Goal: Task Accomplishment & Management: Manage account settings

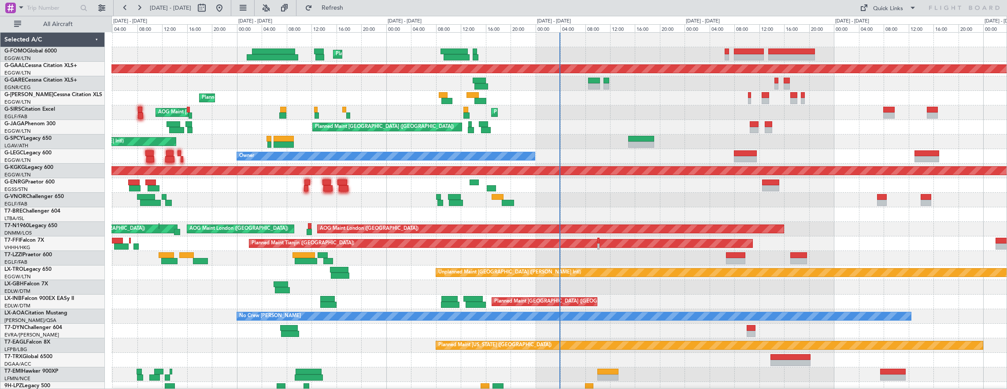
click at [323, 176] on div "Planned Maint London (Luton) Planned Maint Dusseldorf Unplanned Maint Chester P…" at bounding box center [559, 280] width 896 height 494
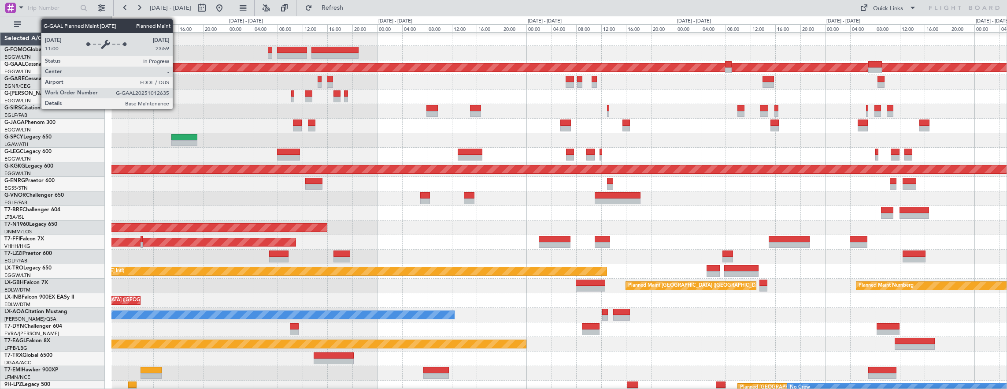
click at [260, 75] on div at bounding box center [559, 82] width 896 height 15
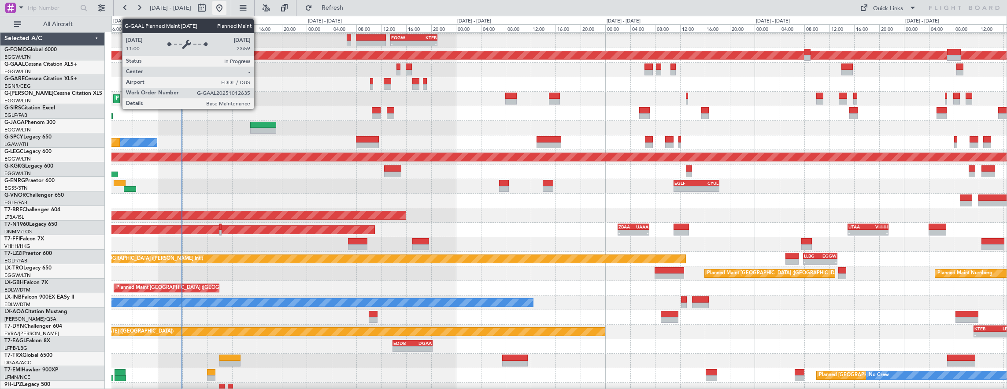
scroll to position [14, 0]
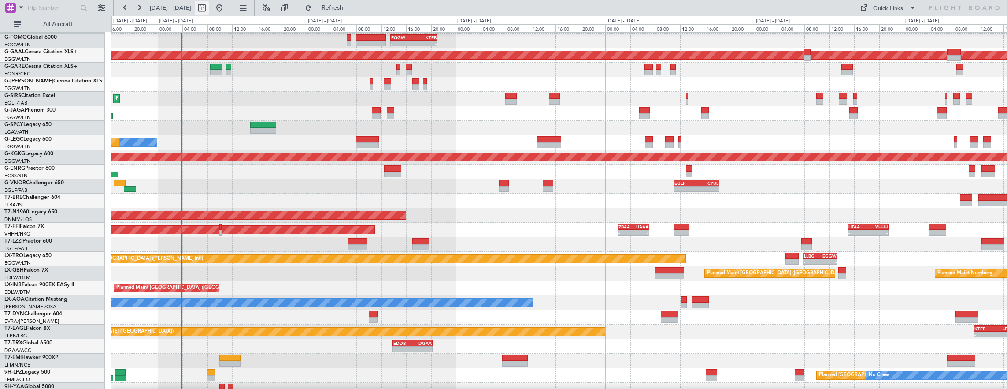
click at [209, 5] on button at bounding box center [202, 8] width 14 height 14
select select "9"
select select "2025"
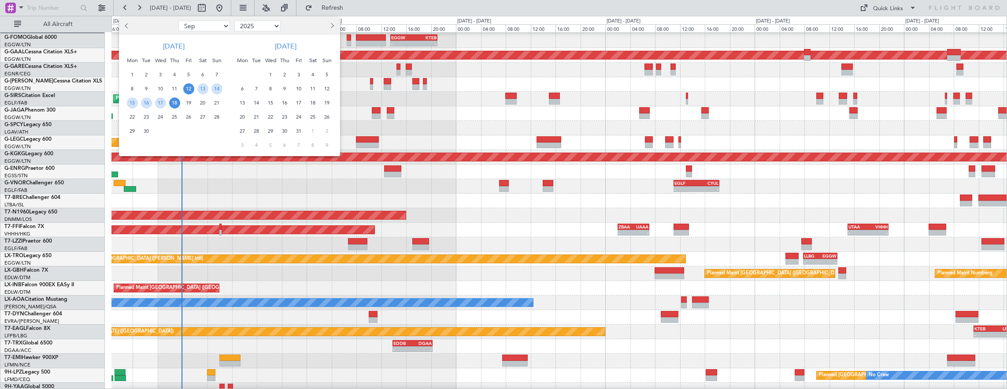
click at [184, 90] on span "12" at bounding box center [188, 88] width 11 height 11
click at [219, 101] on span "21" at bounding box center [217, 102] width 11 height 11
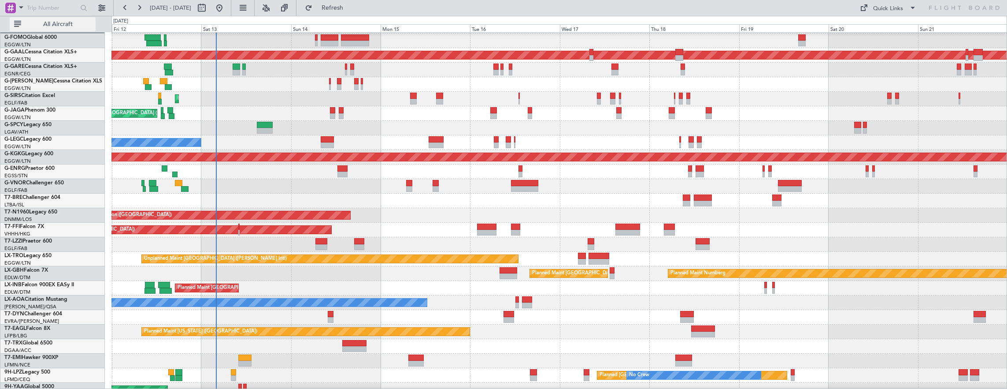
click at [88, 22] on span "All Aircraft" at bounding box center [58, 24] width 70 height 6
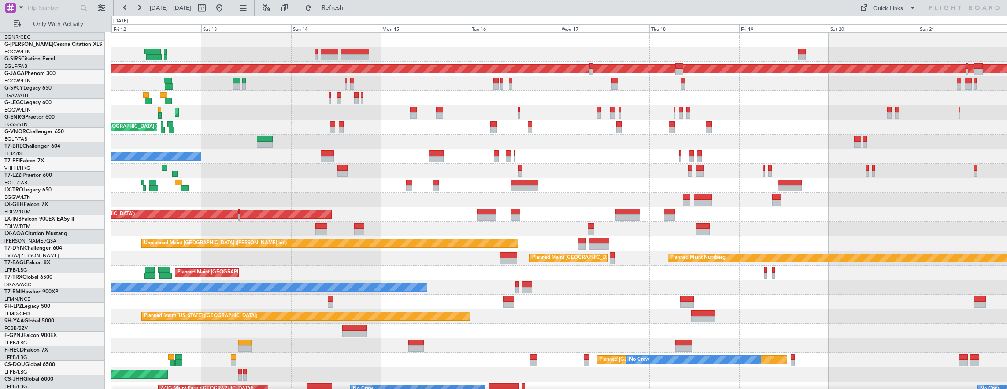
scroll to position [0, 0]
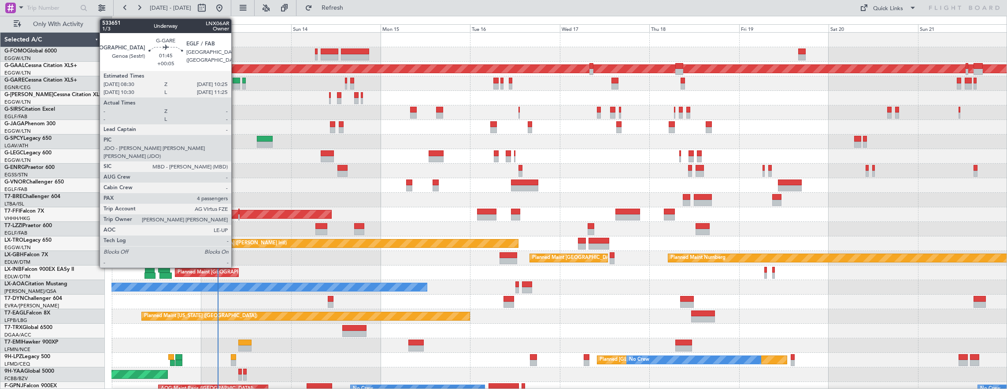
click at [236, 81] on div at bounding box center [236, 81] width 7 height 6
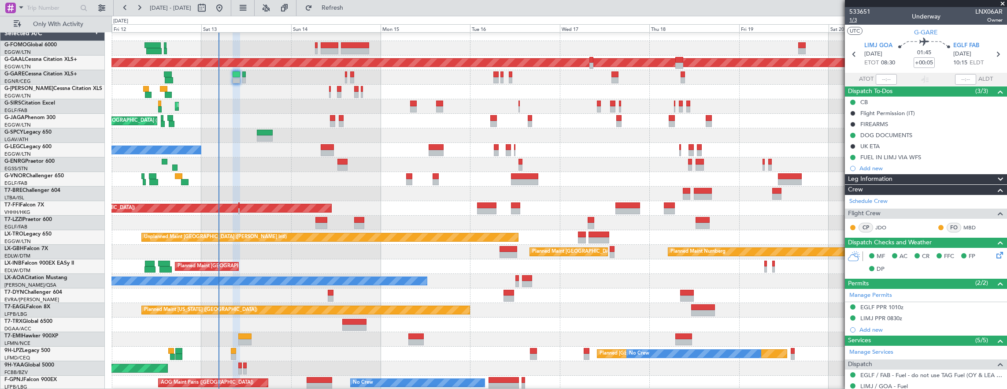
click at [854, 22] on span "1/3" at bounding box center [860, 19] width 21 height 7
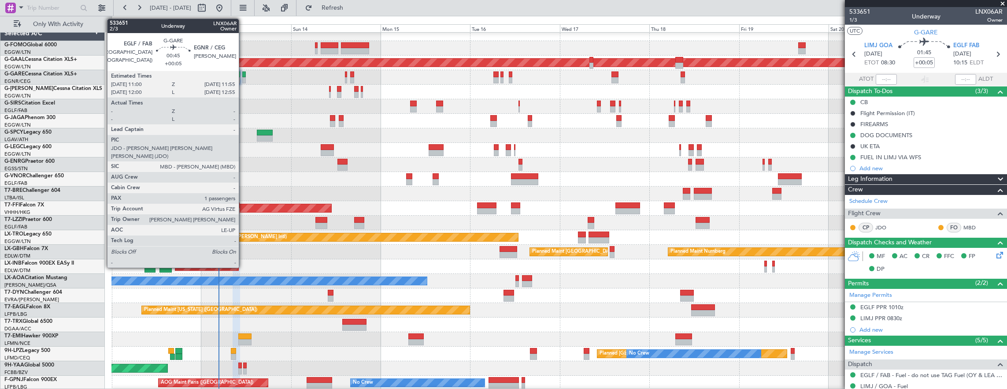
click at [243, 72] on div at bounding box center [244, 74] width 4 height 6
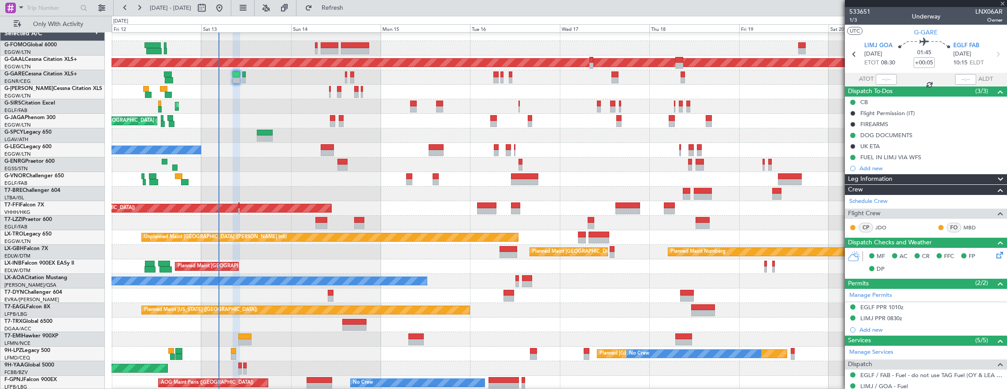
type input "1"
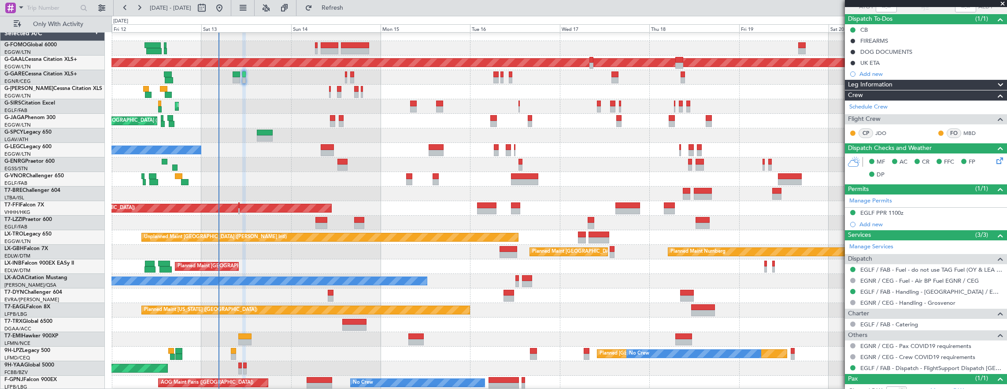
scroll to position [99, 0]
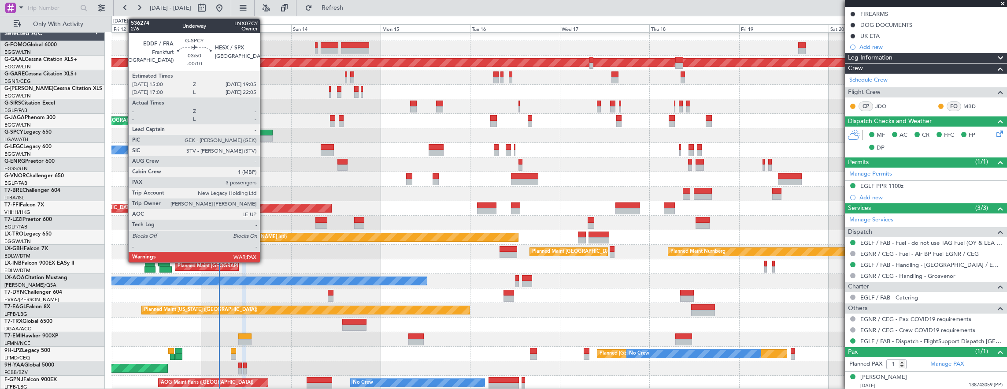
click at [264, 131] on div at bounding box center [264, 133] width 15 height 6
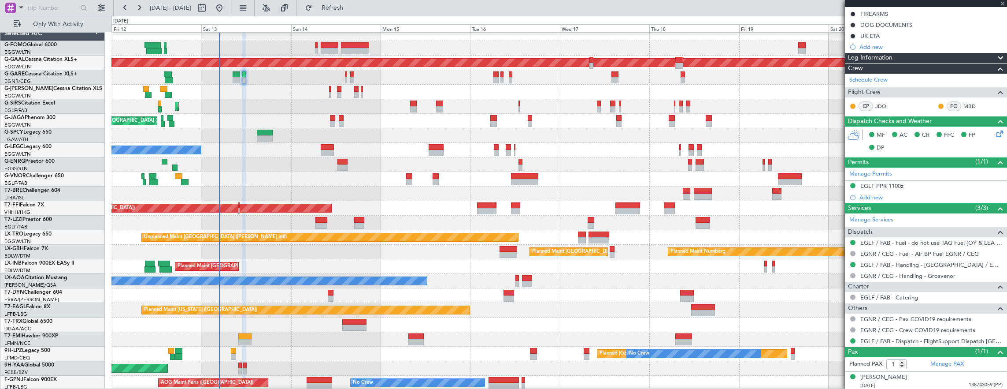
type input "-00:10"
type input "3"
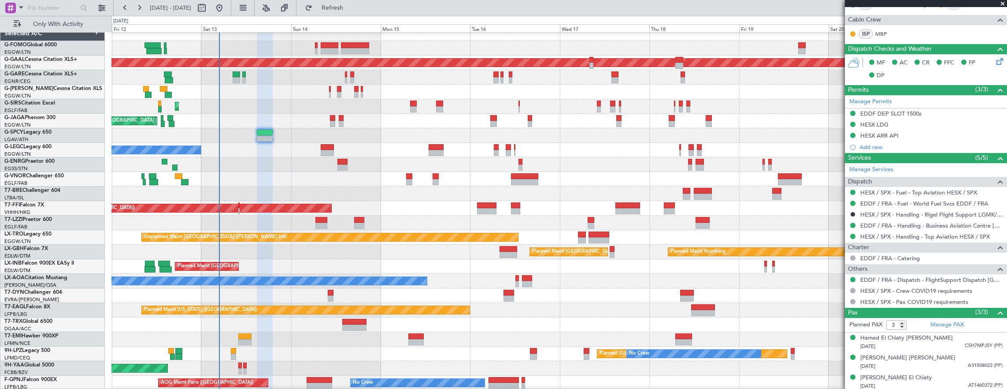
scroll to position [0, 0]
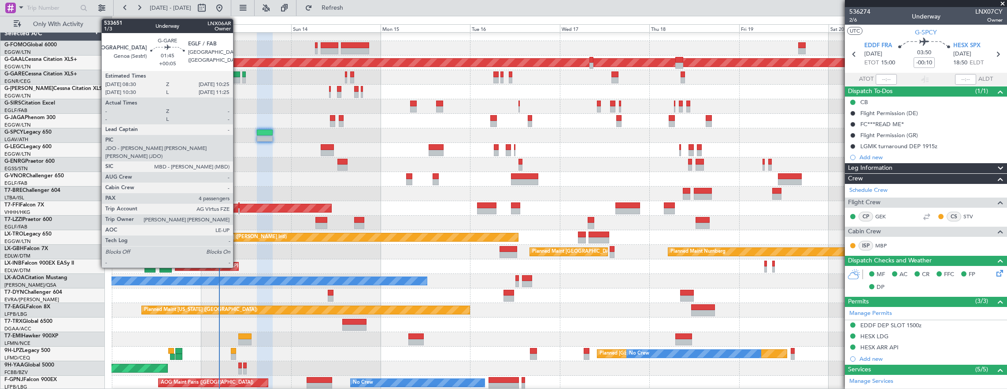
click at [238, 79] on div at bounding box center [236, 80] width 7 height 6
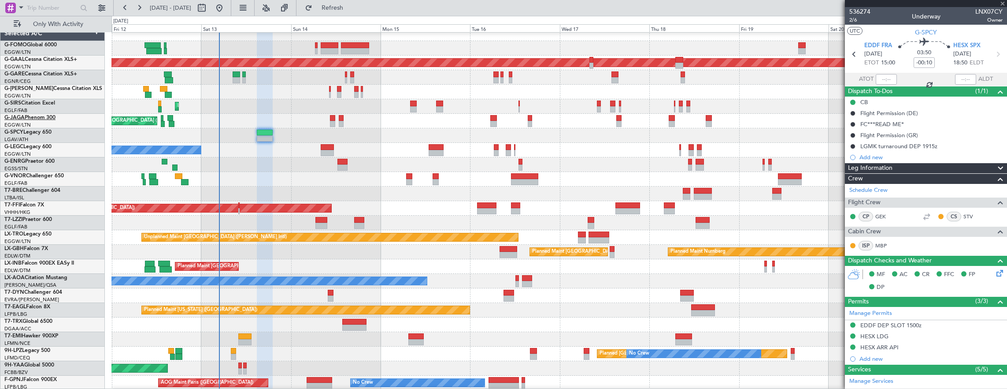
type input "+00:05"
type input "4"
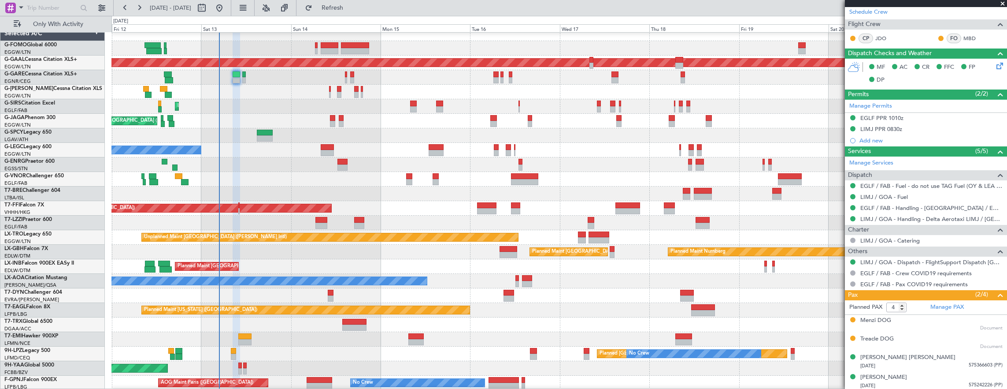
scroll to position [50, 0]
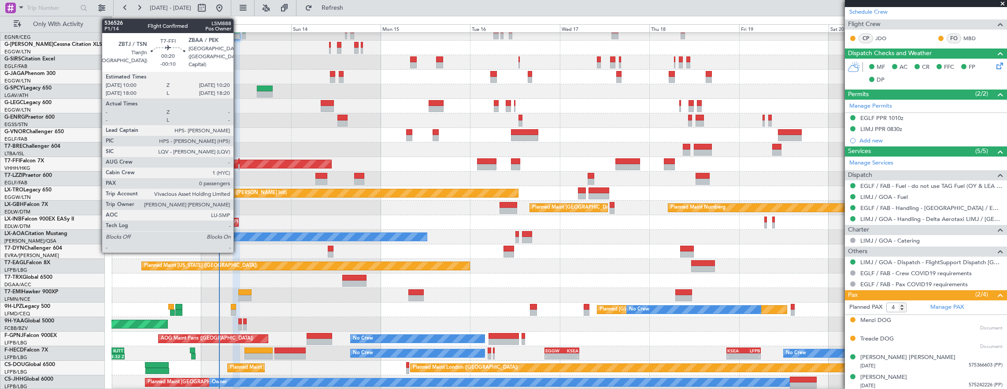
click at [238, 161] on div at bounding box center [238, 161] width 1 height 6
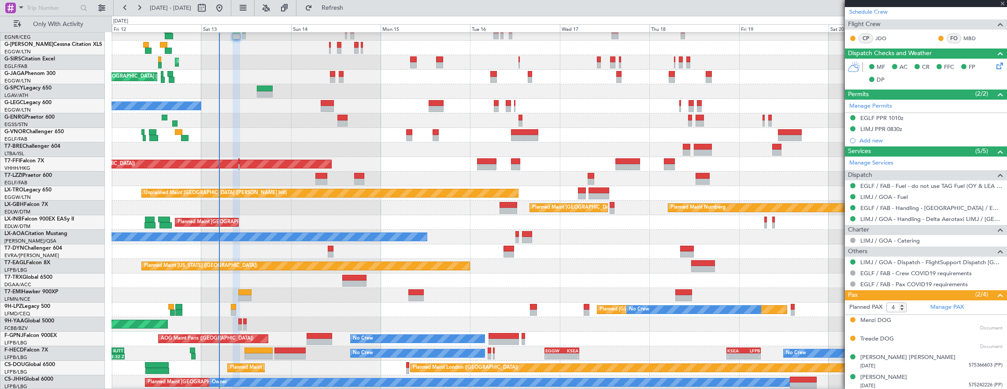
type input "-00:10"
type input "0"
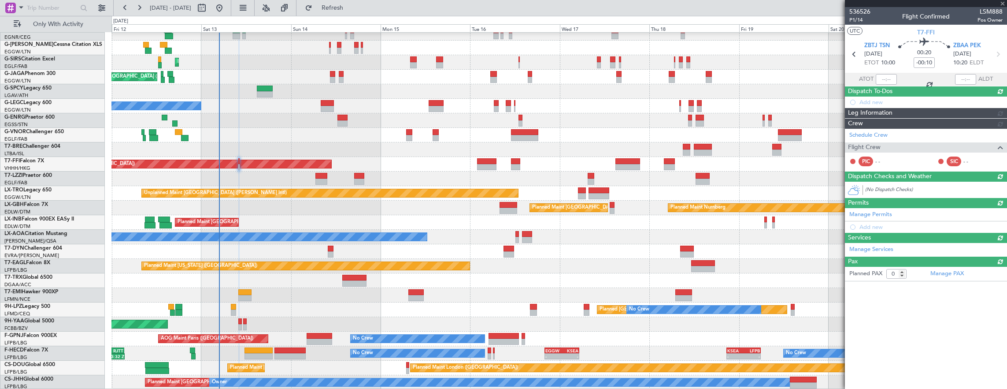
scroll to position [0, 0]
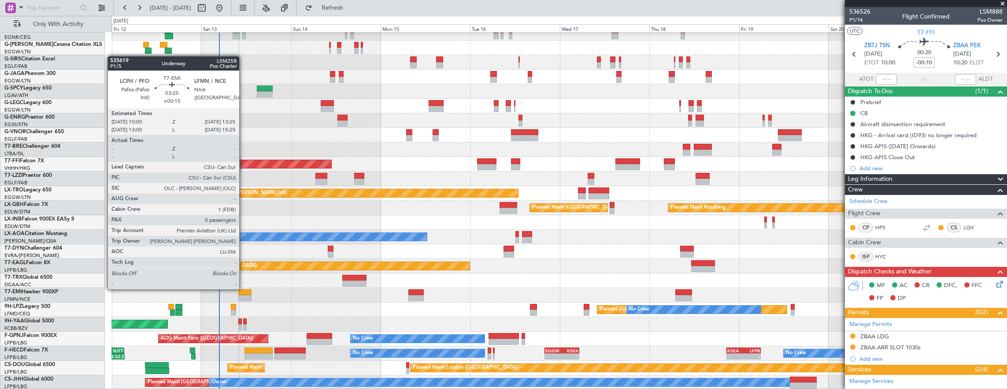
click at [244, 289] on div at bounding box center [244, 292] width 13 height 6
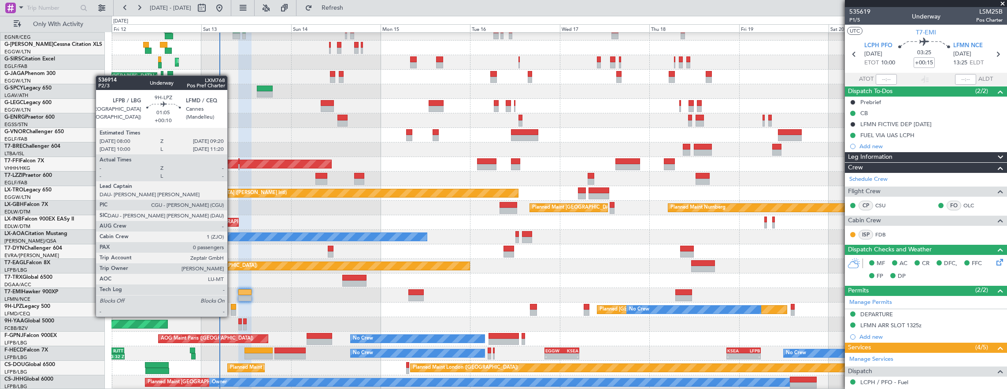
click at [232, 308] on div at bounding box center [233, 307] width 5 height 6
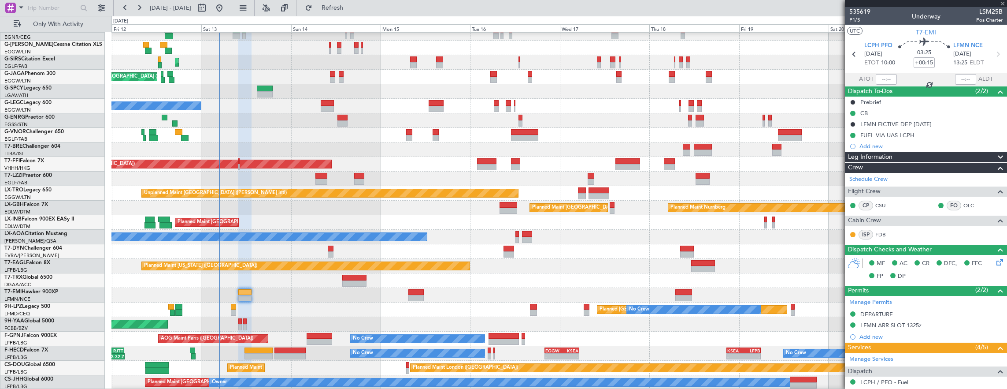
type input "+00:10"
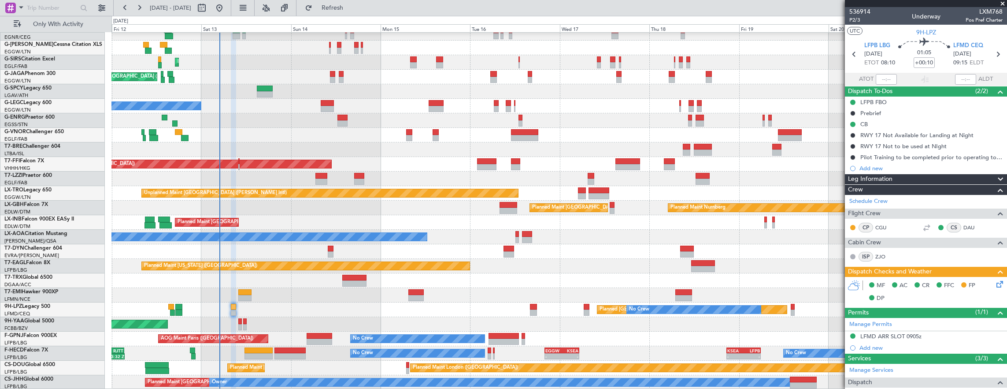
click at [238, 318] on div at bounding box center [240, 321] width 4 height 6
click at [239, 318] on div at bounding box center [240, 321] width 4 height 6
type input "4"
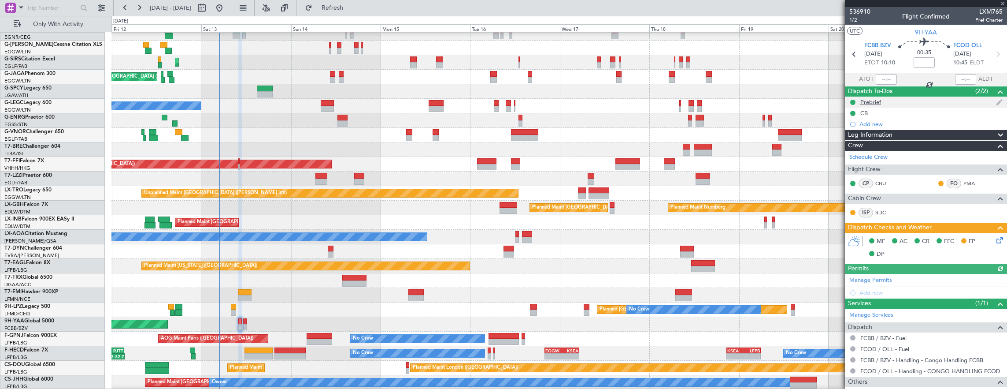
click at [925, 104] on div "Prebrief" at bounding box center [926, 102] width 162 height 11
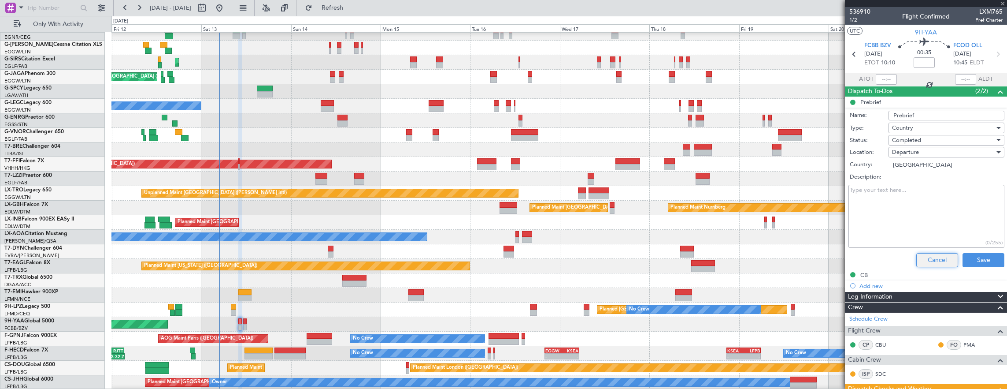
click at [933, 260] on button "Cancel" at bounding box center [938, 260] width 42 height 14
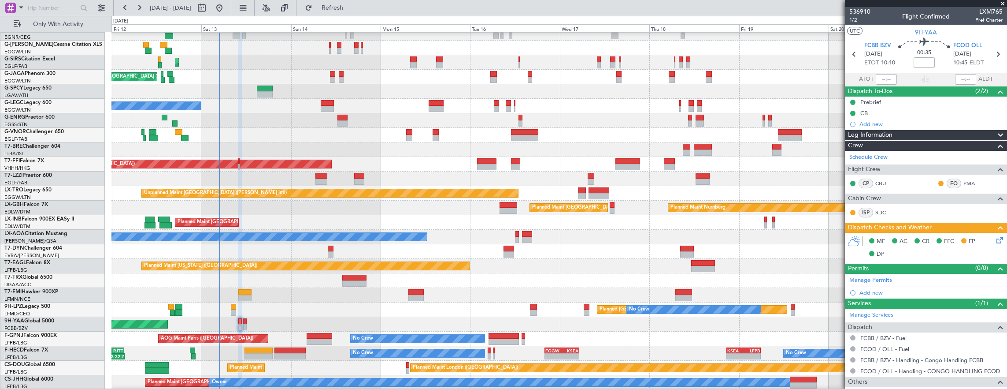
click at [856, 19] on mat-tooltip-component "Trip Number" at bounding box center [860, 27] width 44 height 23
click at [855, 19] on mat-tooltip-component "Trip Number" at bounding box center [860, 27] width 44 height 23
click at [856, 19] on span "1/2" at bounding box center [860, 19] width 21 height 7
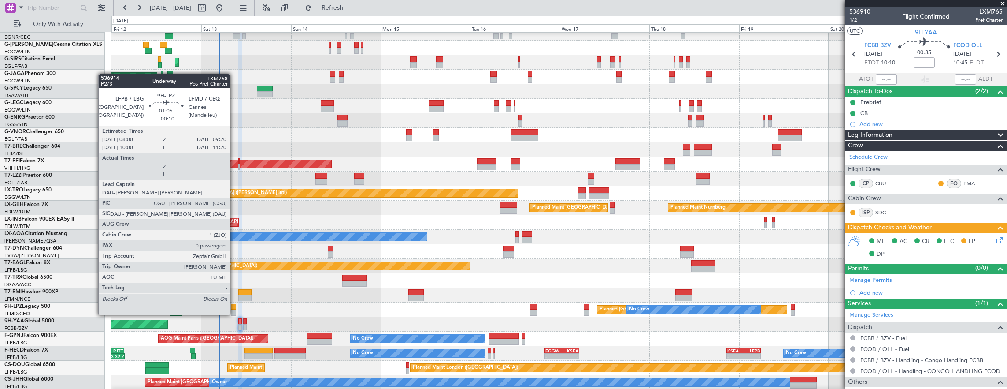
click at [234, 306] on div at bounding box center [233, 307] width 5 height 6
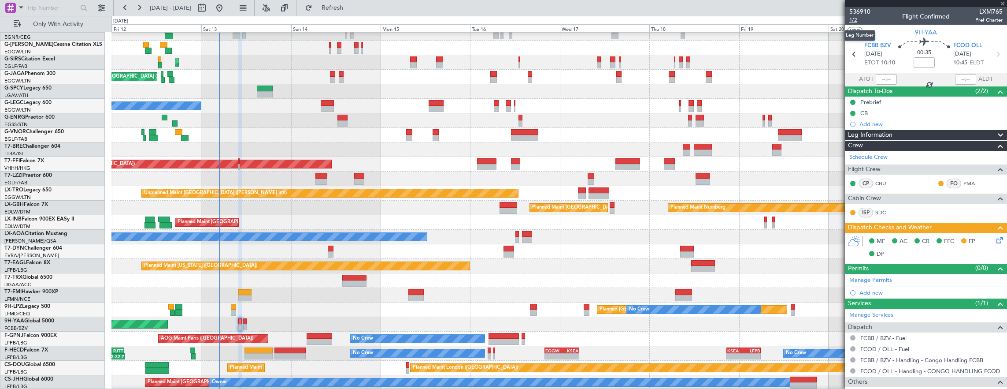
type input "+00:10"
type input "0"
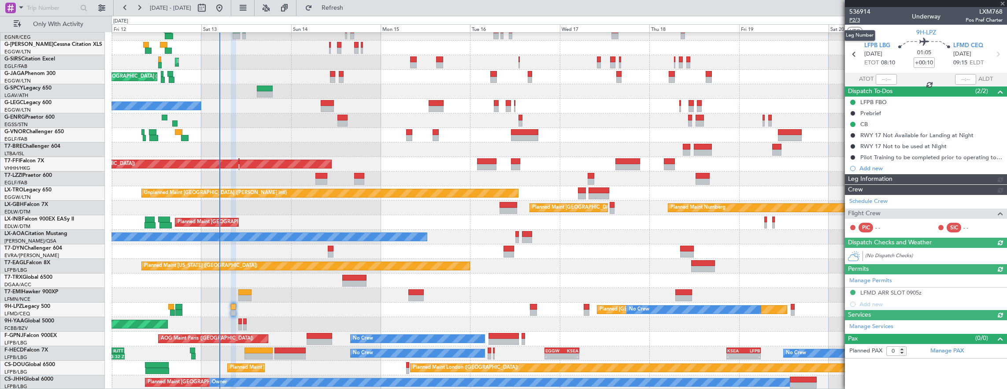
click at [862, 21] on span "P2/3" at bounding box center [860, 19] width 21 height 7
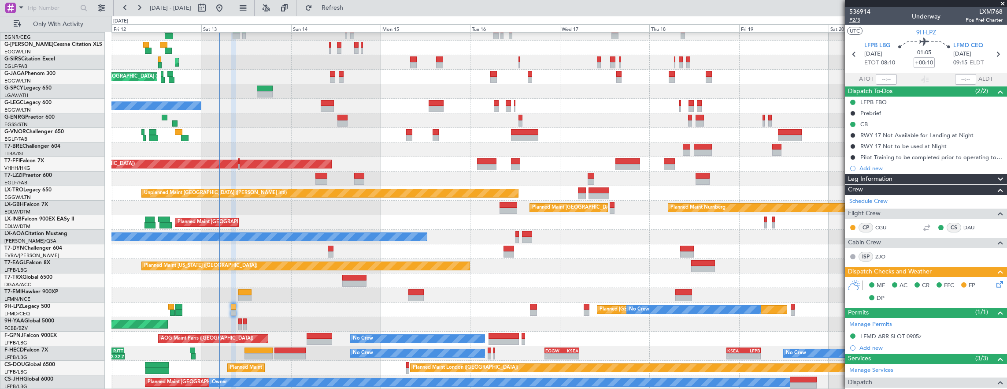
click at [864, 21] on span "P2/3" at bounding box center [860, 19] width 21 height 7
click at [168, 162] on div "Planned Maint Tianjin ([GEOGRAPHIC_DATA])" at bounding box center [559, 164] width 896 height 15
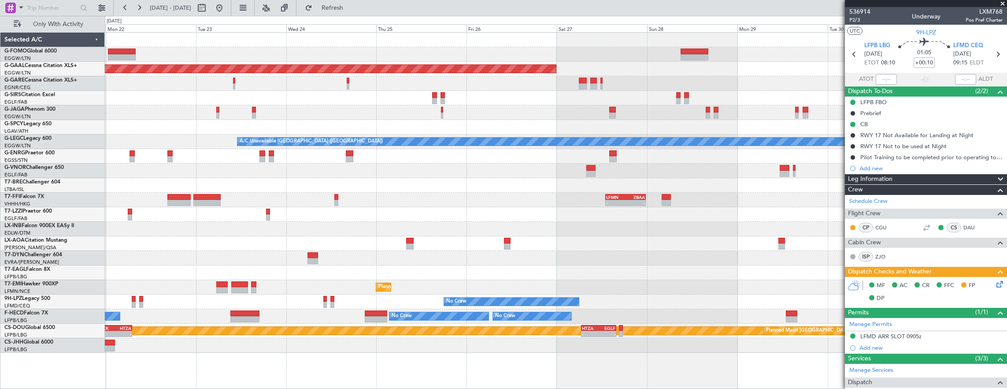
click at [357, 201] on div "Planned Maint Dusseldorf A/C Unavailable London (Luton) - - LFMN 13:00 Z ZBAA 2…" at bounding box center [556, 193] width 903 height 320
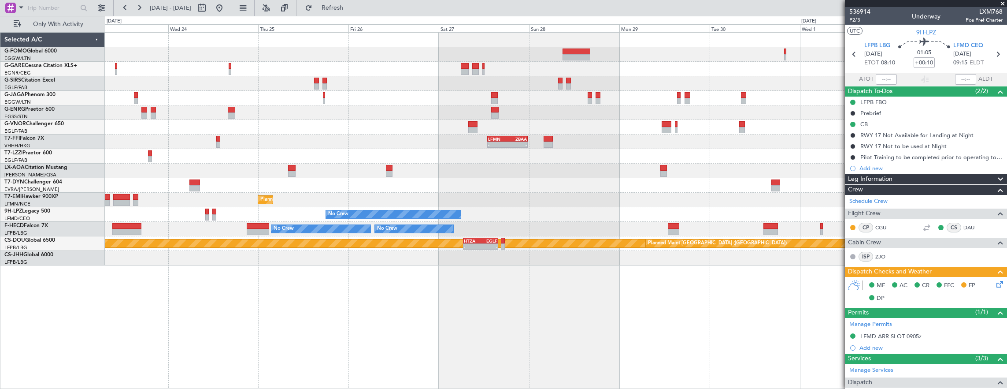
click at [624, 168] on div "No Crew Antwerp ([GEOGRAPHIC_DATA])" at bounding box center [556, 170] width 903 height 15
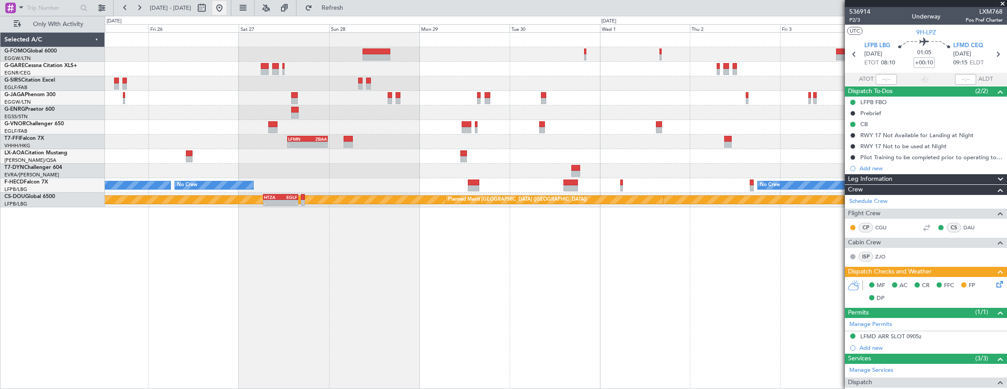
click at [227, 8] on button at bounding box center [219, 8] width 14 height 14
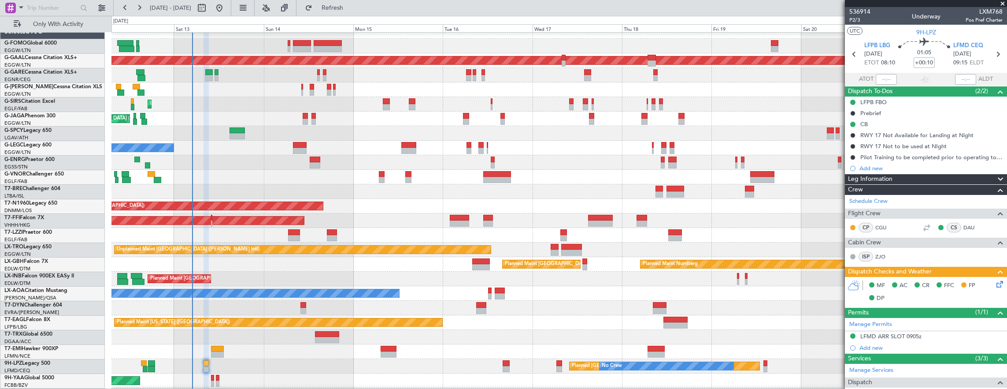
scroll to position [8, 0]
click at [464, 179] on div at bounding box center [559, 177] width 896 height 15
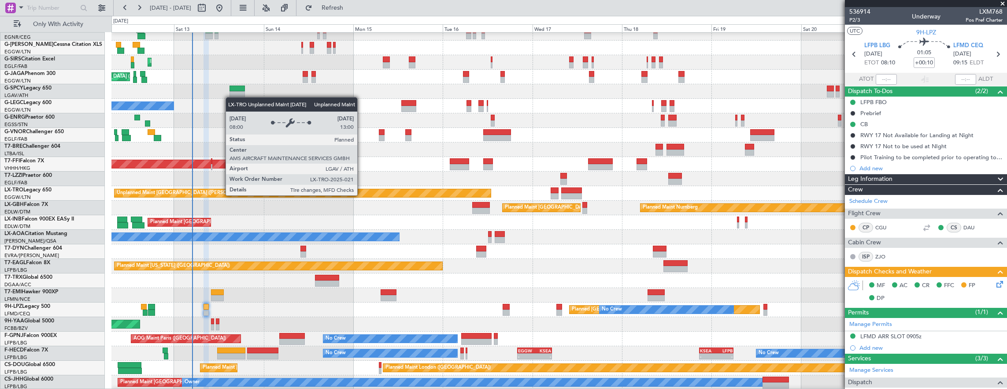
scroll to position [50, 0]
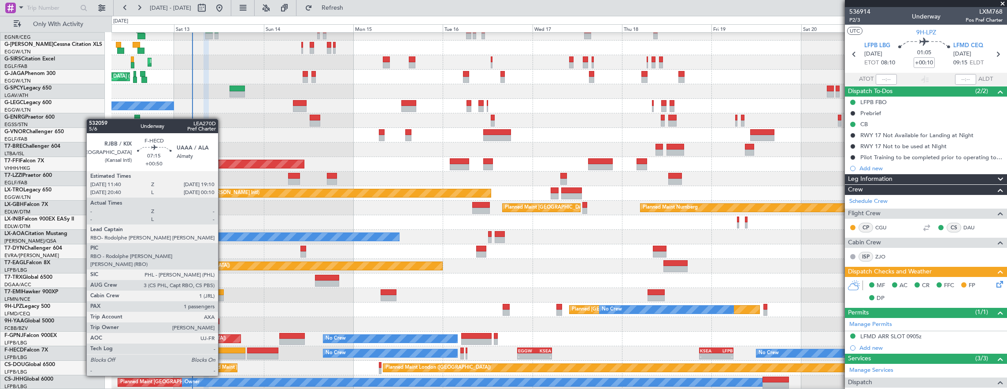
click at [223, 351] on div at bounding box center [231, 350] width 28 height 6
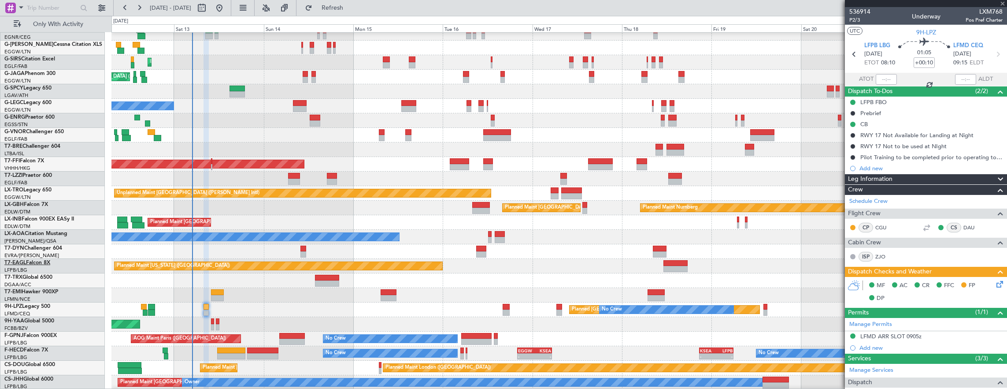
type input "+00:50"
type input "1"
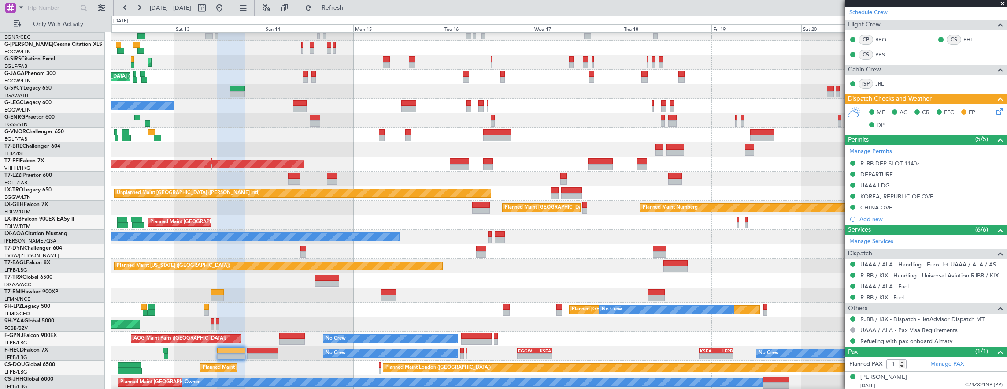
scroll to position [50, 0]
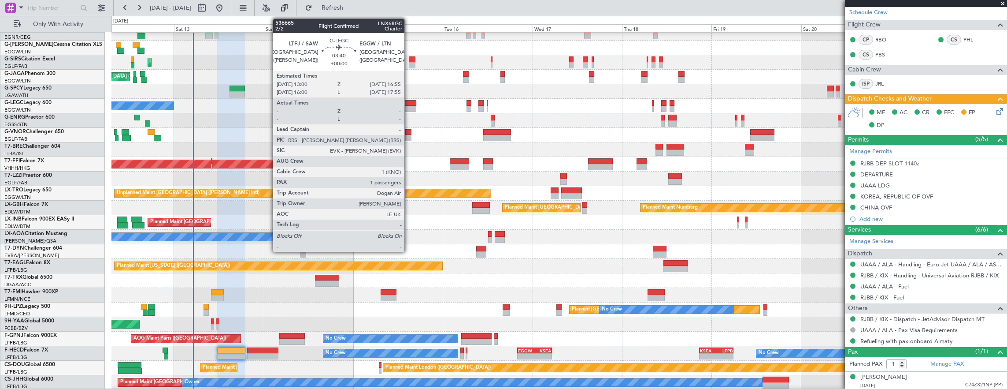
click at [409, 107] on div at bounding box center [408, 109] width 15 height 6
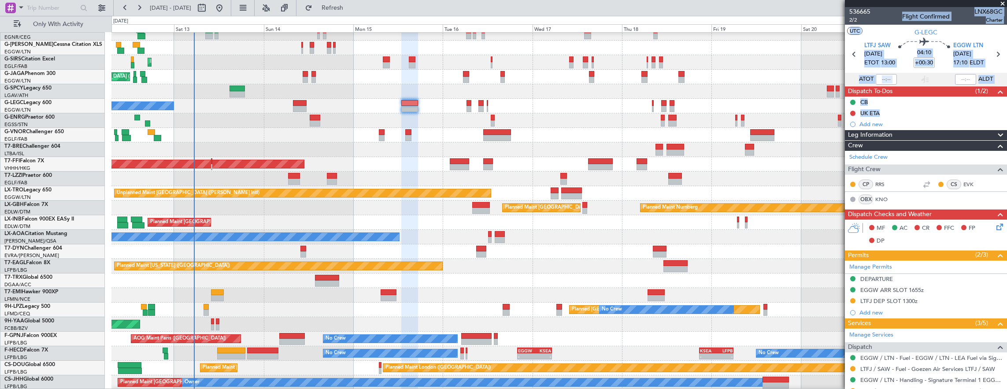
drag, startPoint x: 762, startPoint y: 184, endPoint x: 486, endPoint y: 180, distance: 276.8
click at [485, 181] on fb-app "[DATE] - [DATE] Refresh Quick Links Only With Activity Planned [GEOGRAPHIC_DATA…" at bounding box center [503, 198] width 1007 height 382
click at [398, 174] on div at bounding box center [559, 178] width 896 height 15
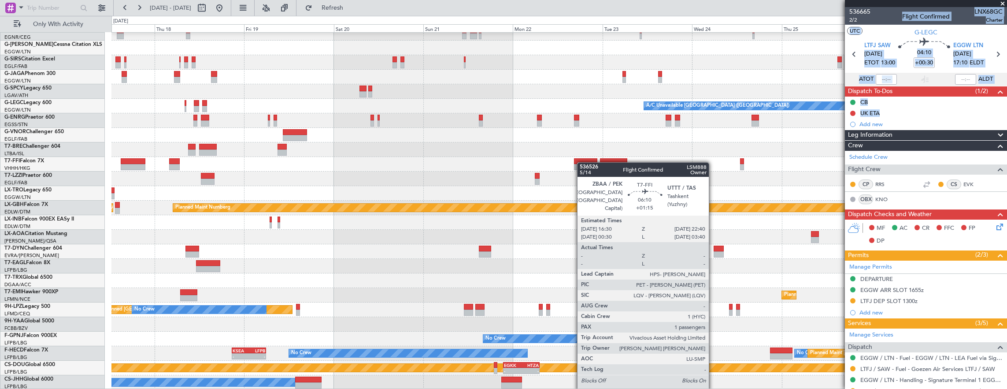
click at [582, 162] on div "Planned Maint Dusseldorf A/C Unavailable [GEOGRAPHIC_DATA] ([GEOGRAPHIC_DATA]) …" at bounding box center [559, 185] width 896 height 407
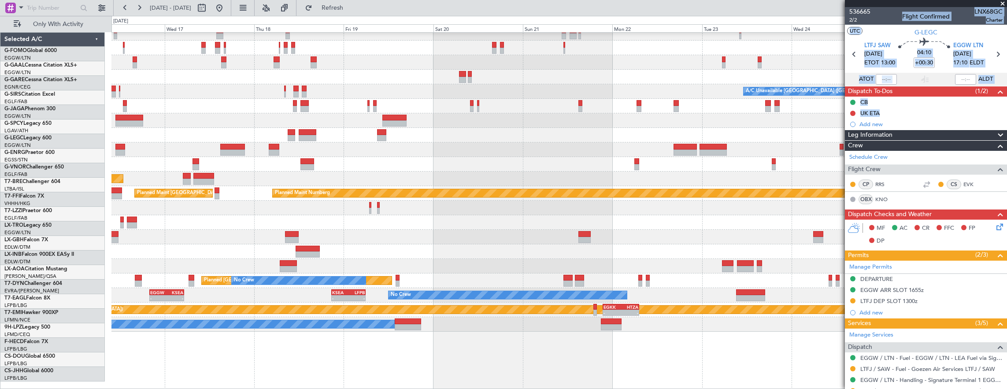
click at [311, 167] on div "Planned Maint Dusseldorf A/C Unavailable [GEOGRAPHIC_DATA] ([GEOGRAPHIC_DATA]) …" at bounding box center [559, 185] width 896 height 407
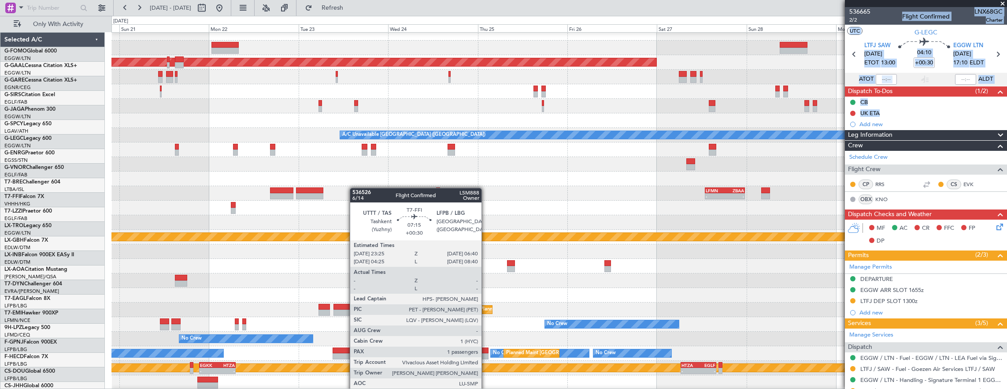
scroll to position [7, 0]
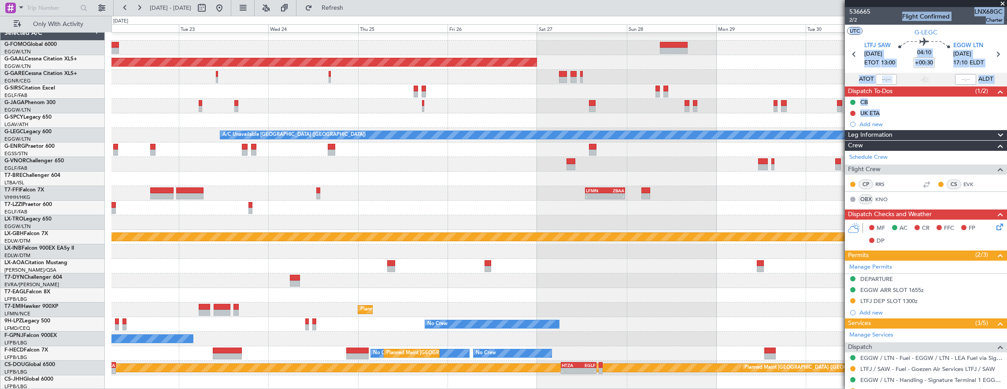
click at [235, 178] on div "Planned Maint Dusseldorf A/C Unavailable [GEOGRAPHIC_DATA] ([GEOGRAPHIC_DATA]) …" at bounding box center [559, 208] width 896 height 364
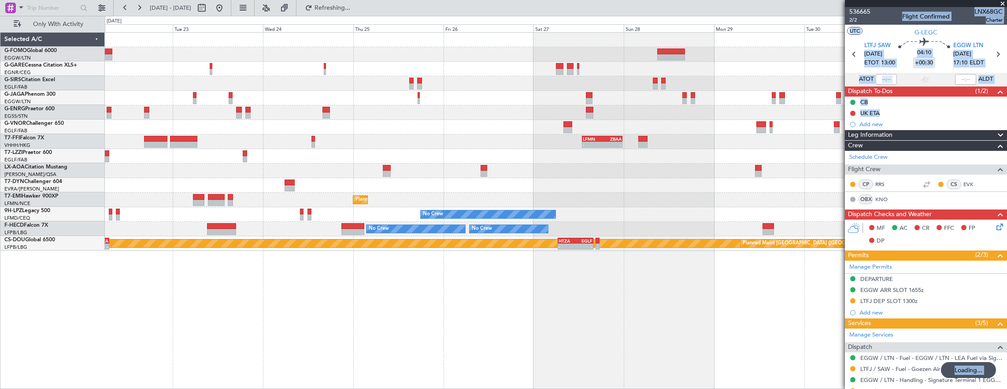
scroll to position [0, 0]
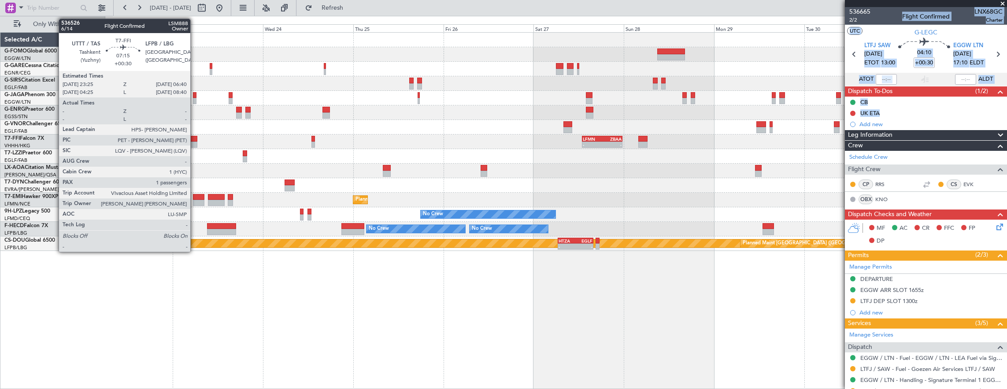
click at [195, 143] on div at bounding box center [183, 144] width 27 height 6
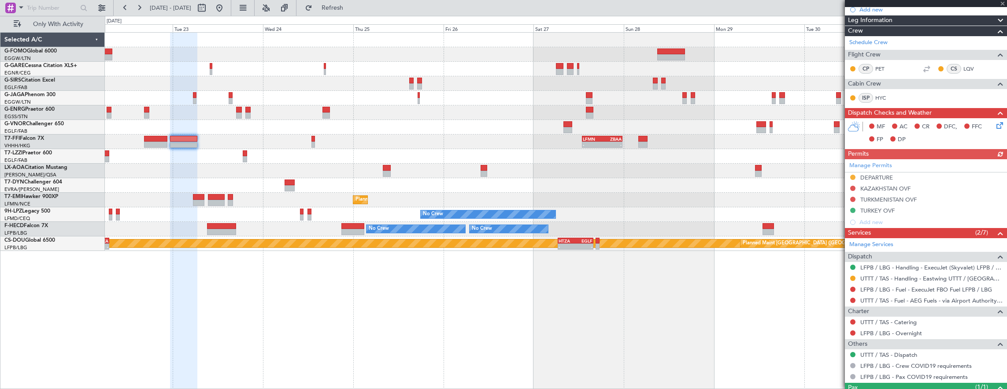
scroll to position [161, 0]
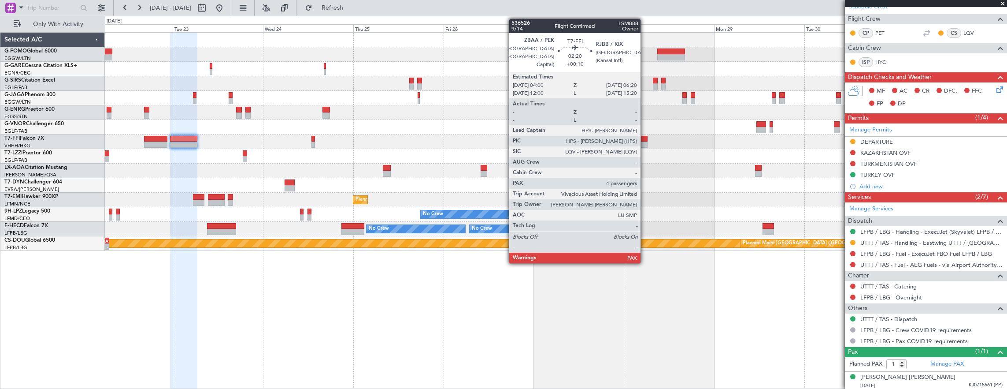
click at [645, 141] on div at bounding box center [643, 144] width 9 height 6
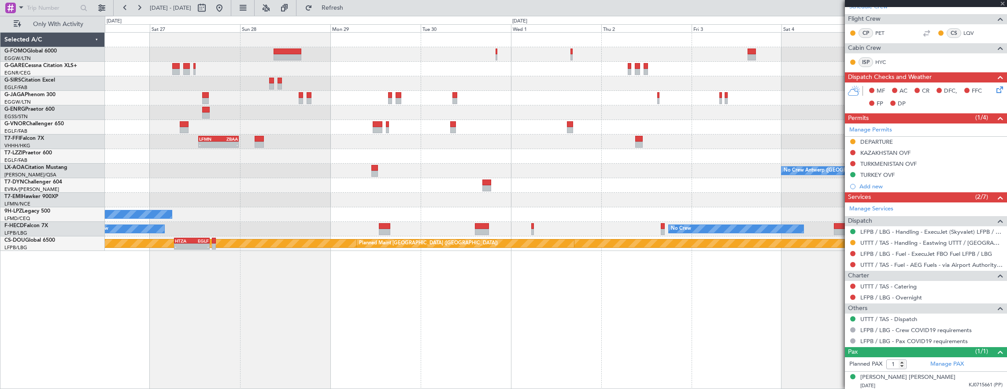
click at [295, 178] on div at bounding box center [556, 185] width 903 height 15
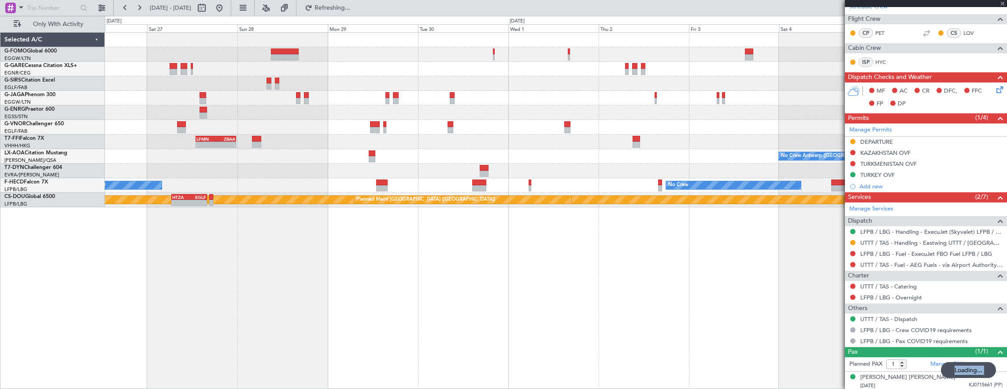
type input "+00:10"
type input "5"
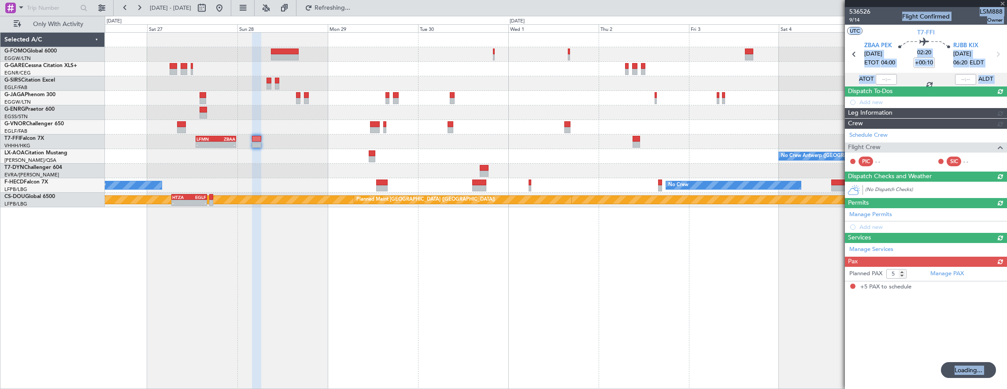
scroll to position [0, 0]
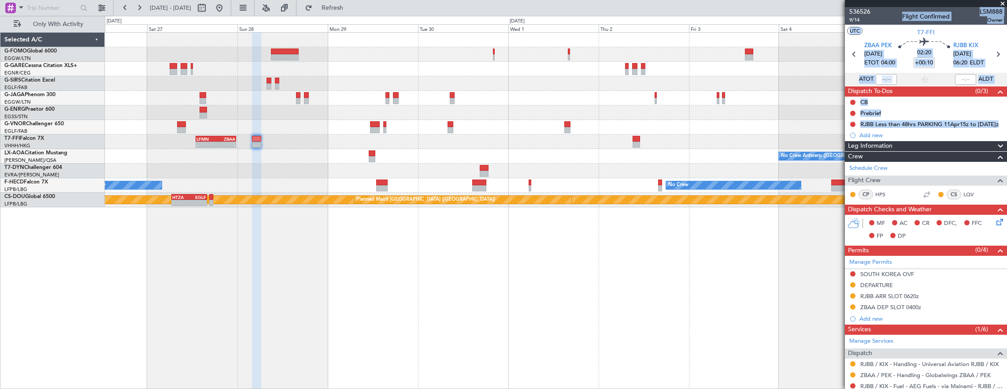
click at [768, 115] on div at bounding box center [556, 112] width 903 height 15
click at [937, 112] on div "Prebrief" at bounding box center [926, 113] width 162 height 11
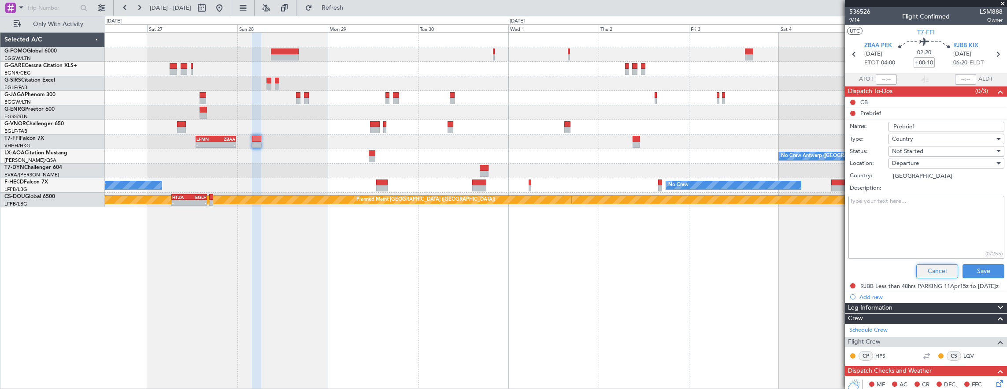
click at [935, 267] on button "Cancel" at bounding box center [938, 271] width 42 height 14
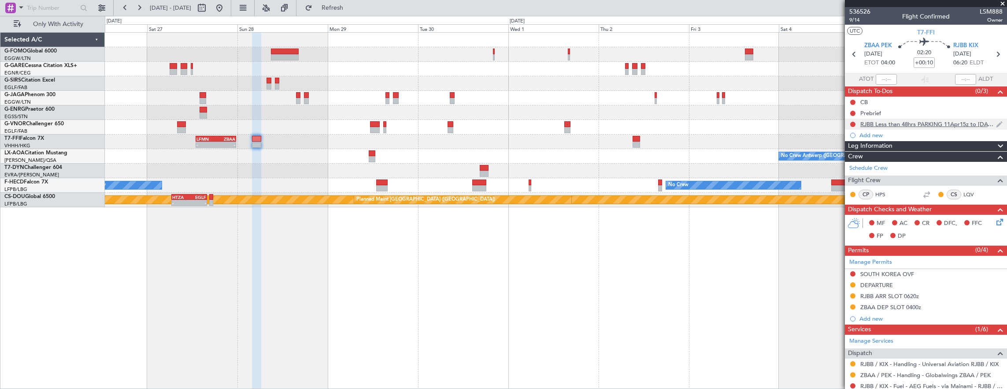
click at [931, 123] on div "RJBB Less than 48hrs PARKING 11Apr15z to [DATE]z" at bounding box center [929, 123] width 136 height 7
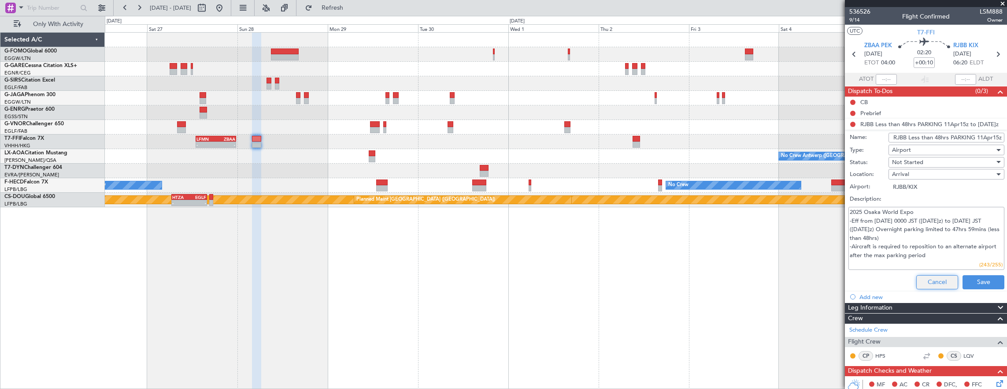
click at [930, 282] on button "Cancel" at bounding box center [938, 282] width 42 height 14
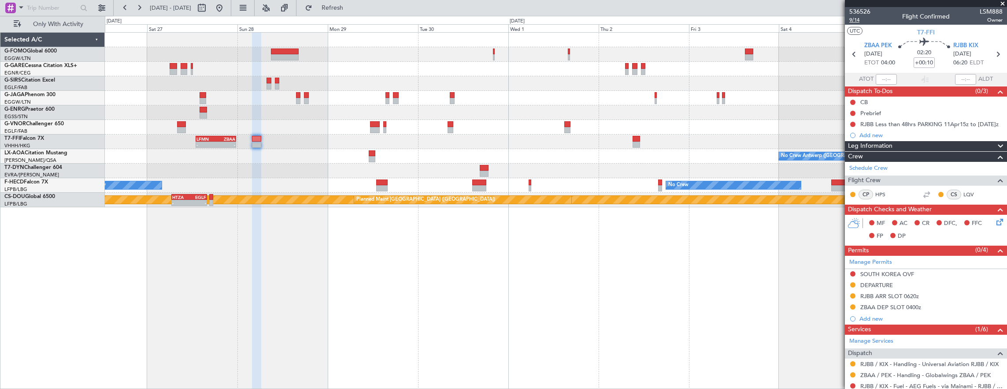
click at [856, 21] on span "9/14" at bounding box center [860, 19] width 21 height 7
click at [851, 132] on fb-app "[DATE] - [DATE] Refresh Quick Links Only With Activity - - LFMN 13:00 Z ZBAA 23…" at bounding box center [503, 198] width 1007 height 382
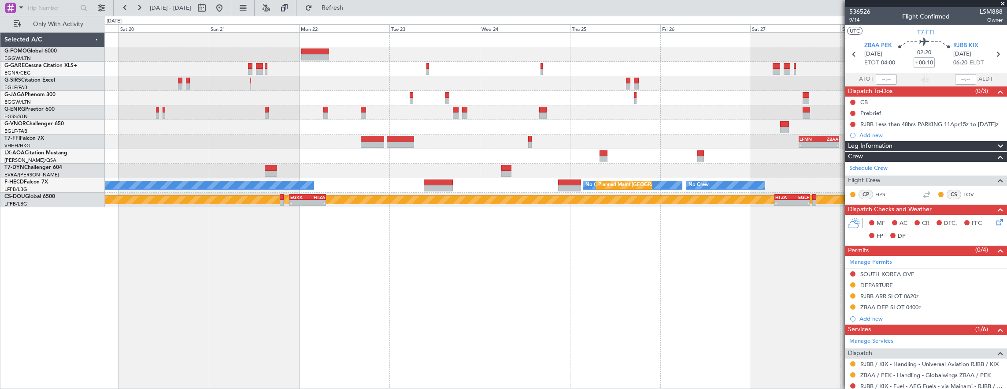
click at [725, 226] on div "- - LFMN 13:00 Z ZBAA 23:40 Z No Crew No Crew Planned Maint [GEOGRAPHIC_DATA] (…" at bounding box center [556, 210] width 903 height 357
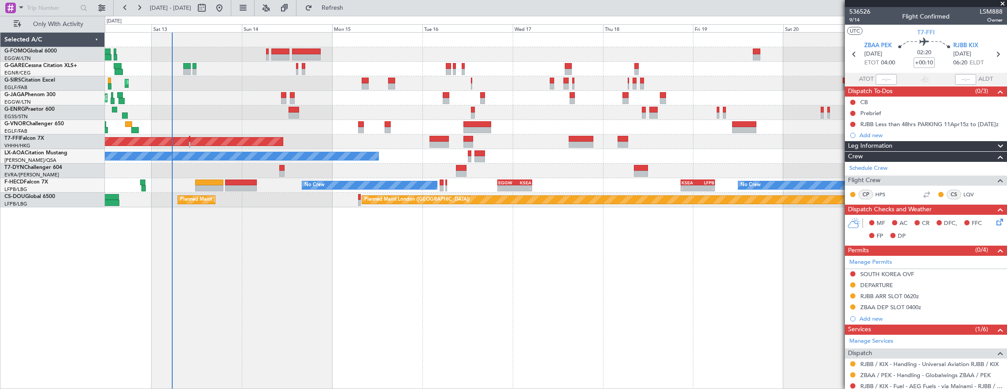
click at [601, 238] on div "Planned Maint [GEOGRAPHIC_DATA] ([GEOGRAPHIC_DATA]) Planned Maint [GEOGRAPHIC_D…" at bounding box center [556, 210] width 903 height 357
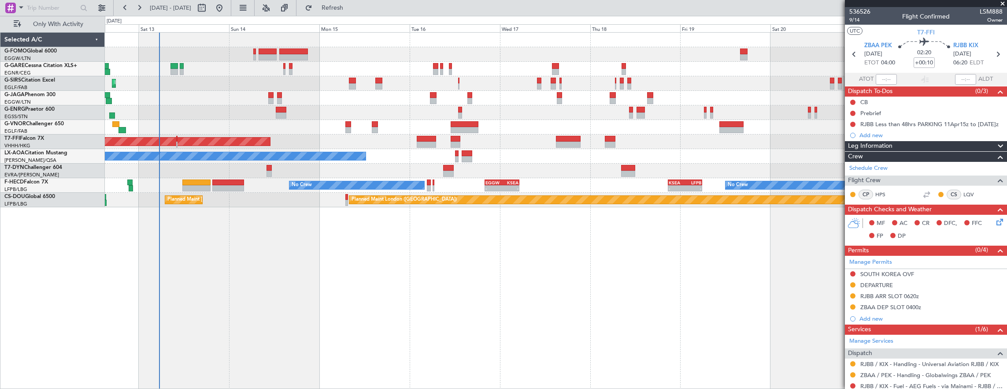
click at [114, 258] on div "Planned Maint [GEOGRAPHIC_DATA] ([GEOGRAPHIC_DATA]) Planned Maint [GEOGRAPHIC_D…" at bounding box center [556, 210] width 903 height 357
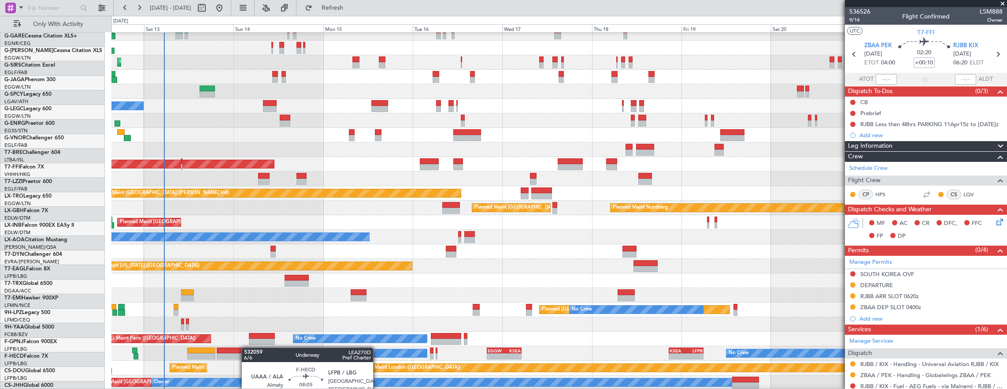
scroll to position [50, 0]
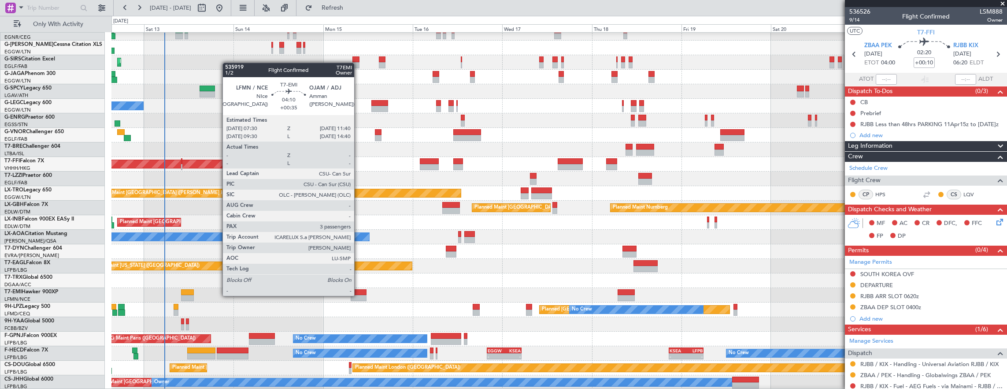
click at [359, 295] on div at bounding box center [359, 298] width 16 height 6
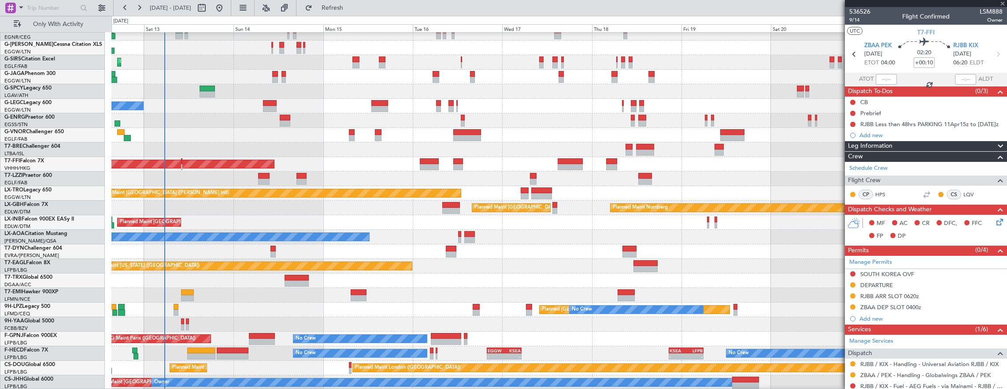
type input "+00:35"
type input "3"
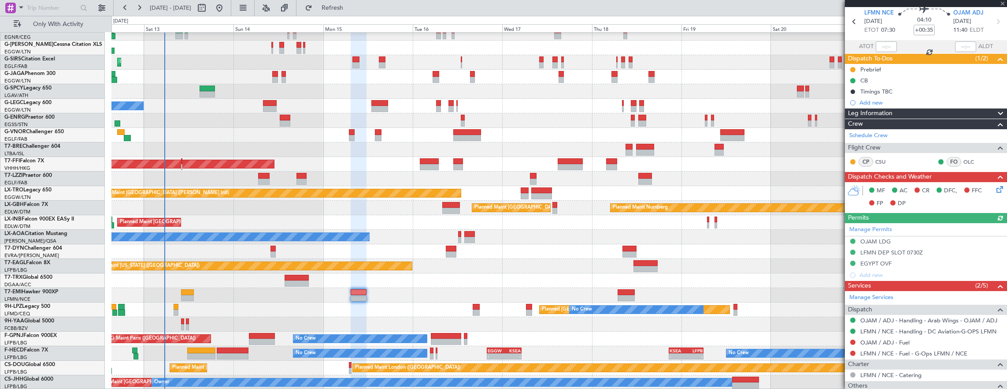
scroll to position [44, 0]
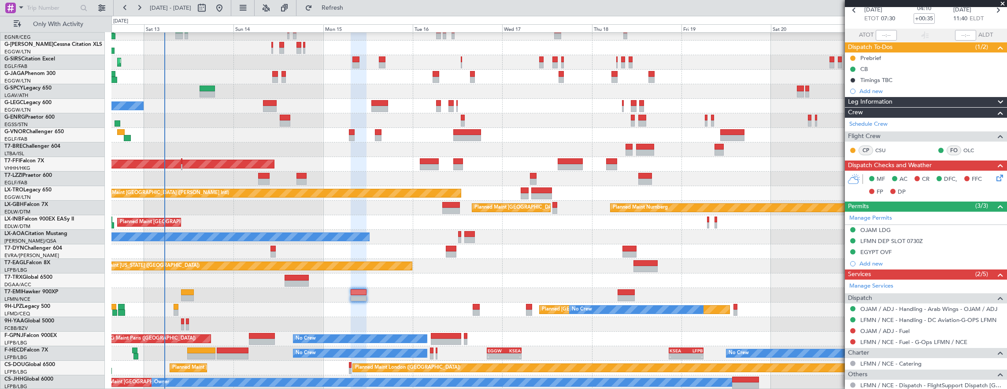
click at [89, 145] on div "Planned Maint Dusseldorf Planned Maint [GEOGRAPHIC_DATA] ([GEOGRAPHIC_DATA]) Pl…" at bounding box center [503, 202] width 1007 height 373
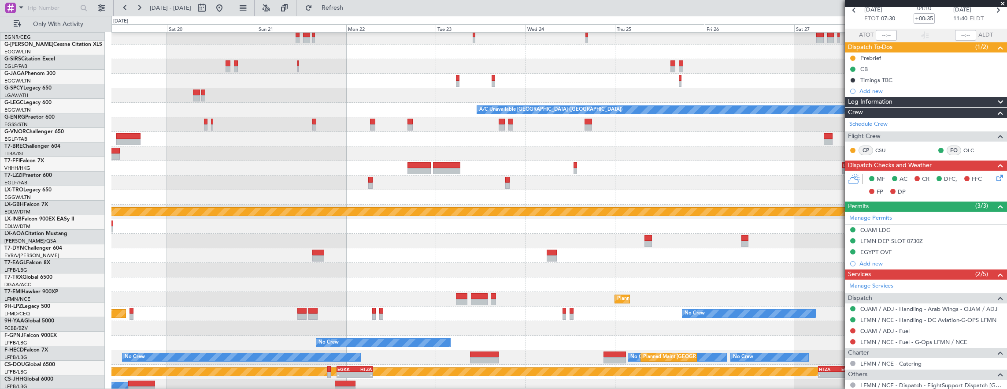
scroll to position [46, 0]
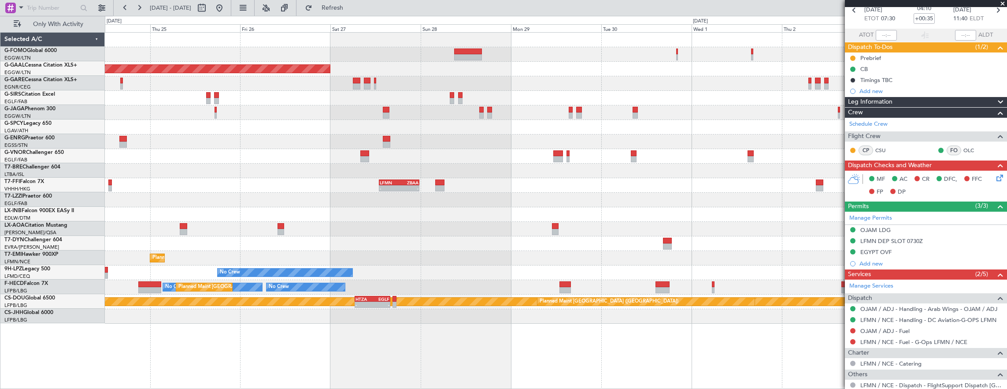
click at [226, 130] on div "Planned Maint Dusseldorf - - LFMN 13:00 Z ZBAA 23:40 Z No Crew [GEOGRAPHIC_DATA…" at bounding box center [556, 178] width 903 height 291
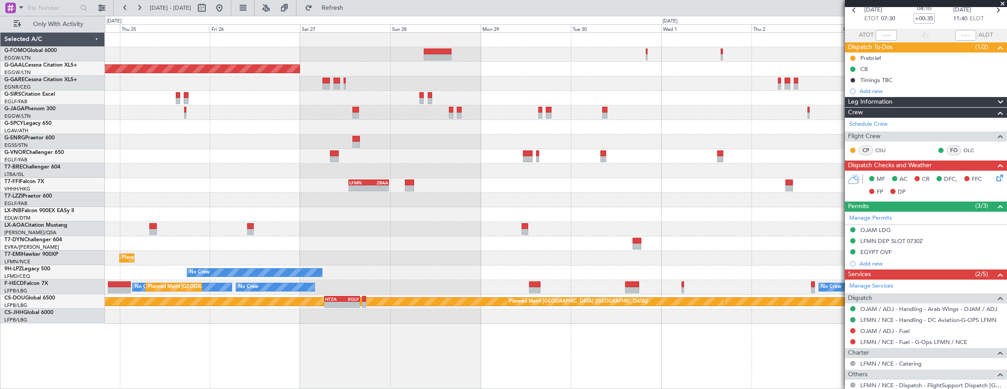
scroll to position [0, 0]
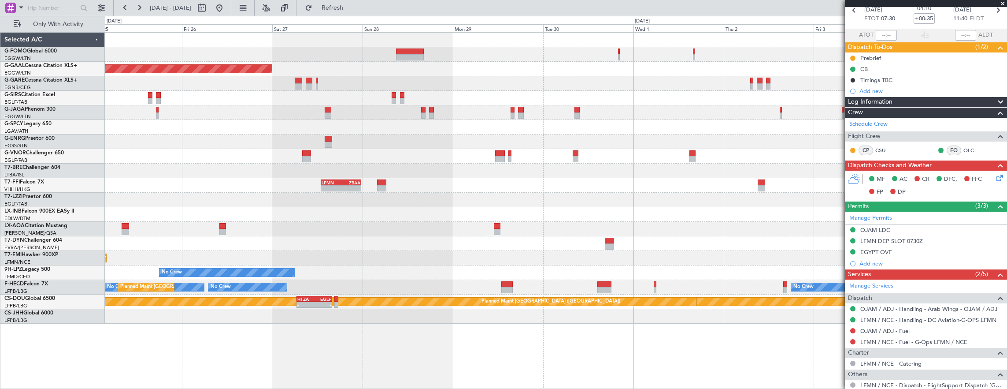
click at [255, 114] on div at bounding box center [556, 112] width 903 height 15
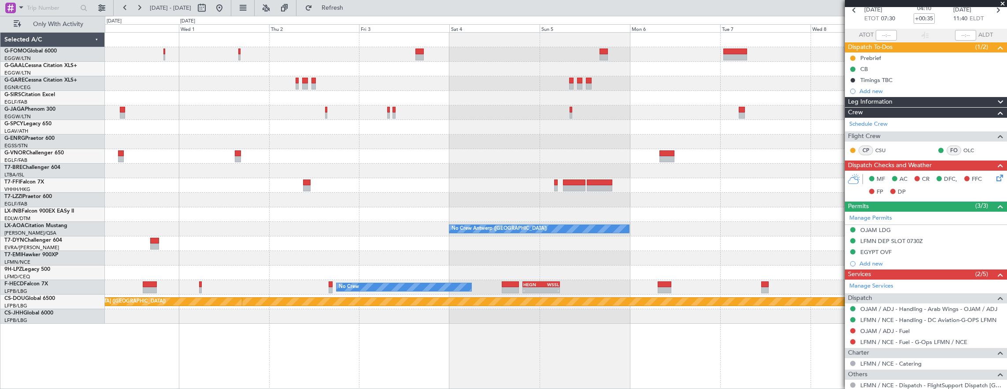
click at [708, 102] on div "Planned Maint Geneva (Cointrin) - - LFMN 13:00 Z ZBAA 23:40 Z No Crew [GEOGRAPH…" at bounding box center [556, 178] width 903 height 291
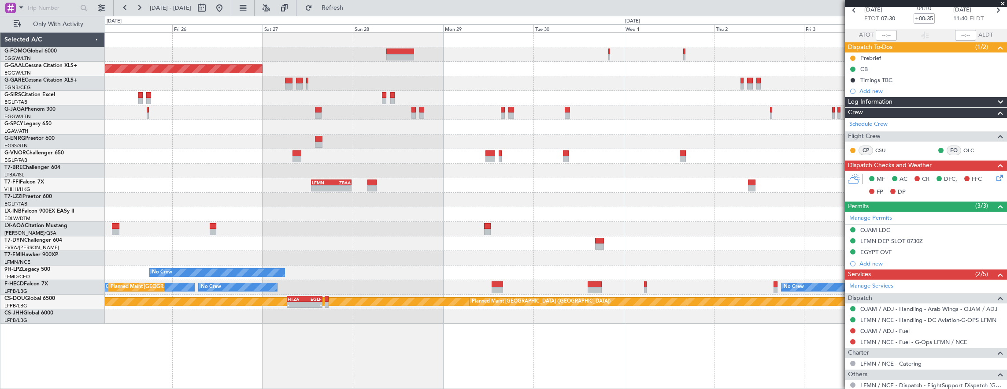
click at [679, 125] on div "Planned Maint Dusseldorf - - LFMN 13:00 Z ZBAA 23:40 Z No Crew [GEOGRAPHIC_DATA…" at bounding box center [556, 178] width 903 height 291
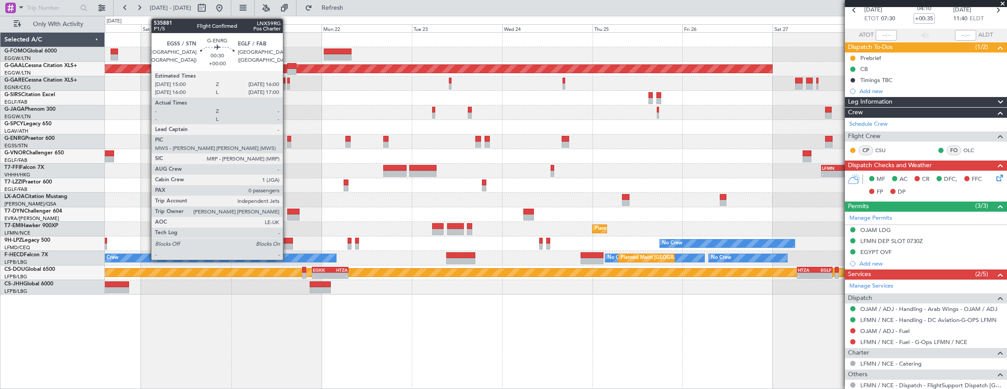
click at [287, 140] on div at bounding box center [289, 139] width 4 height 6
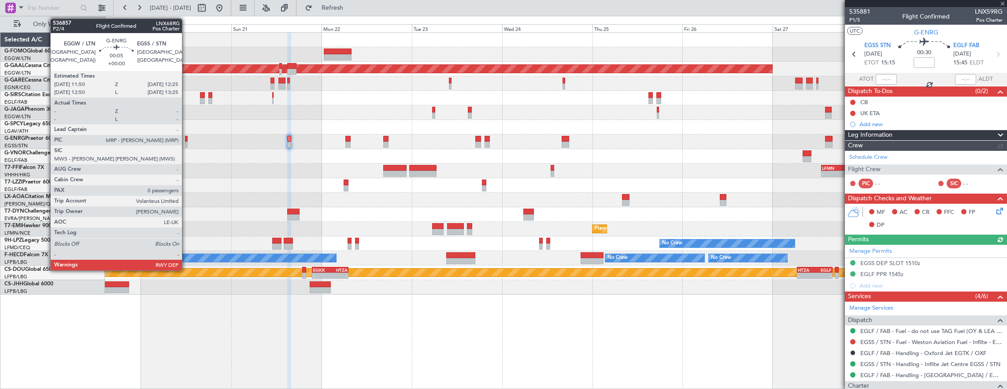
click at [186, 140] on div at bounding box center [186, 139] width 2 height 6
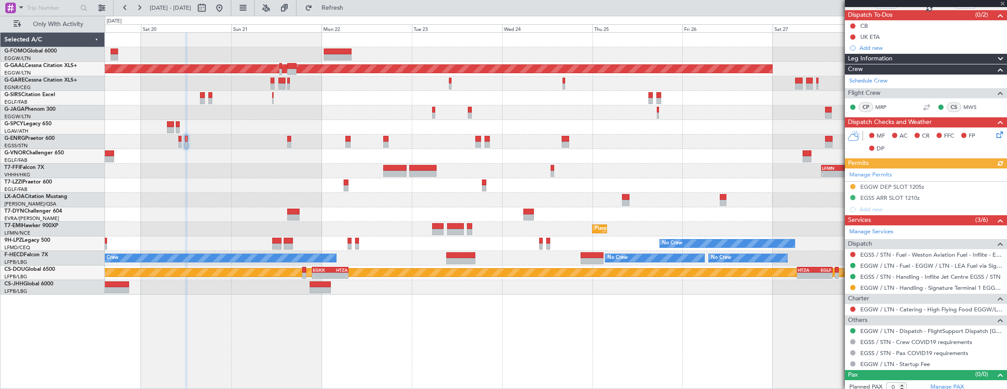
scroll to position [79, 0]
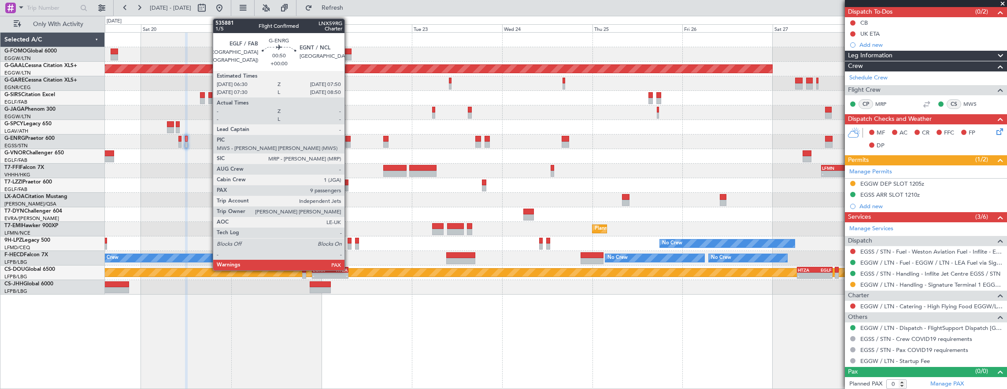
click at [349, 136] on div at bounding box center [347, 139] width 5 height 6
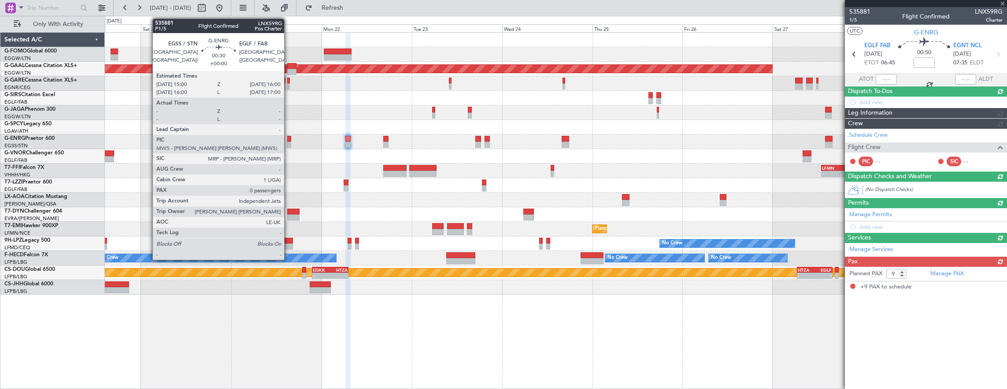
scroll to position [0, 0]
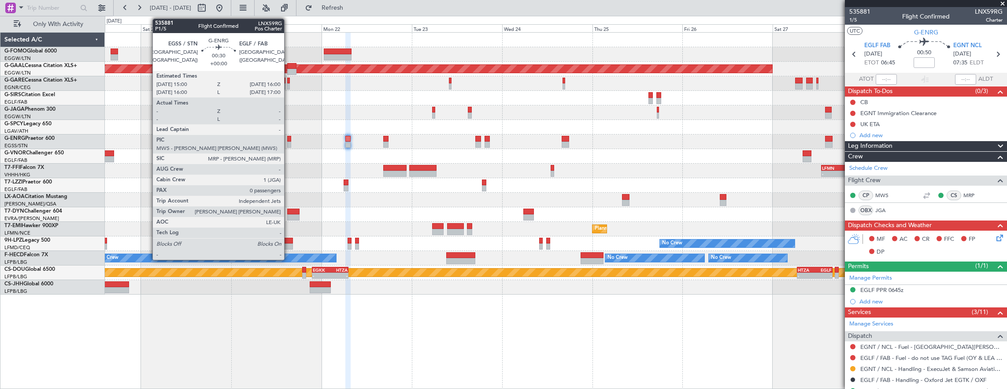
click at [288, 137] on div at bounding box center [289, 139] width 4 height 6
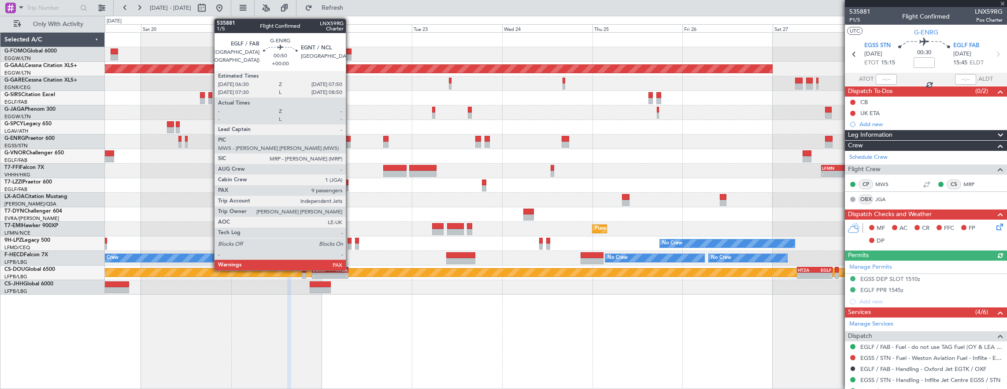
click at [350, 142] on div at bounding box center [347, 144] width 5 height 6
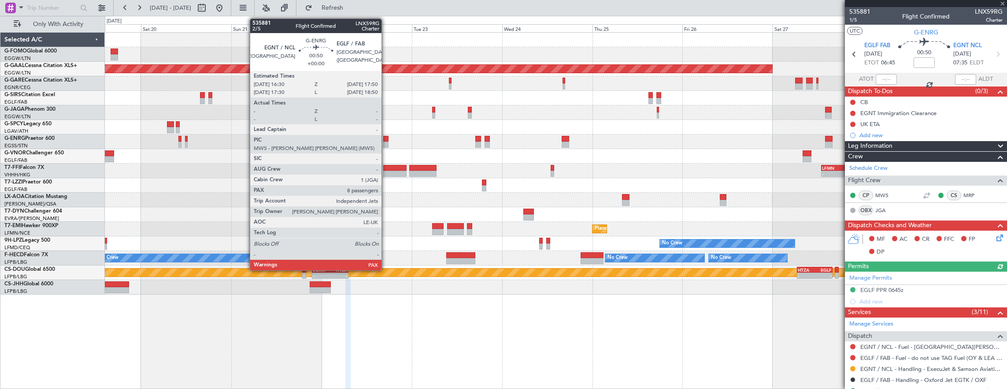
click at [386, 141] on div at bounding box center [385, 144] width 5 height 6
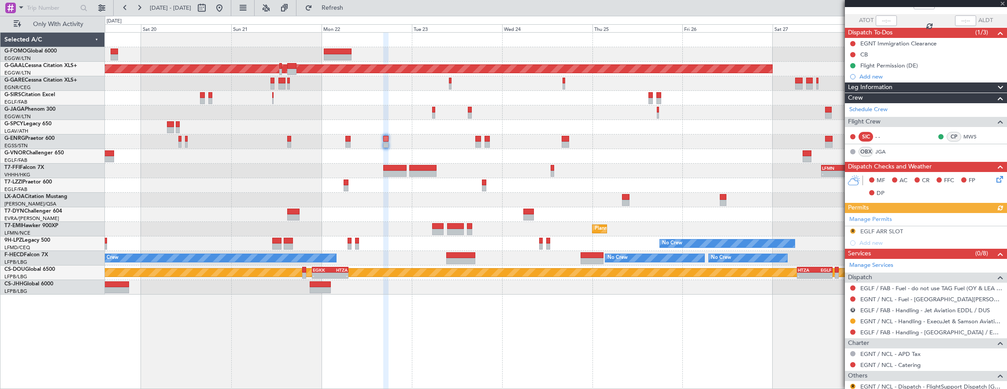
scroll to position [113, 0]
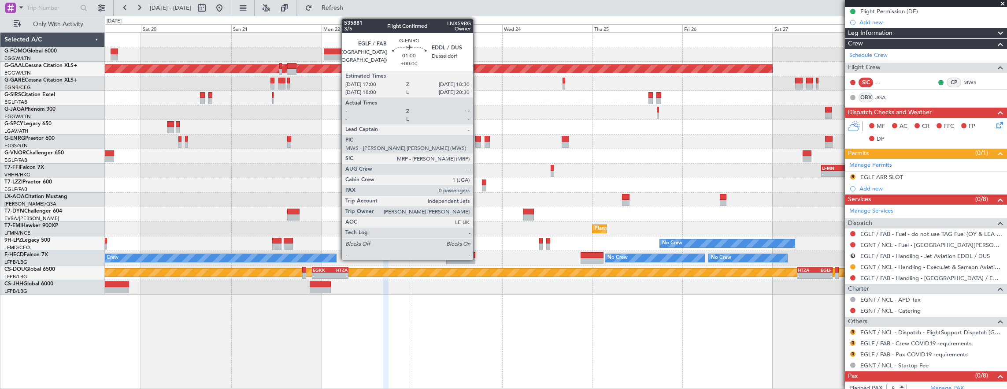
click at [478, 139] on div at bounding box center [478, 139] width 6 height 6
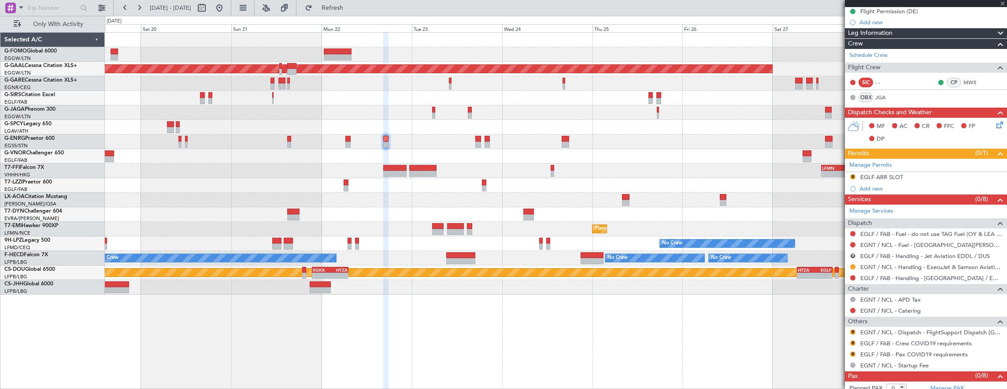
scroll to position [0, 0]
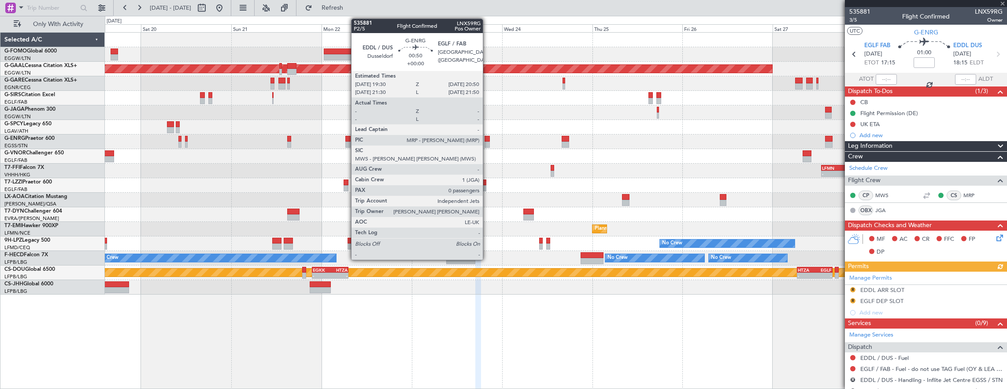
click at [487, 145] on div at bounding box center [487, 144] width 5 height 6
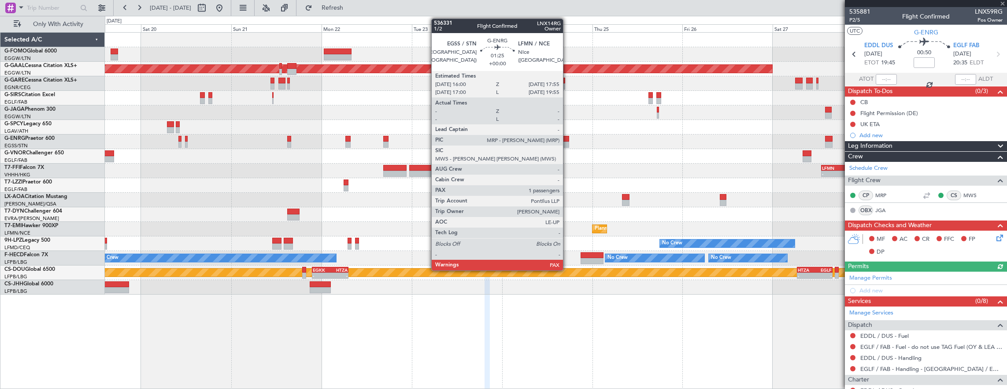
click at [568, 140] on div at bounding box center [565, 139] width 7 height 6
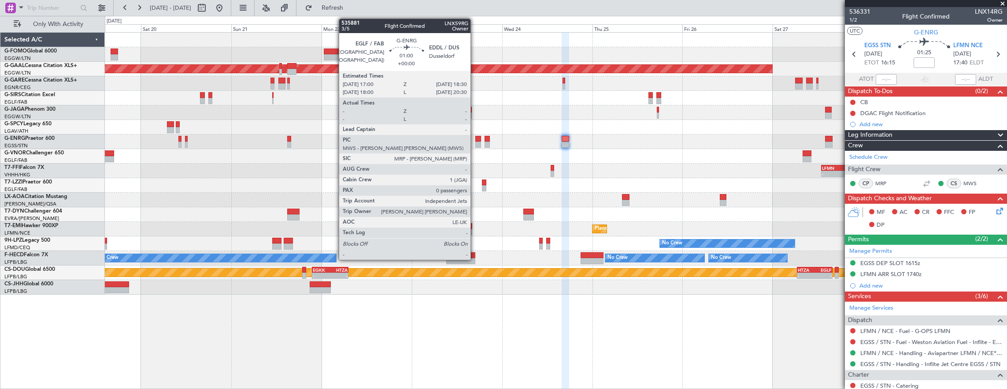
click at [475, 145] on div at bounding box center [478, 144] width 6 height 6
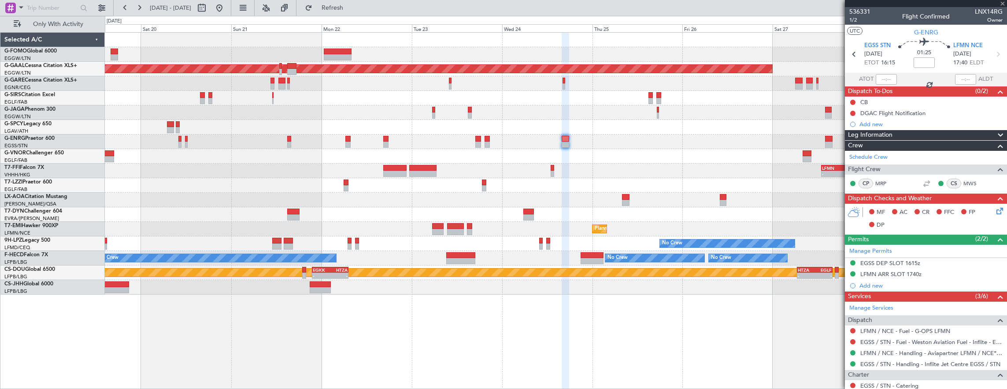
type input "0"
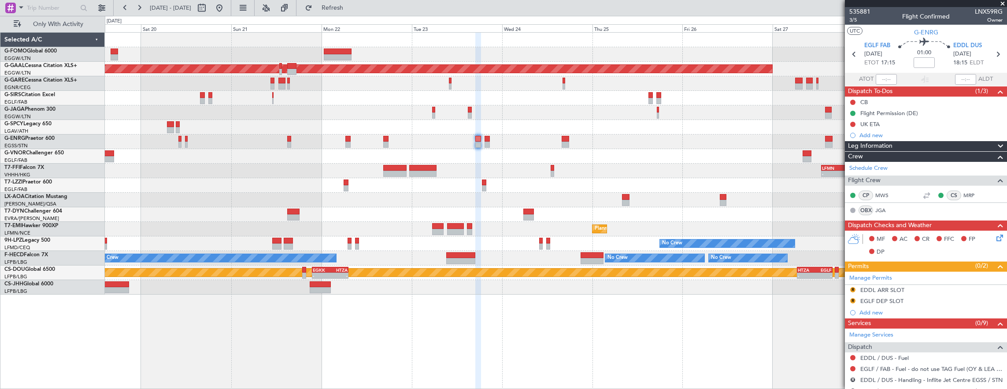
click at [479, 197] on div "Planned Maint Dusseldorf - - LFMN 13:00 Z ZBAA 23:40 Z Planned Maint [GEOGRAPHI…" at bounding box center [556, 164] width 903 height 262
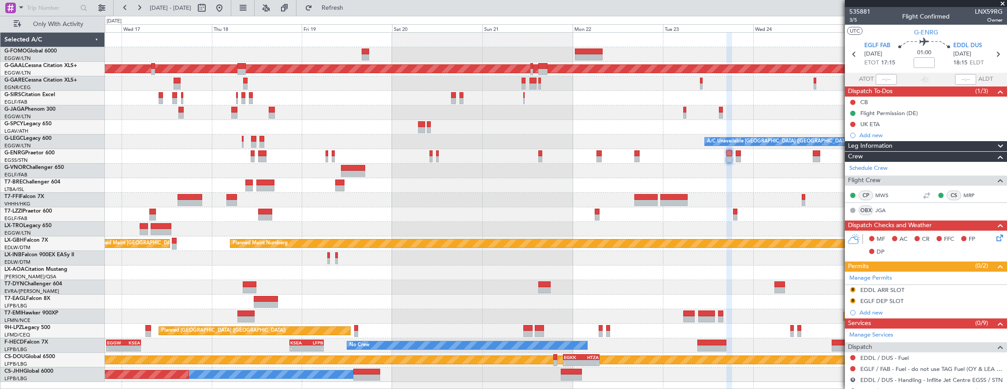
click at [350, 268] on div "Planned Maint Dusseldorf A/C Unavailable [GEOGRAPHIC_DATA] ([GEOGRAPHIC_DATA]) …" at bounding box center [556, 207] width 903 height 349
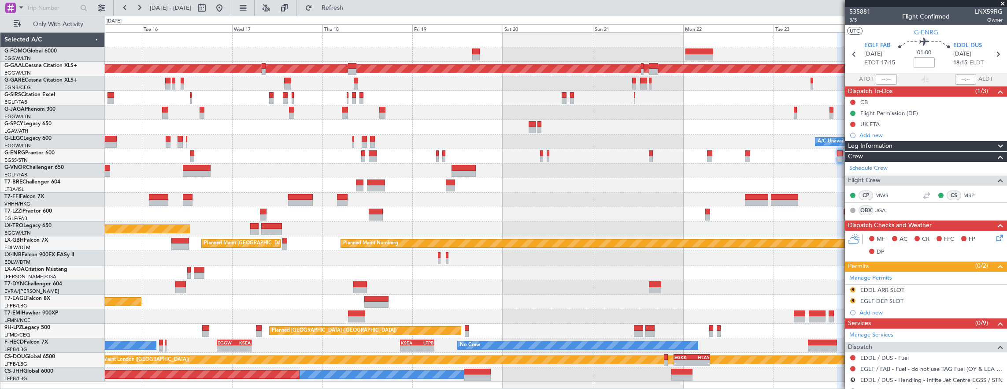
click at [392, 274] on div "Planned Maint Dusseldorf A/C Unavailable [GEOGRAPHIC_DATA] ([GEOGRAPHIC_DATA]) …" at bounding box center [556, 207] width 903 height 349
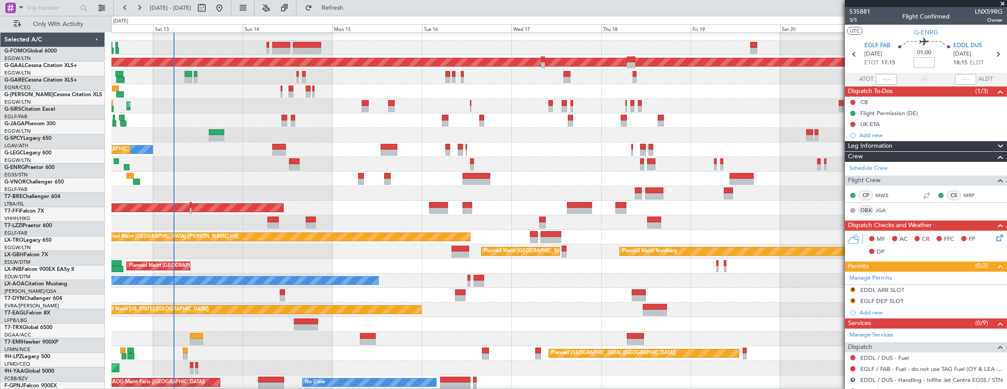
scroll to position [7, 0]
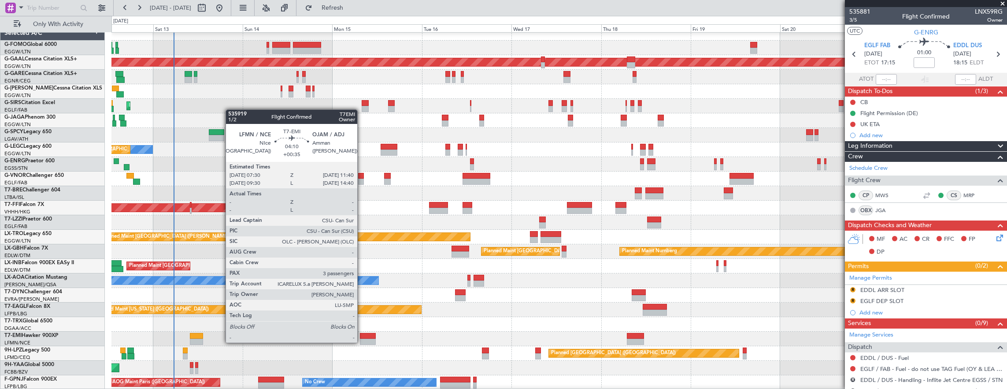
click at [362, 342] on div at bounding box center [368, 341] width 16 height 6
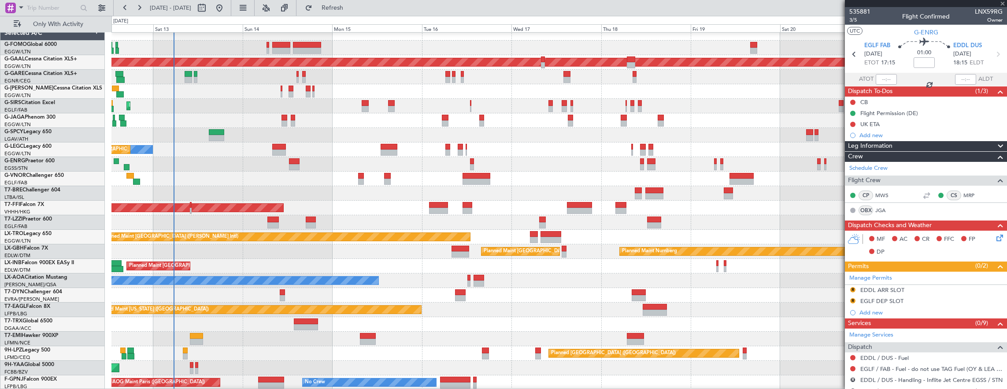
type input "+00:35"
type input "3"
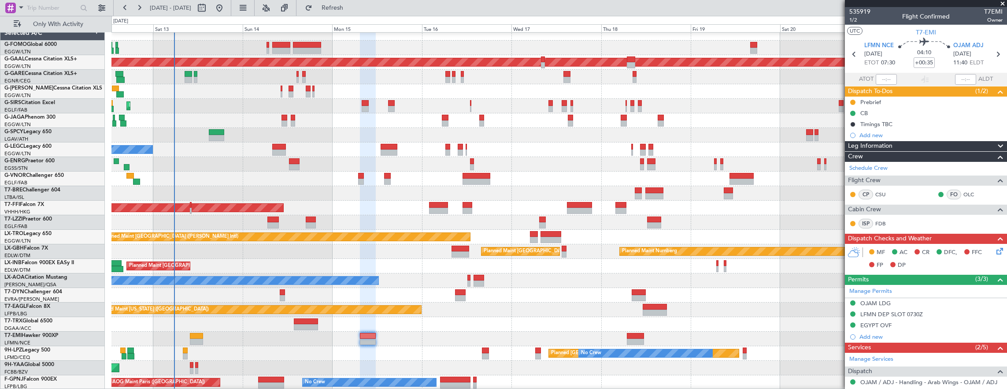
click at [568, 201] on div "Planned Maint Tianjin ([GEOGRAPHIC_DATA])" at bounding box center [559, 208] width 896 height 15
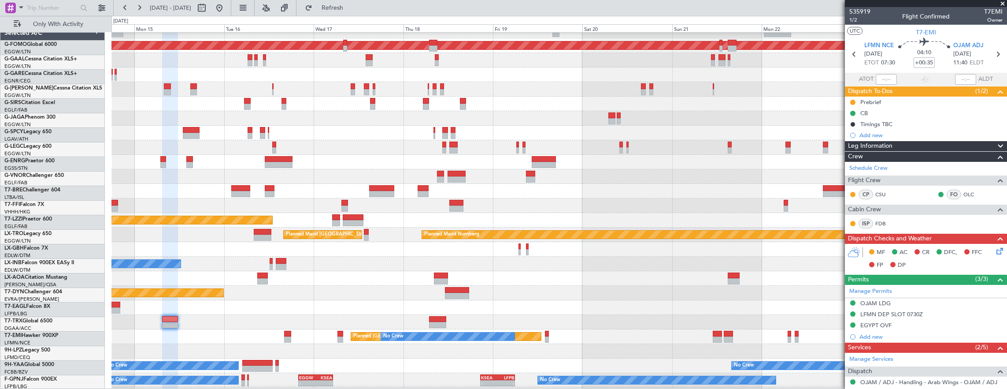
scroll to position [23, 0]
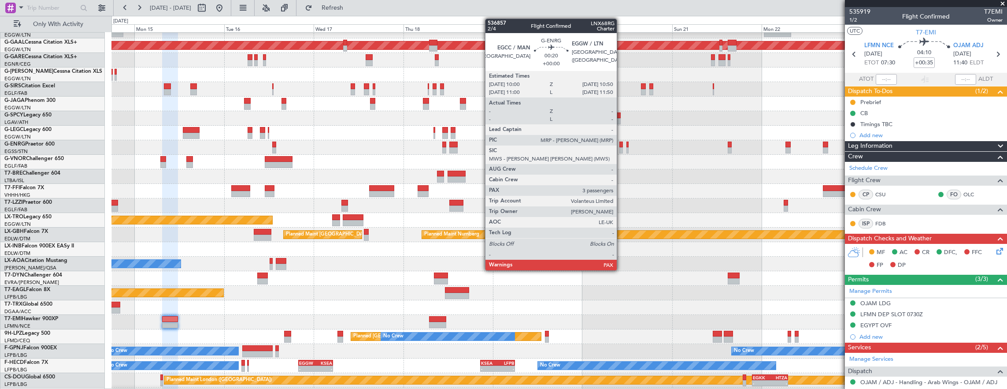
click at [621, 147] on div at bounding box center [622, 150] width 4 height 6
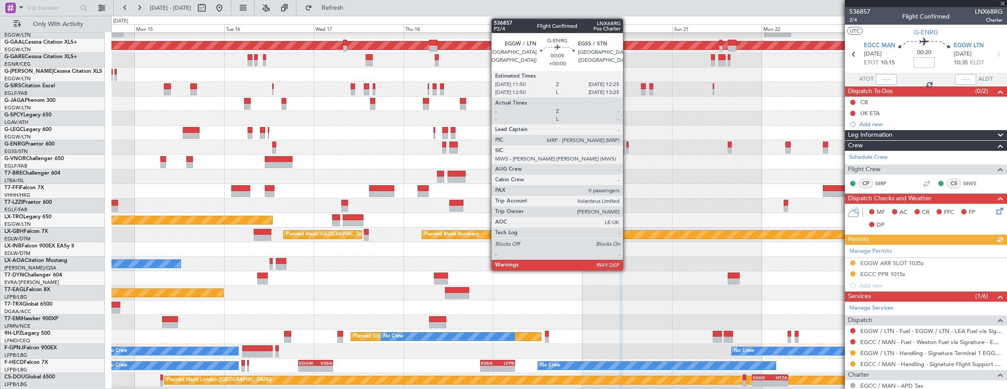
click at [628, 149] on div at bounding box center [628, 150] width 2 height 6
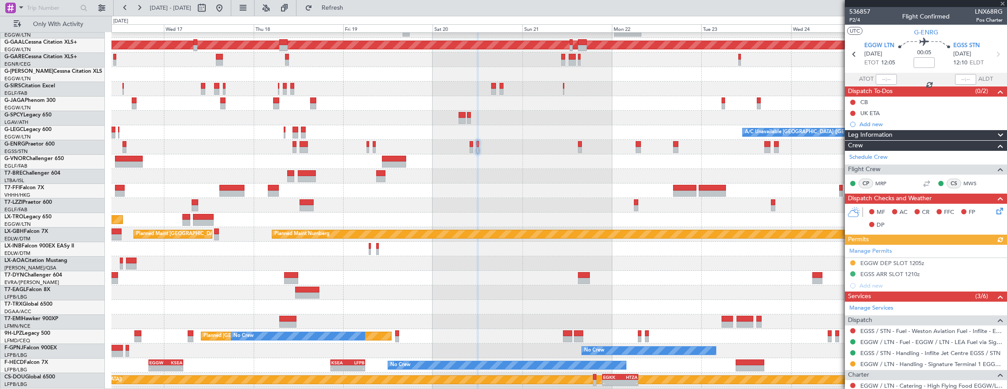
click at [543, 158] on div at bounding box center [559, 161] width 896 height 15
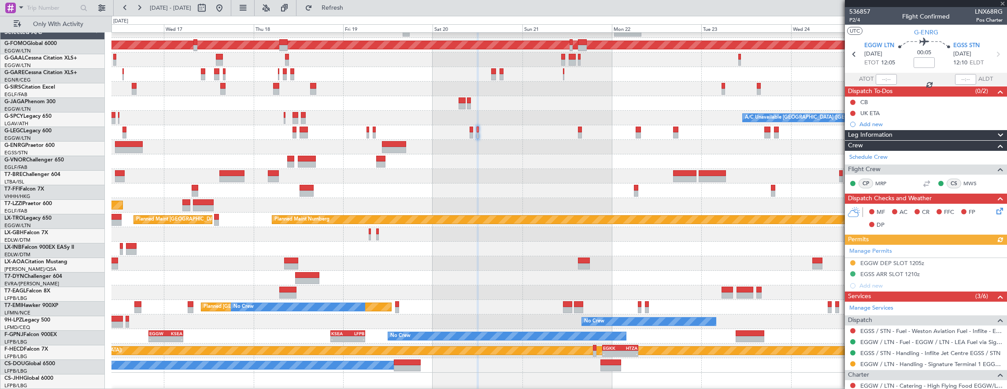
scroll to position [7, 0]
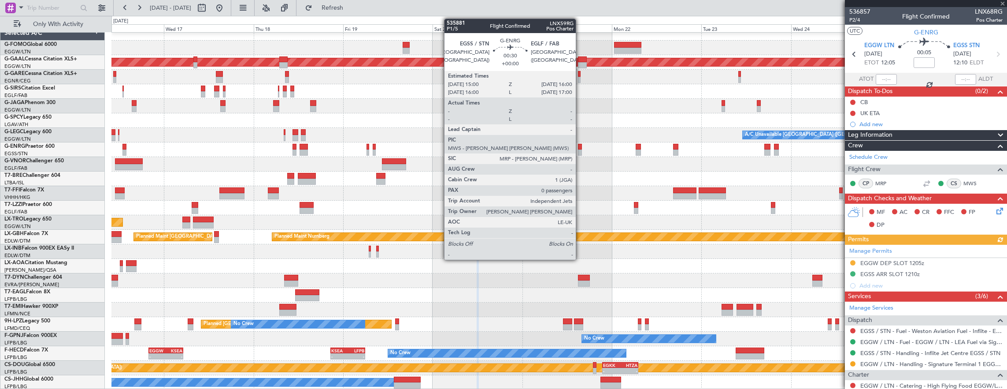
click at [580, 148] on div at bounding box center [580, 147] width 4 height 6
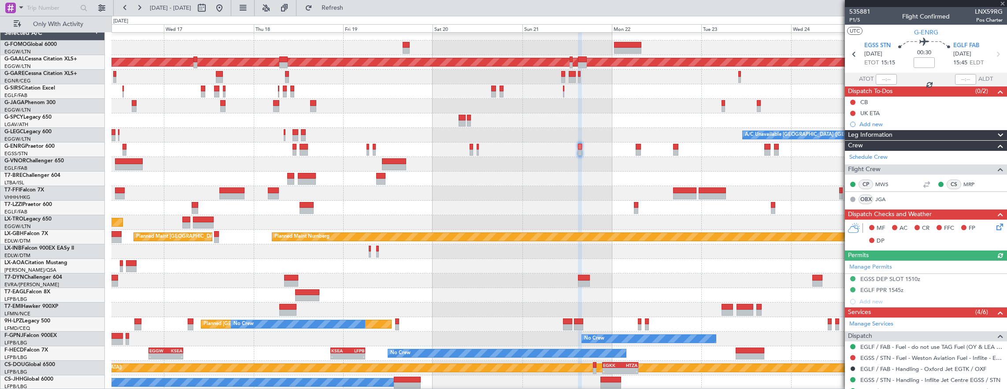
click at [641, 150] on div at bounding box center [559, 149] width 896 height 15
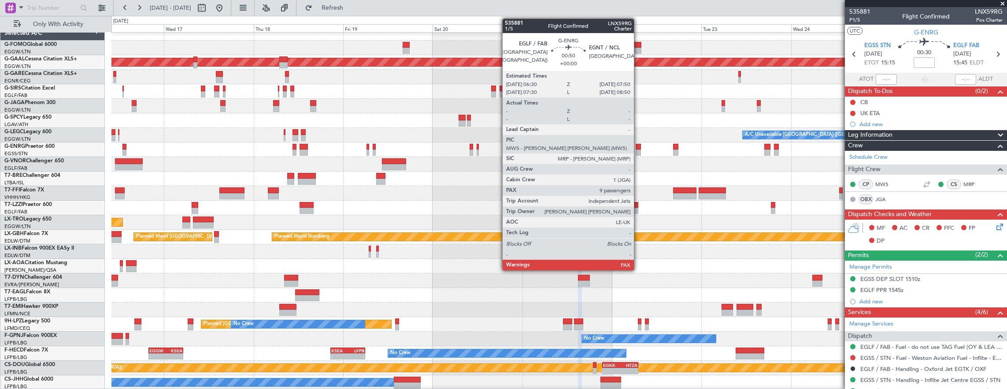
click at [639, 149] on div at bounding box center [638, 152] width 5 height 6
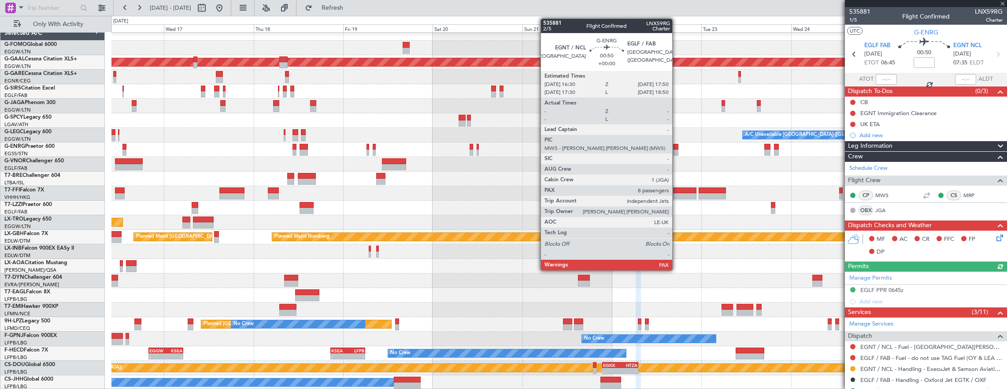
click at [677, 150] on div at bounding box center [675, 152] width 5 height 6
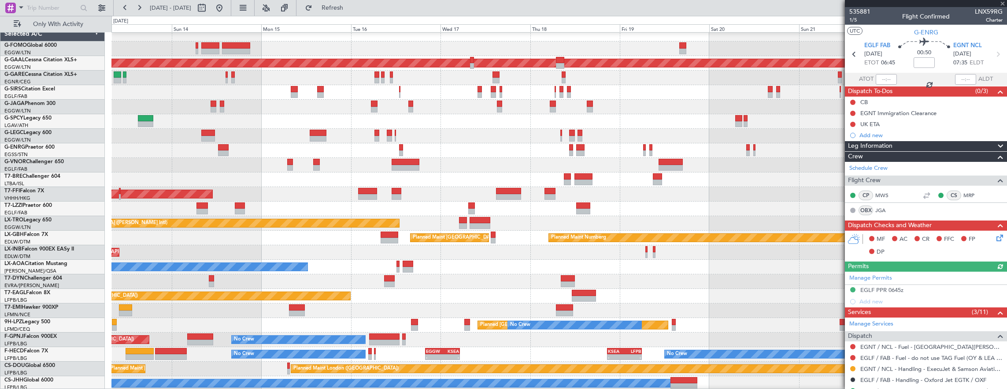
click at [600, 207] on div at bounding box center [559, 208] width 896 height 15
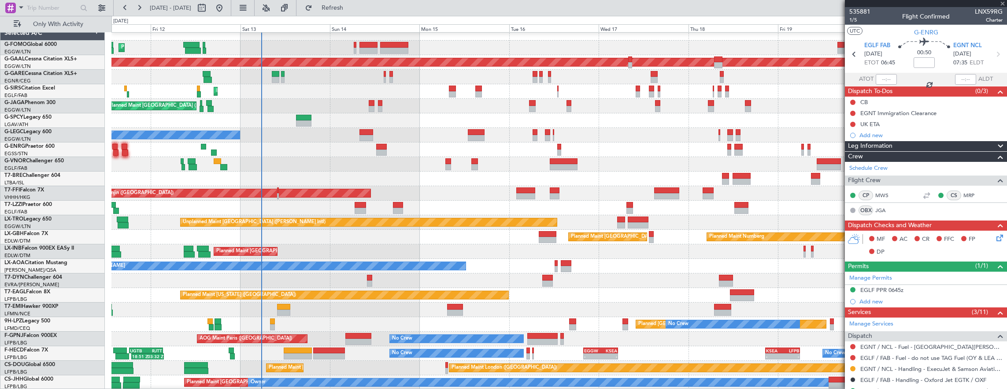
type input "8"
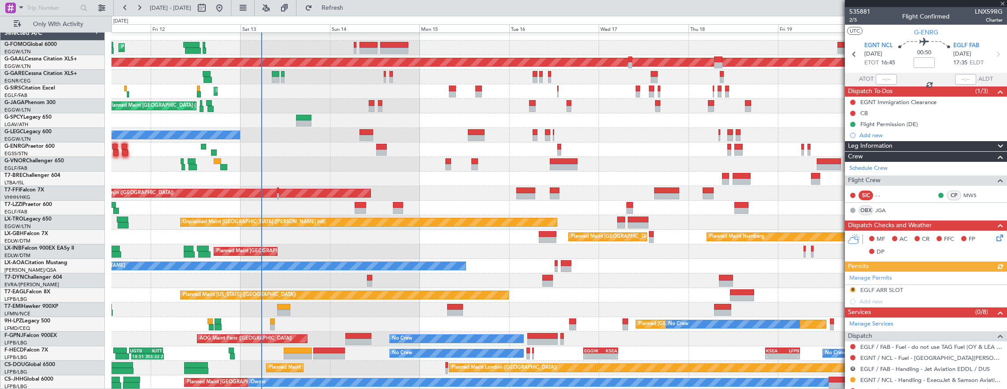
click at [453, 186] on div "Planned Maint Tianjin ([GEOGRAPHIC_DATA])" at bounding box center [559, 193] width 896 height 15
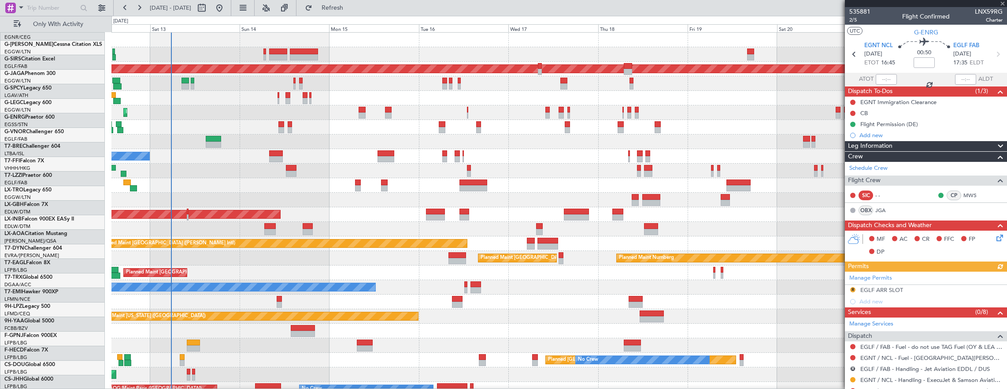
scroll to position [0, 0]
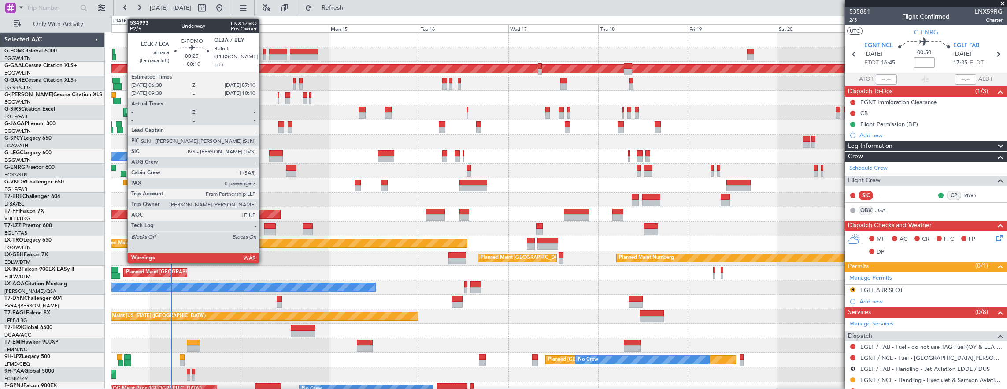
click at [264, 48] on div at bounding box center [265, 51] width 3 height 6
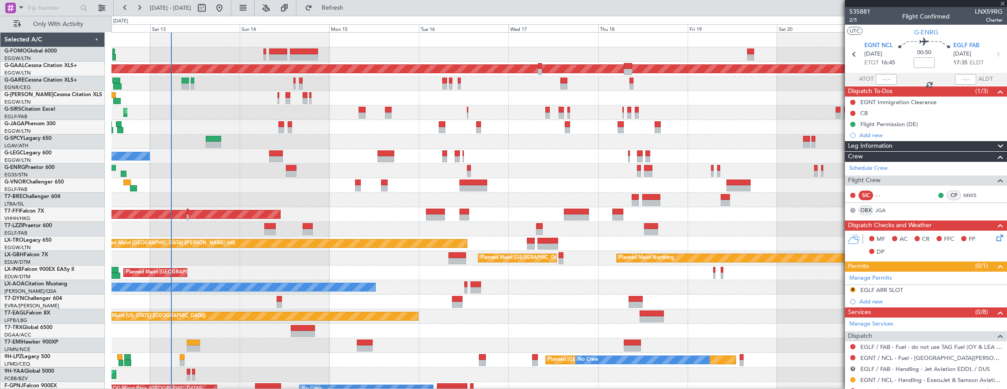
type input "+00:10"
type input "0"
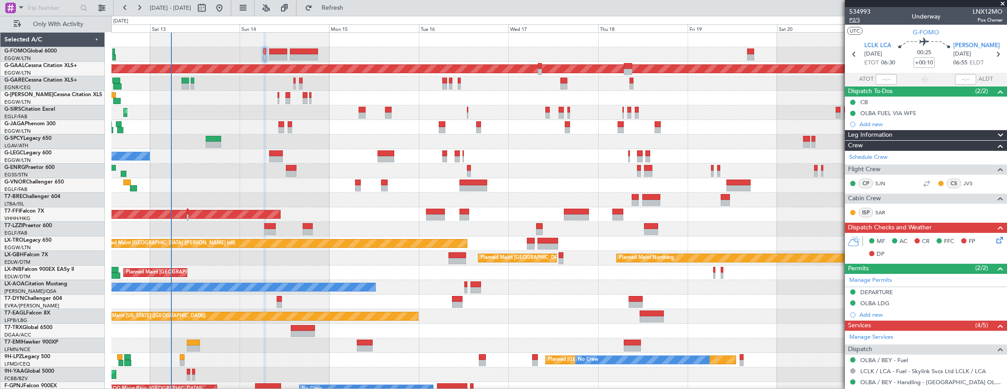
click at [859, 20] on span "P2/5" at bounding box center [860, 19] width 21 height 7
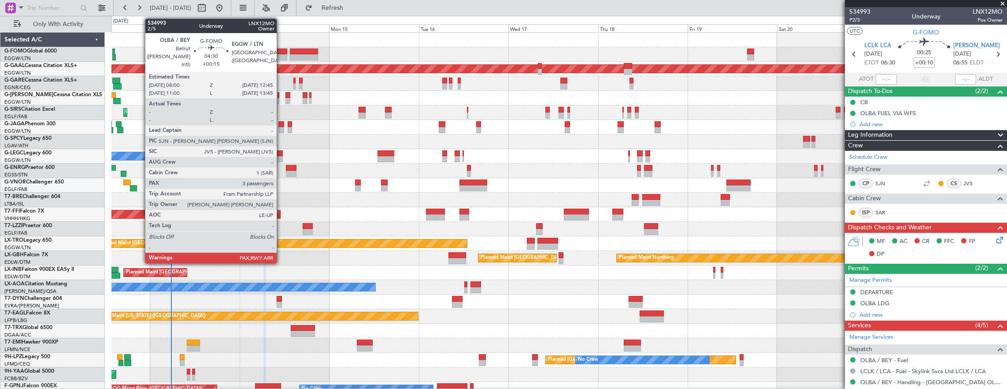
click at [281, 49] on div at bounding box center [278, 51] width 18 height 6
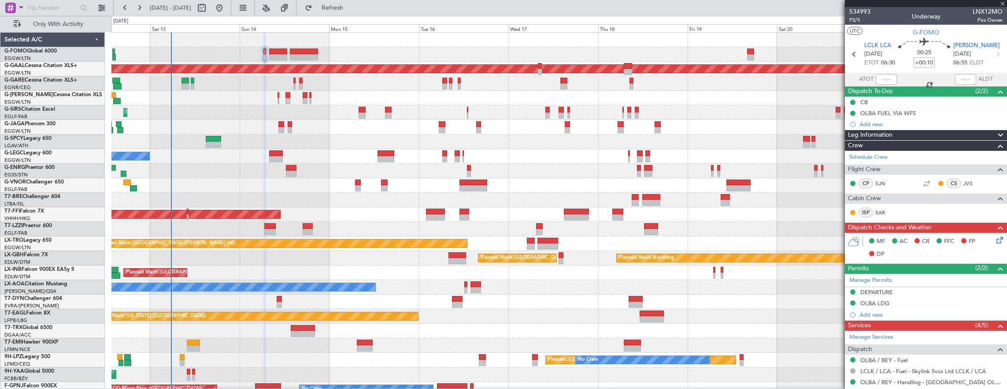
type input "+00:15"
type input "3"
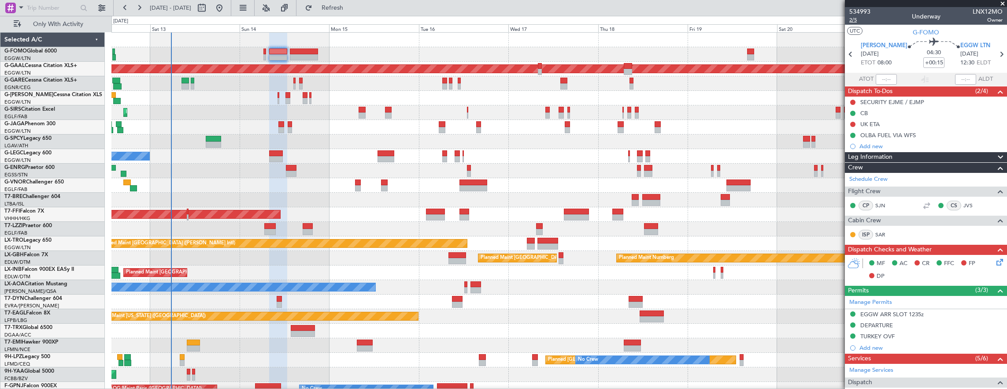
click at [856, 22] on span "2/5" at bounding box center [860, 19] width 21 height 7
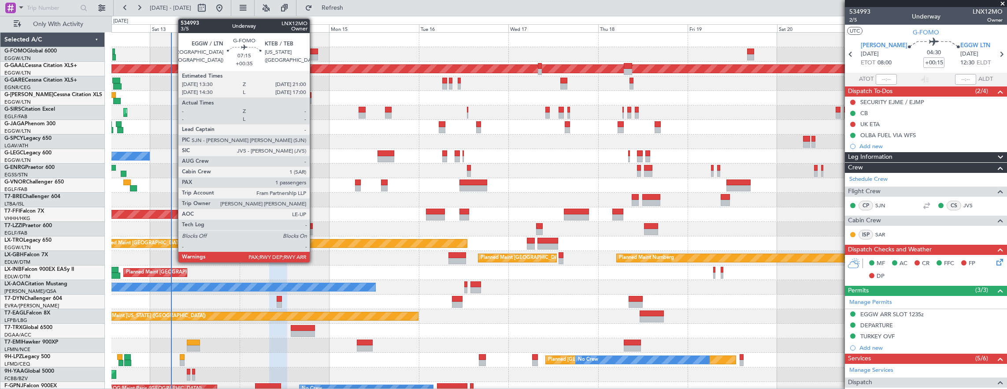
click at [314, 52] on div at bounding box center [304, 51] width 28 height 6
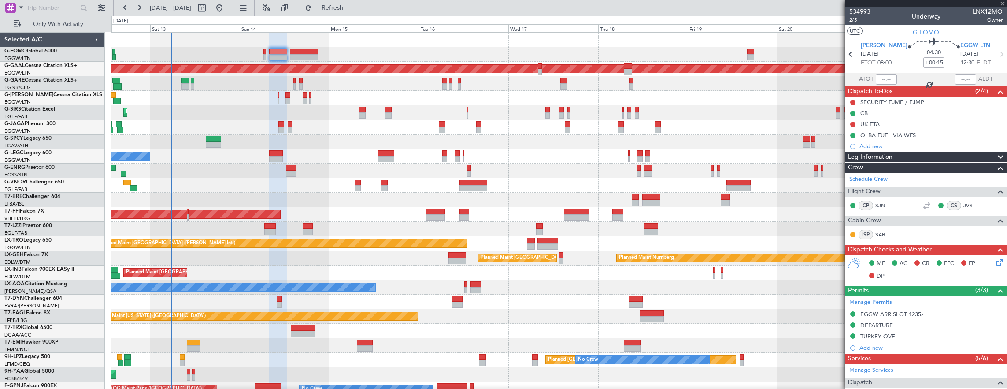
type input "+00:35"
type input "1"
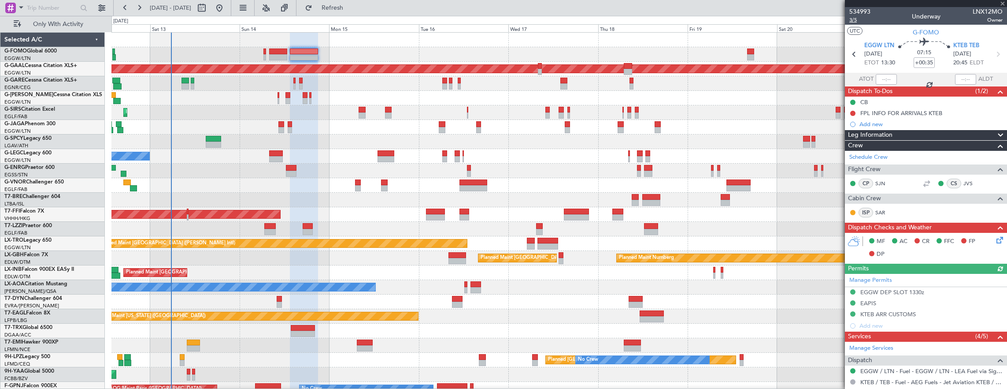
click at [856, 19] on span "3/5" at bounding box center [860, 19] width 21 height 7
click at [852, 19] on span "3/5" at bounding box center [860, 19] width 21 height 7
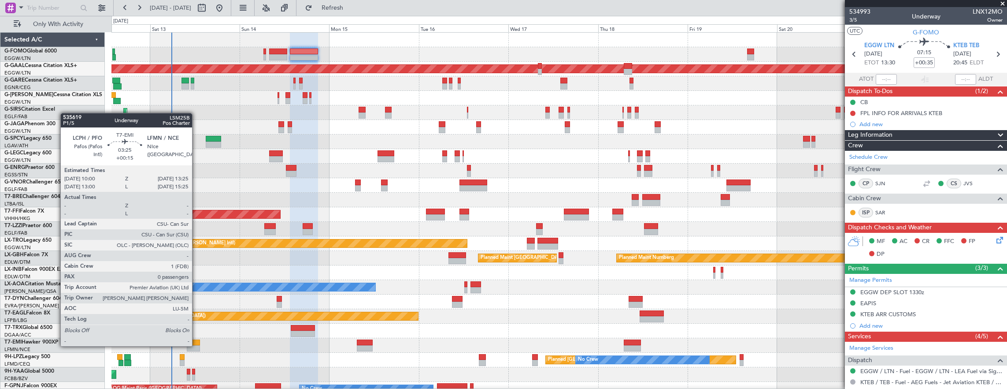
click at [197, 345] on div at bounding box center [193, 348] width 13 height 6
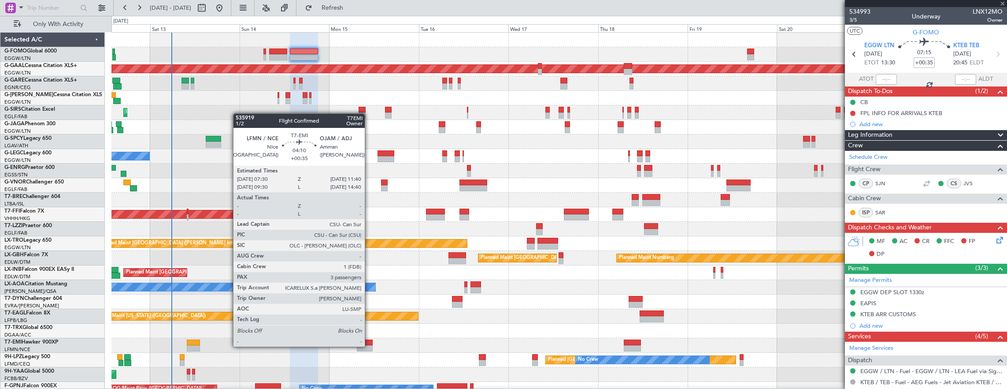
type input "+00:15"
type input "0"
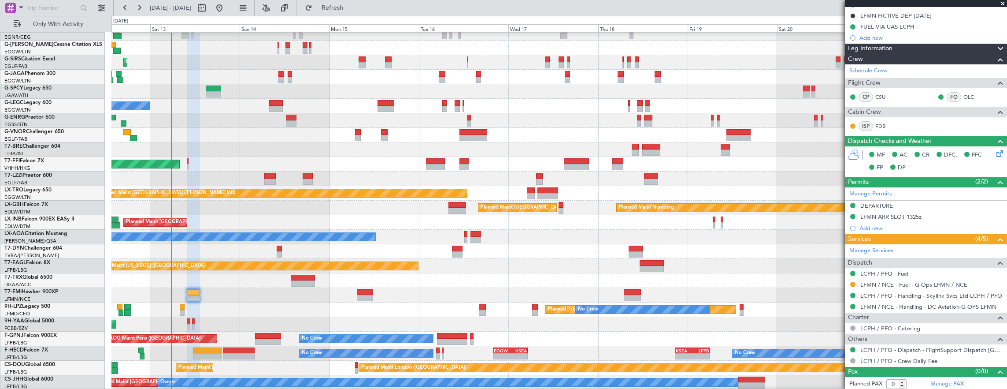
scroll to position [50, 0]
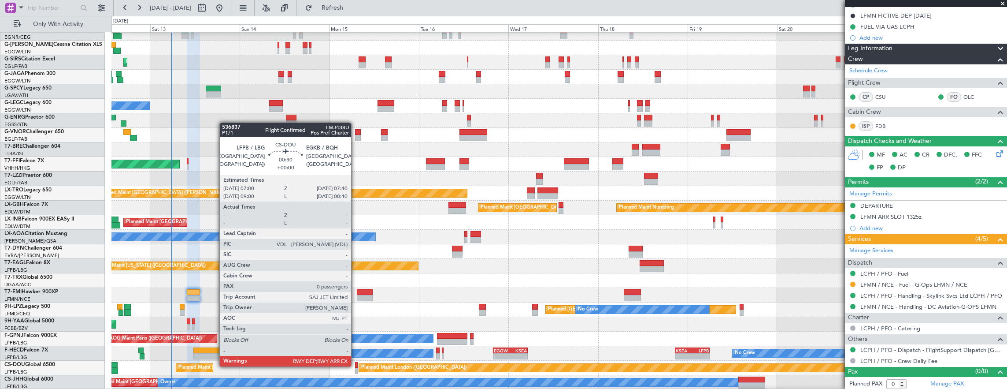
click at [356, 365] on div at bounding box center [356, 365] width 3 height 6
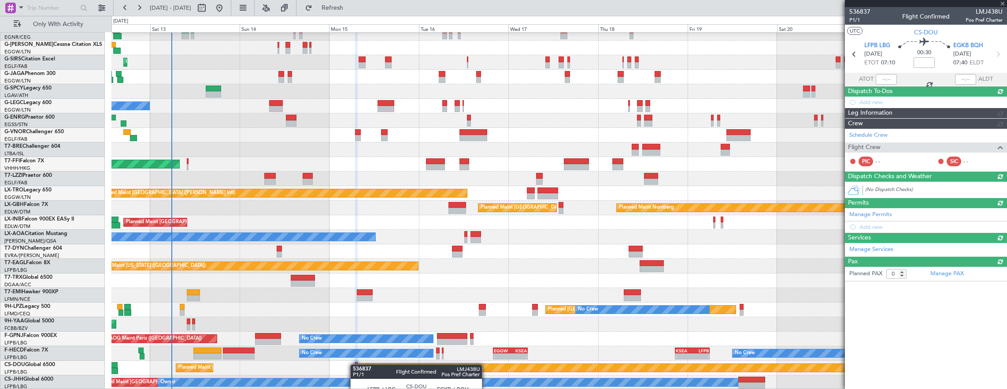
scroll to position [0, 0]
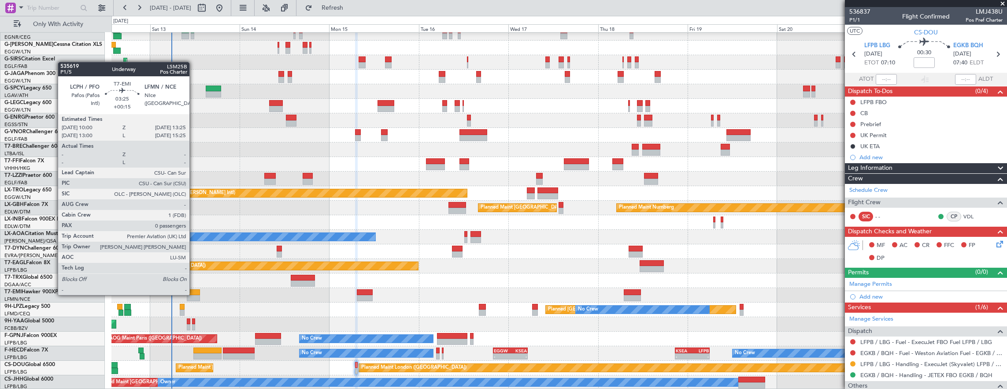
click at [194, 294] on div at bounding box center [193, 292] width 13 height 6
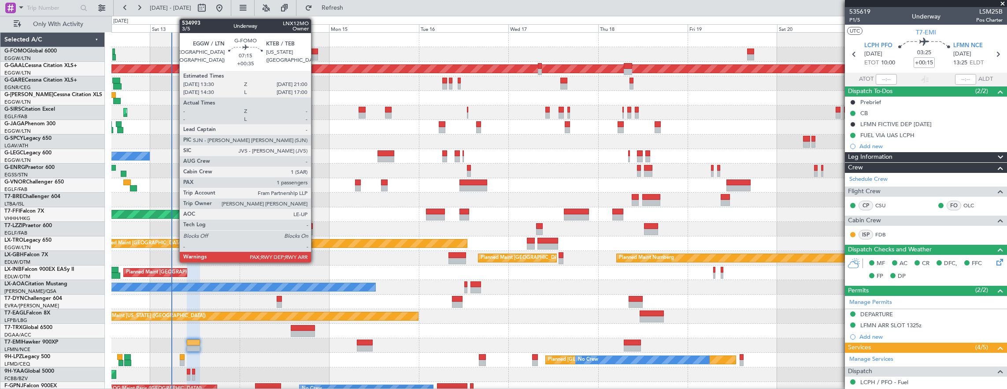
click at [313, 54] on div at bounding box center [304, 57] width 28 height 6
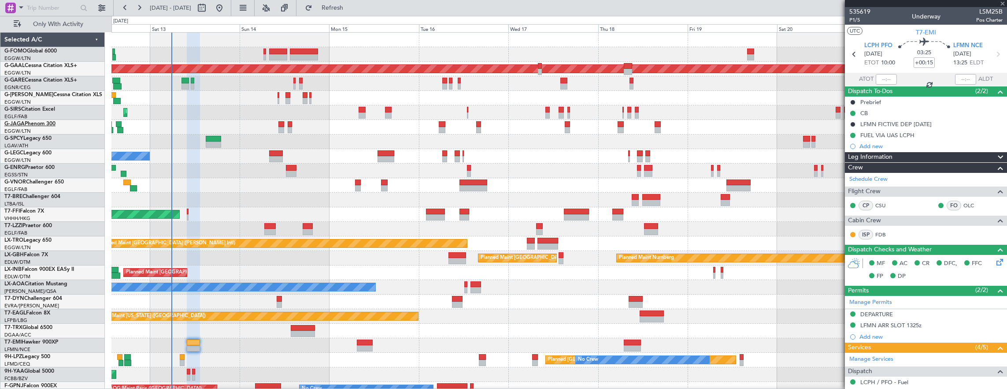
type input "+00:35"
type input "1"
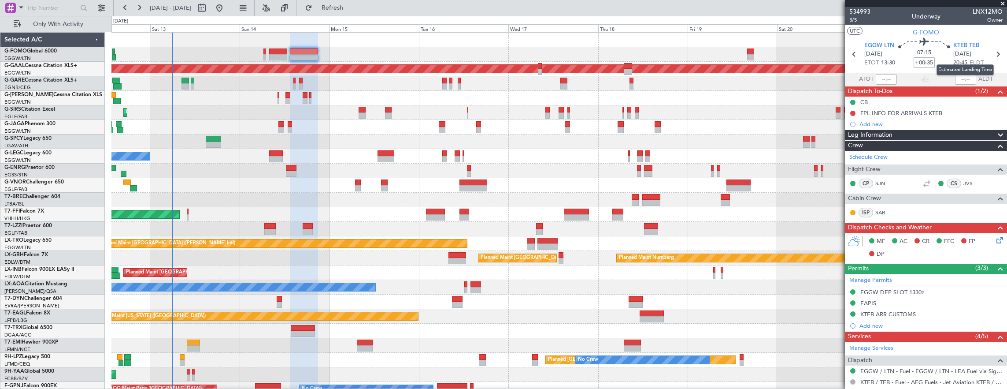
click at [925, 61] on input "+00:35" at bounding box center [924, 62] width 21 height 11
type input "+00:00"
click at [922, 63] on input at bounding box center [924, 62] width 21 height 11
type input "+00:10"
click at [951, 312] on div "KTEB ARR CUSTOMS" at bounding box center [926, 314] width 162 height 11
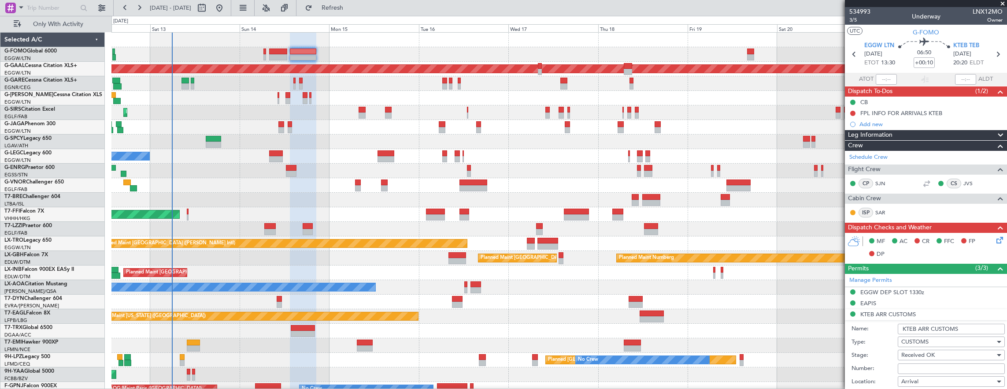
click at [973, 327] on input "KTEB ARR CUSTOMS" at bounding box center [951, 328] width 107 height 11
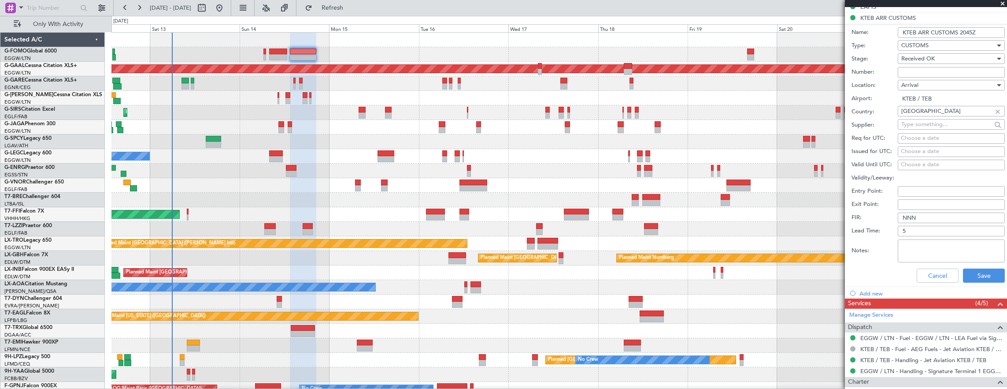
scroll to position [308, 0]
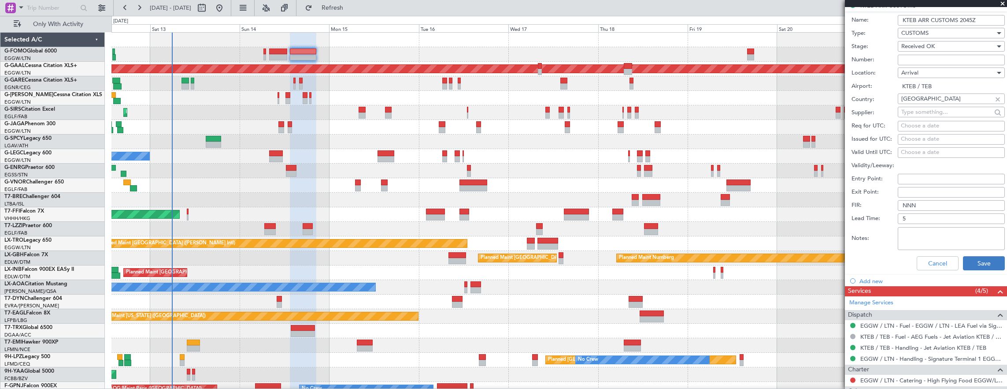
type input "KTEB ARR CUSTOMS 2045Z"
click at [976, 261] on button "Save" at bounding box center [984, 263] width 42 height 14
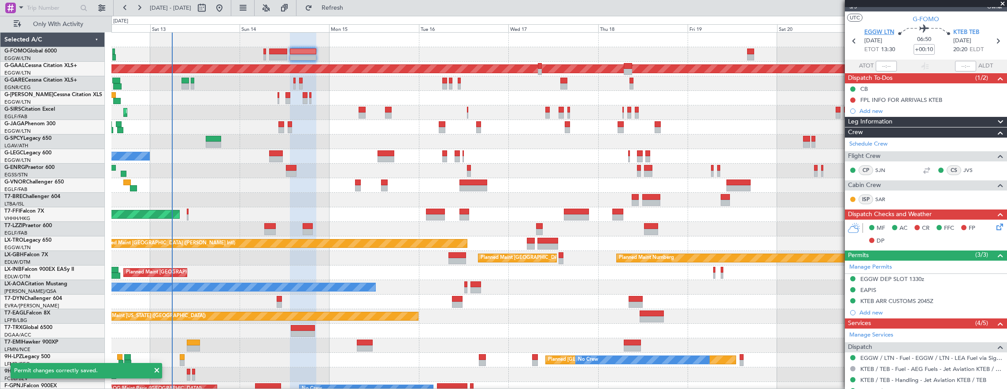
scroll to position [0, 0]
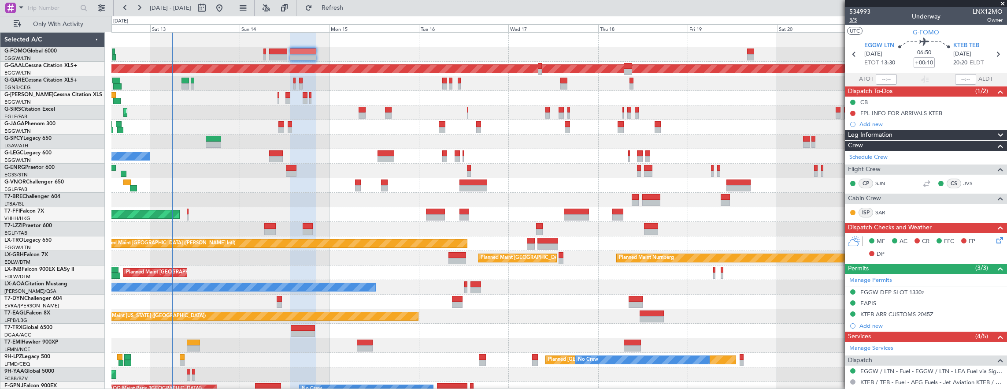
click at [857, 21] on span "3/5" at bounding box center [860, 19] width 21 height 7
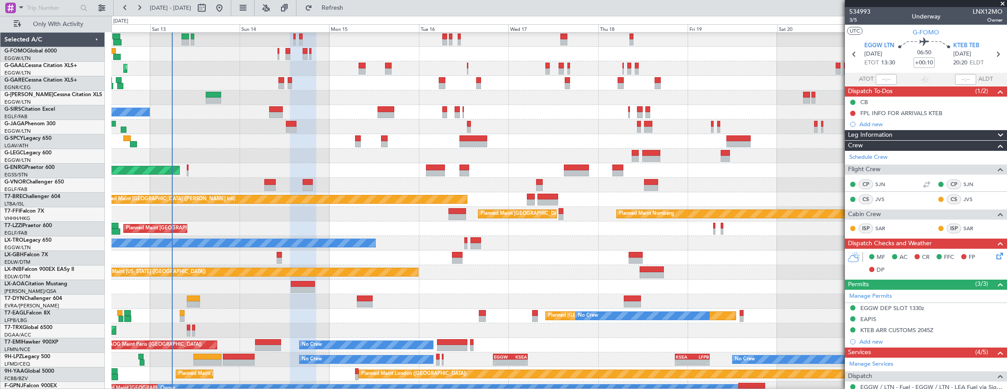
scroll to position [50, 0]
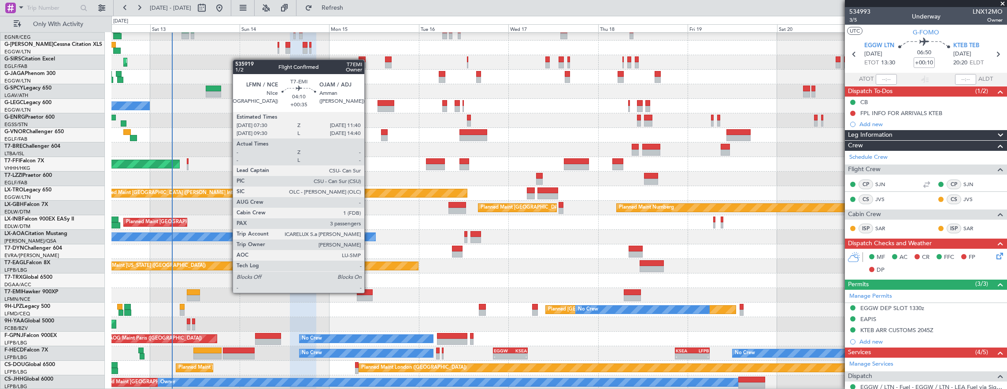
click at [369, 292] on div at bounding box center [365, 292] width 16 height 6
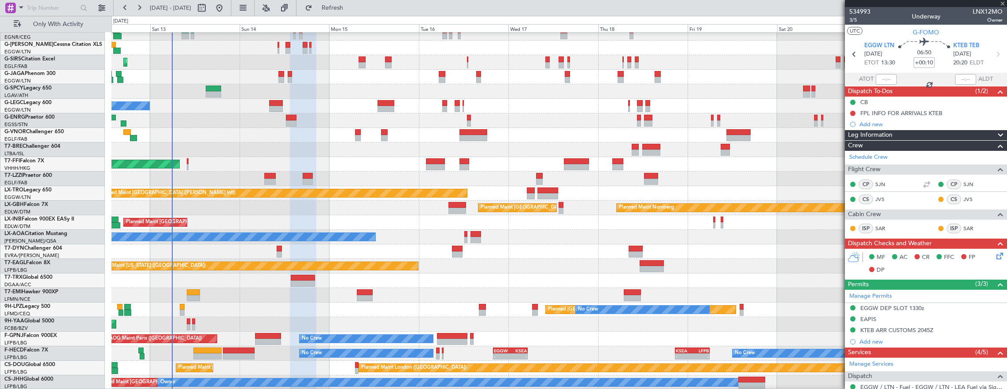
type input "+00:35"
type input "3"
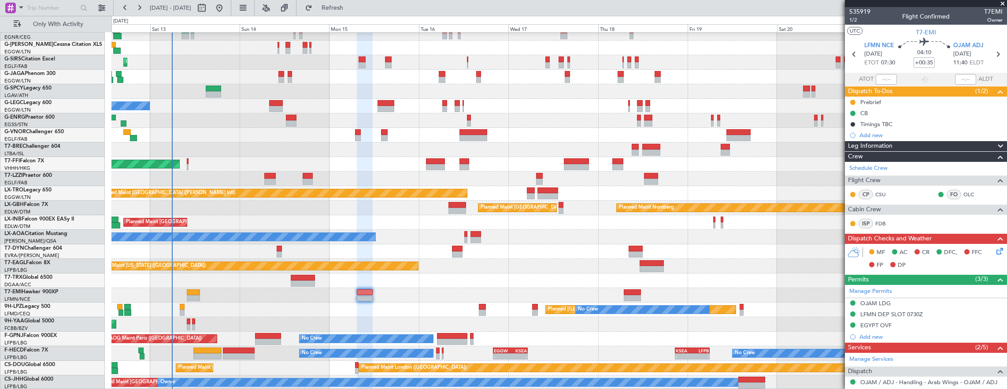
scroll to position [0, 0]
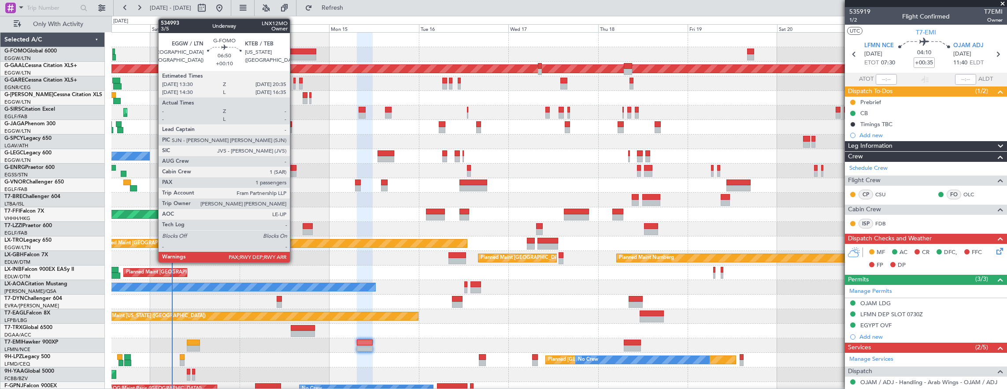
click at [294, 52] on div at bounding box center [303, 51] width 27 height 6
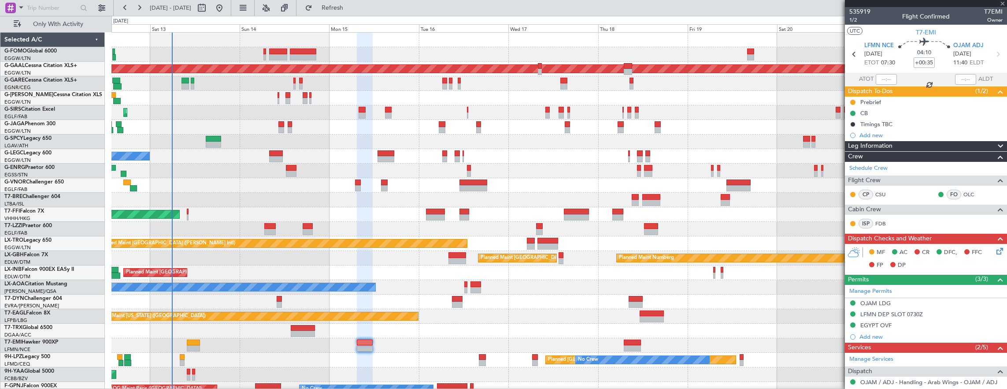
type input "+00:10"
type input "1"
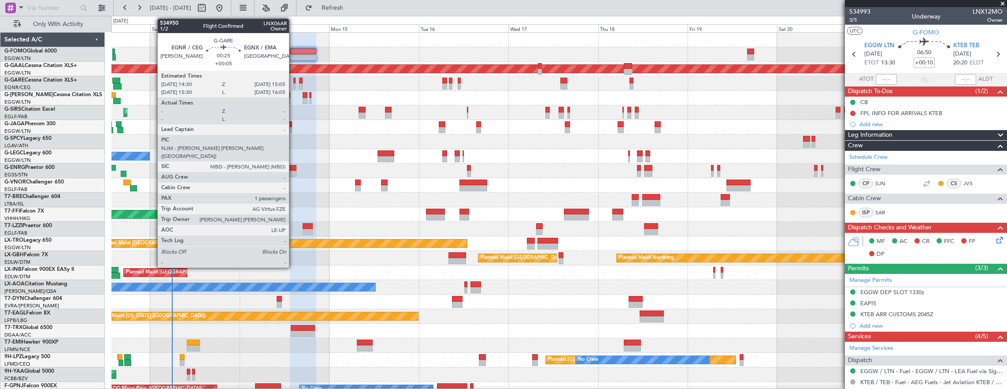
click at [293, 83] on div at bounding box center [294, 86] width 2 height 6
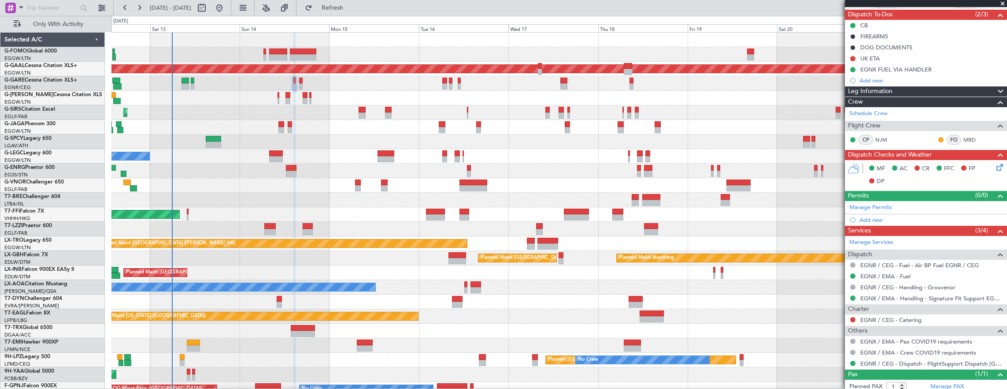
scroll to position [99, 0]
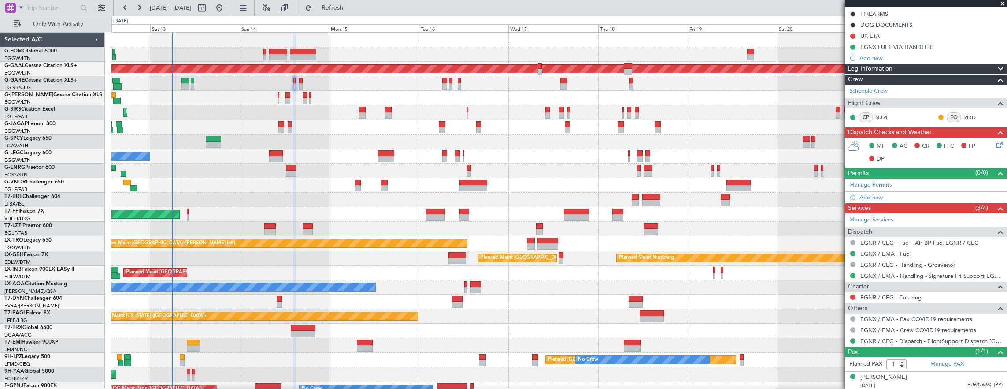
click at [718, 280] on div "No Crew [PERSON_NAME]" at bounding box center [559, 287] width 896 height 15
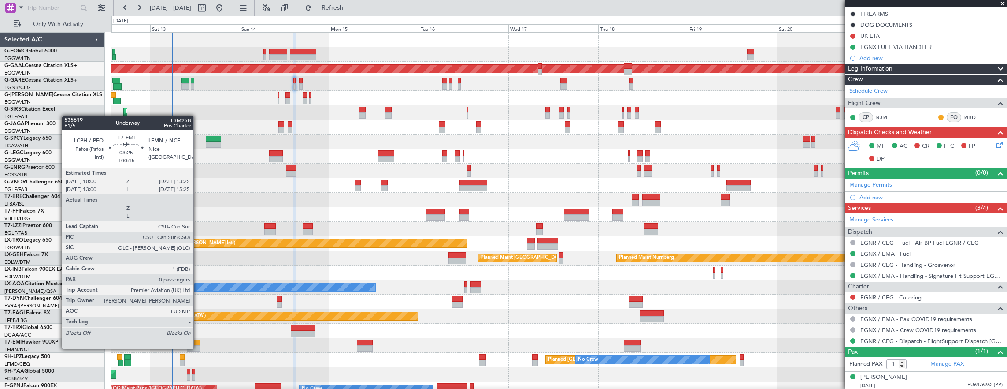
click at [198, 346] on div at bounding box center [193, 348] width 13 height 6
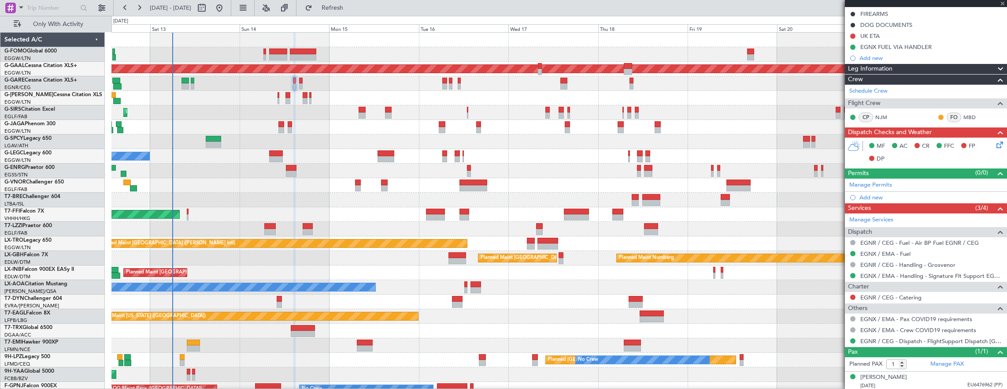
type input "+00:15"
type input "0"
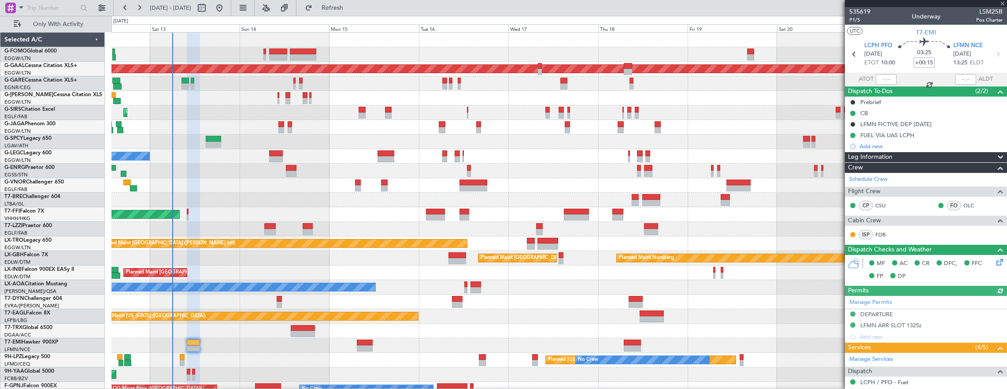
scroll to position [108, 0]
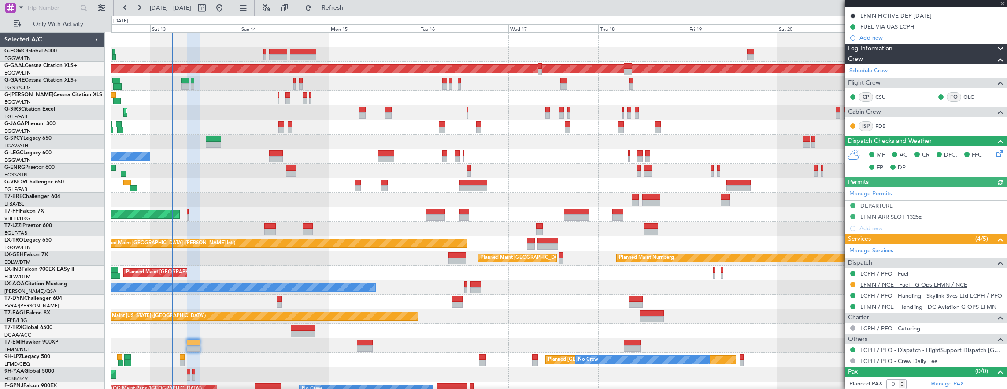
click at [922, 282] on link "LFMN / NCE - Fuel - G-Ops LFMN / NCE" at bounding box center [914, 284] width 107 height 7
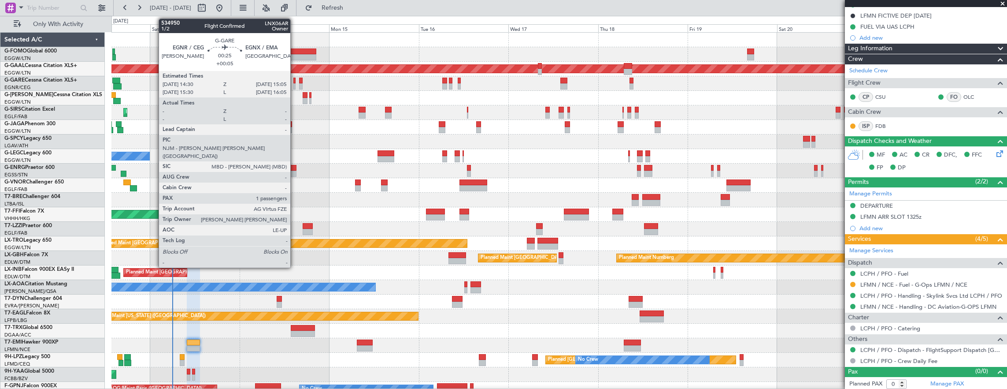
click at [295, 82] on div at bounding box center [294, 81] width 2 height 6
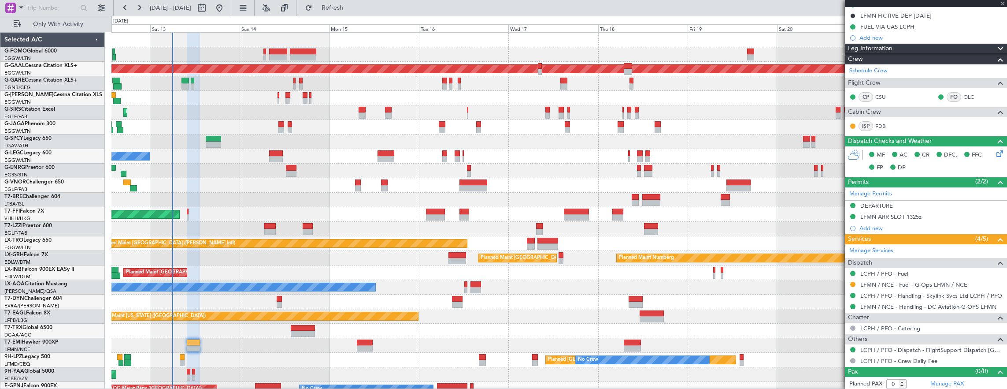
type input "+00:05"
type input "1"
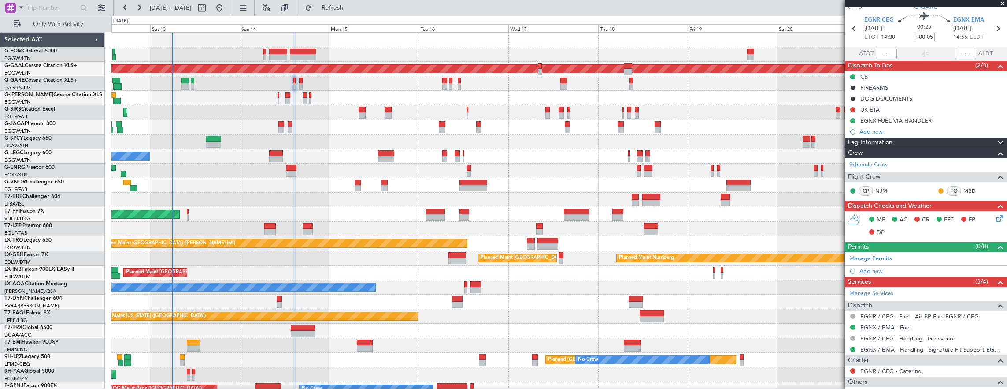
scroll to position [0, 0]
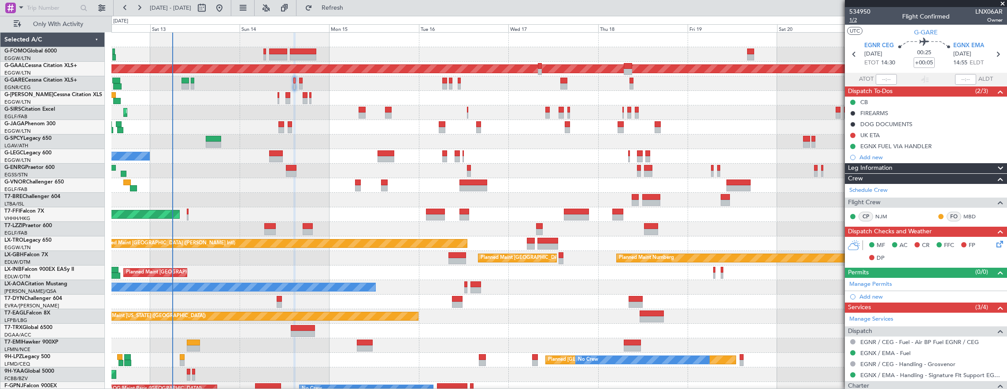
click at [860, 22] on span "1/2" at bounding box center [860, 19] width 21 height 7
click at [927, 63] on input "+00:05" at bounding box center [924, 62] width 21 height 11
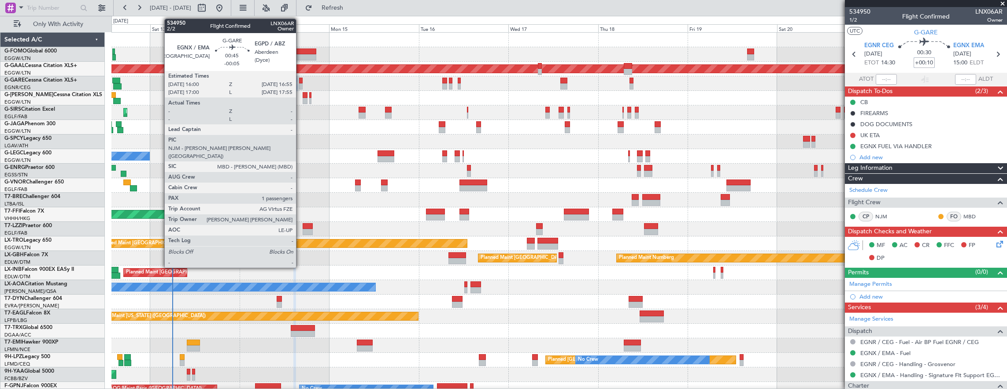
click at [301, 82] on div at bounding box center [301, 81] width 4 height 6
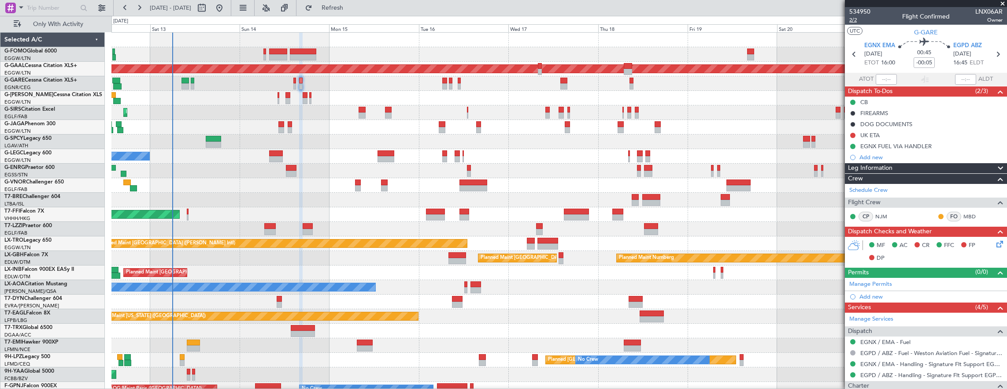
click at [860, 24] on body "12 Sep 2025 - 22 Sep 2025 Refresh Quick Links Only With Activity Planned Maint …" at bounding box center [503, 194] width 1007 height 389
click at [855, 21] on span "2/2" at bounding box center [860, 19] width 21 height 7
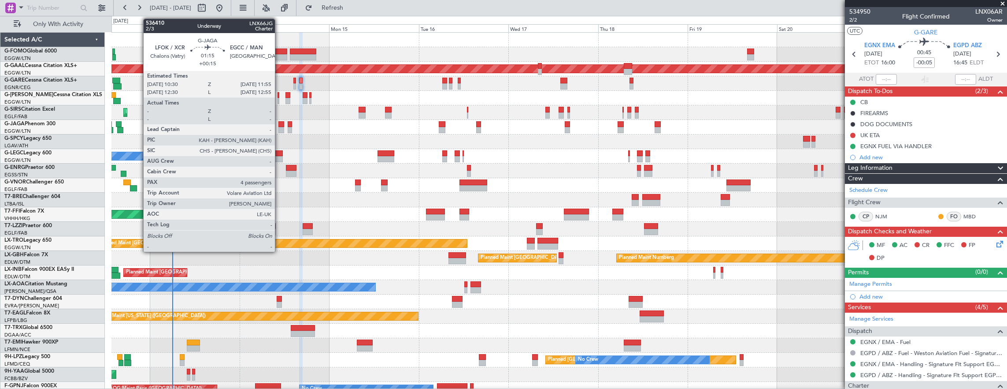
click at [279, 127] on div at bounding box center [282, 130] width 6 height 6
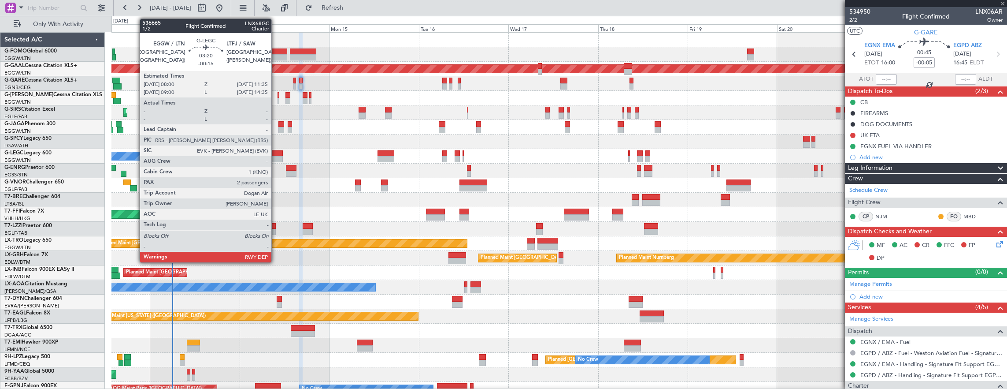
type input "+00:15"
type input "4"
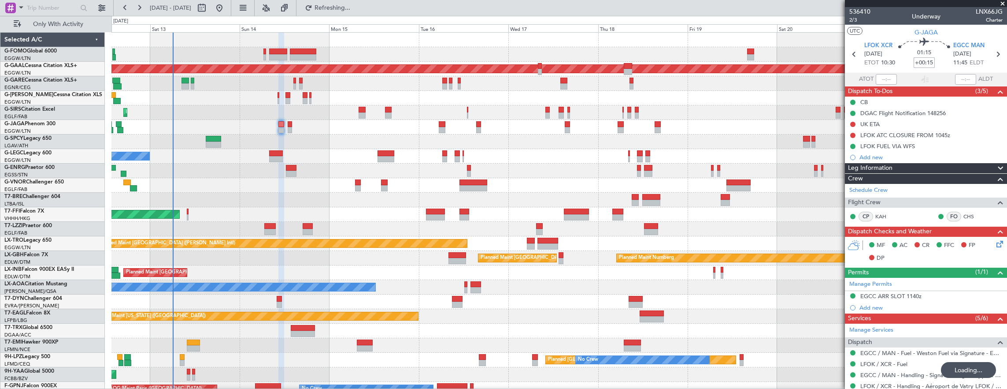
click at [925, 61] on input "+00:15" at bounding box center [924, 62] width 21 height 11
click at [856, 22] on span "2/3" at bounding box center [860, 19] width 21 height 7
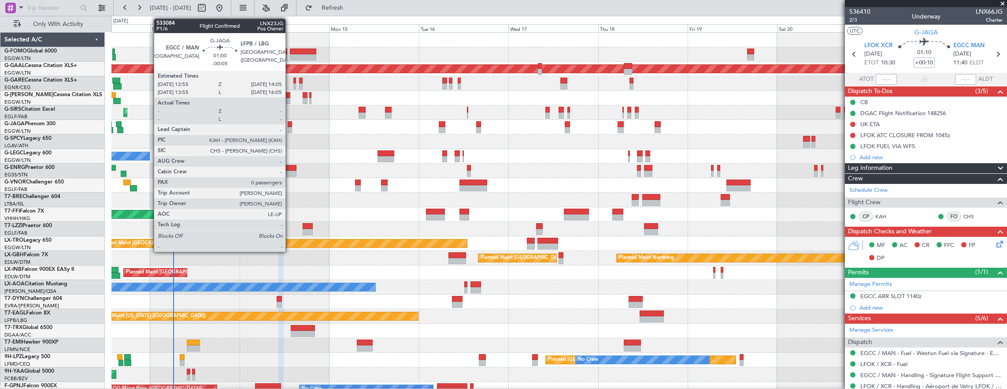
click at [289, 125] on div at bounding box center [290, 124] width 4 height 6
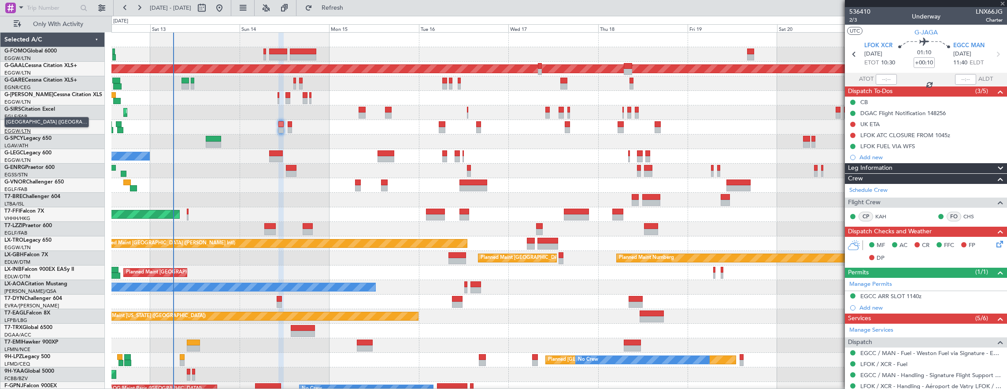
type input "-00:05"
type input "0"
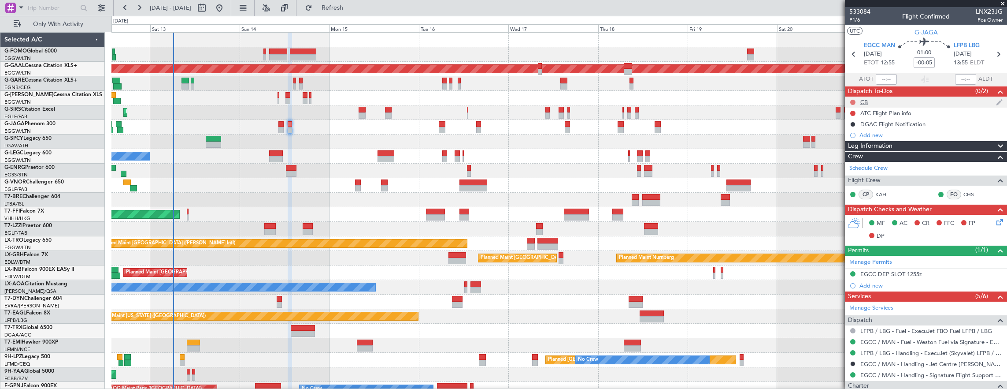
click at [851, 101] on button at bounding box center [853, 102] width 5 height 5
click at [855, 145] on li "Completed" at bounding box center [853, 140] width 47 height 13
click at [851, 18] on span "P1/6" at bounding box center [860, 19] width 21 height 7
click at [921, 62] on input "-00:05" at bounding box center [924, 62] width 21 height 11
type input "+00:00"
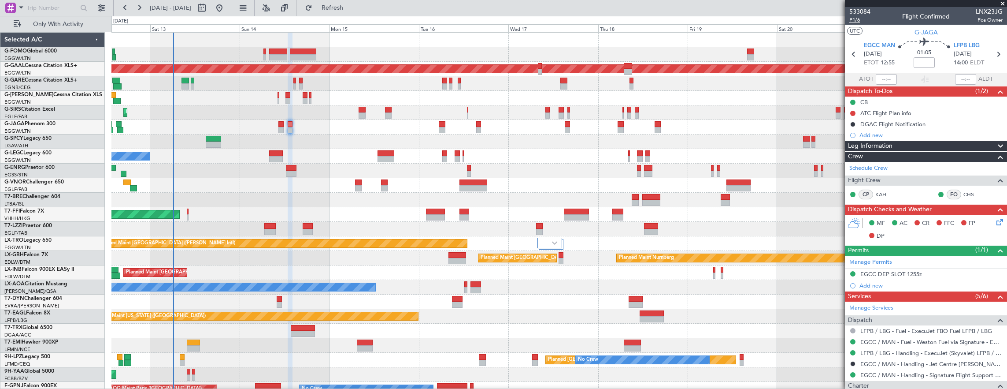
click at [853, 21] on span "P1/6" at bounding box center [860, 19] width 21 height 7
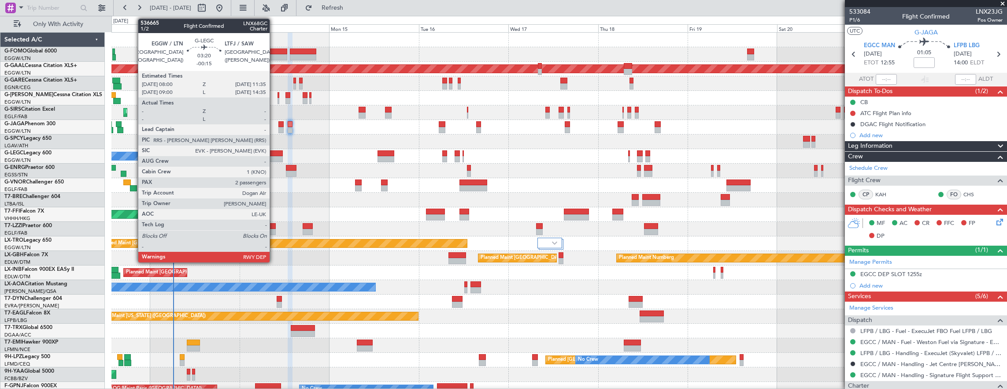
click at [274, 153] on div at bounding box center [276, 153] width 14 height 6
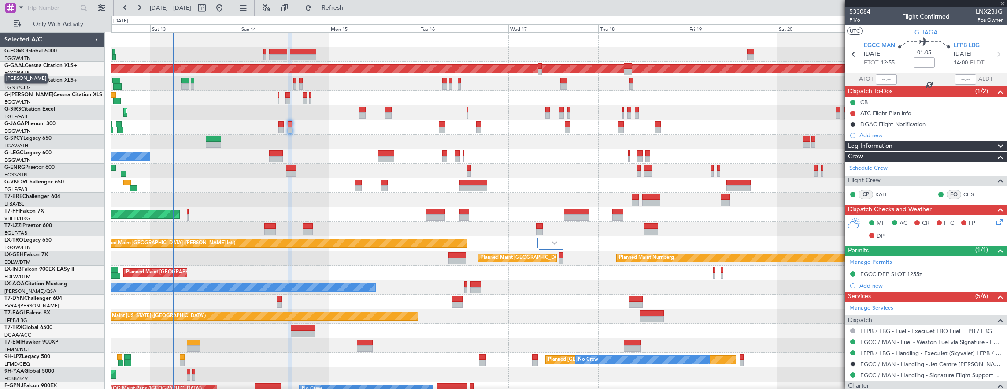
type input "-00:15"
type input "2"
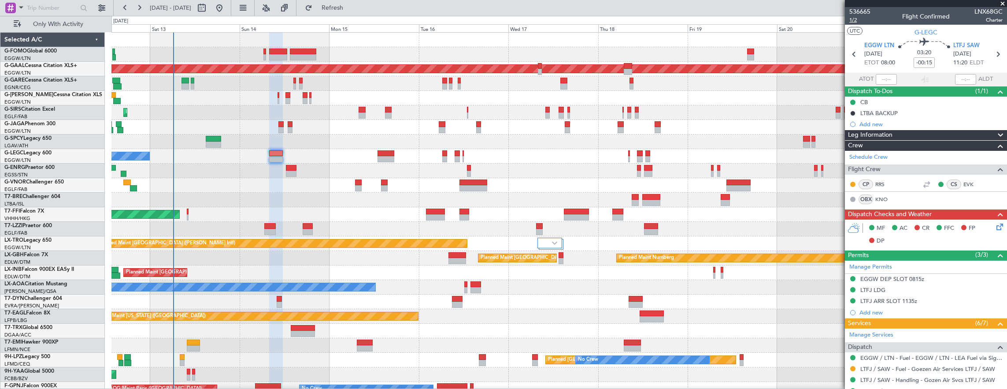
click at [860, 21] on span "1/2" at bounding box center [860, 19] width 21 height 7
click at [854, 19] on span "1/2" at bounding box center [860, 19] width 21 height 7
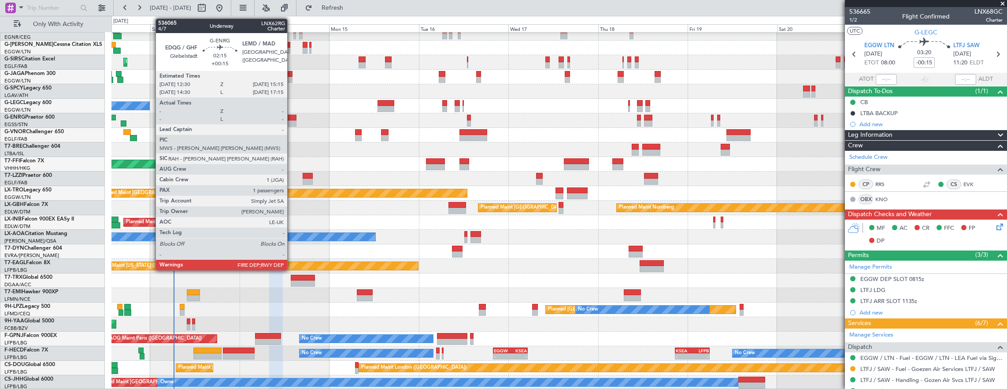
click at [292, 121] on div at bounding box center [291, 123] width 11 height 6
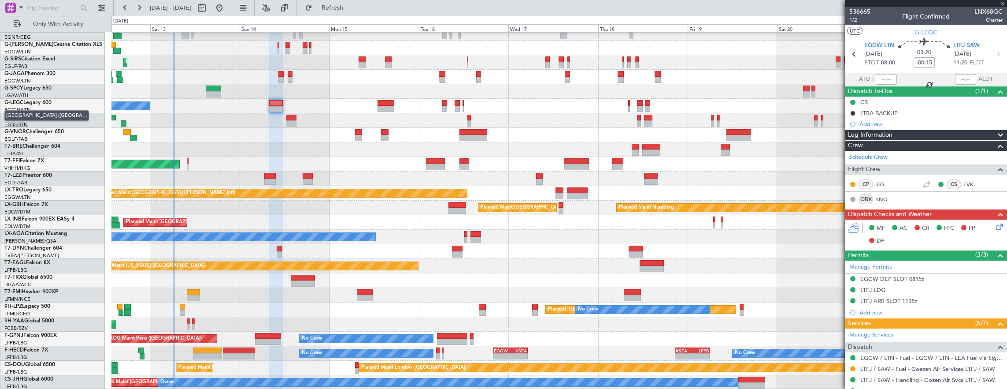
type input "+00:15"
type input "1"
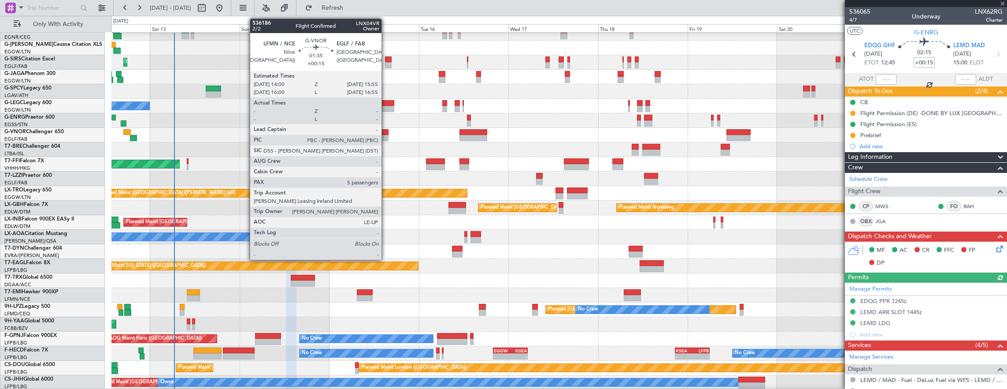
scroll to position [50, 0]
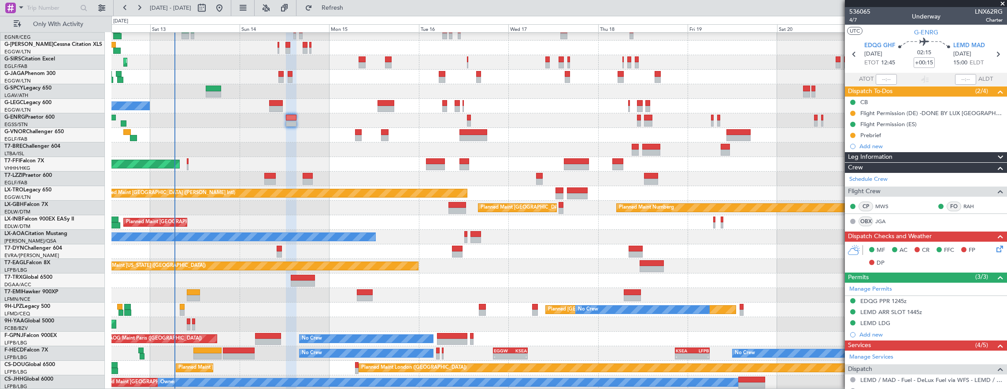
click at [928, 56] on span "02:15" at bounding box center [924, 52] width 14 height 9
click at [929, 62] on mat-tooltip-component "Flight Time" at bounding box center [922, 68] width 41 height 23
click at [916, 65] on div "Flight Time" at bounding box center [922, 68] width 28 height 11
click at [917, 63] on input "+00:15" at bounding box center [924, 62] width 21 height 11
type input "+00:00"
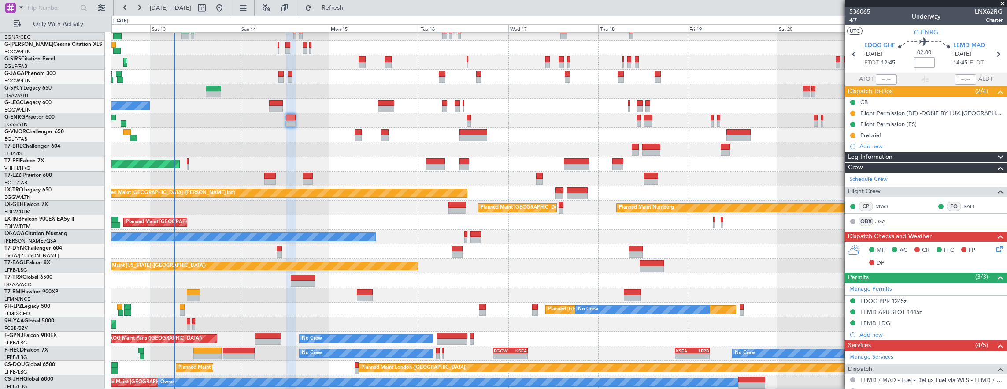
click at [739, 93] on div "Unplanned Maint [GEOGRAPHIC_DATA] ([PERSON_NAME] Intl)" at bounding box center [559, 91] width 896 height 15
click at [855, 22] on span "4/7" at bounding box center [860, 19] width 21 height 7
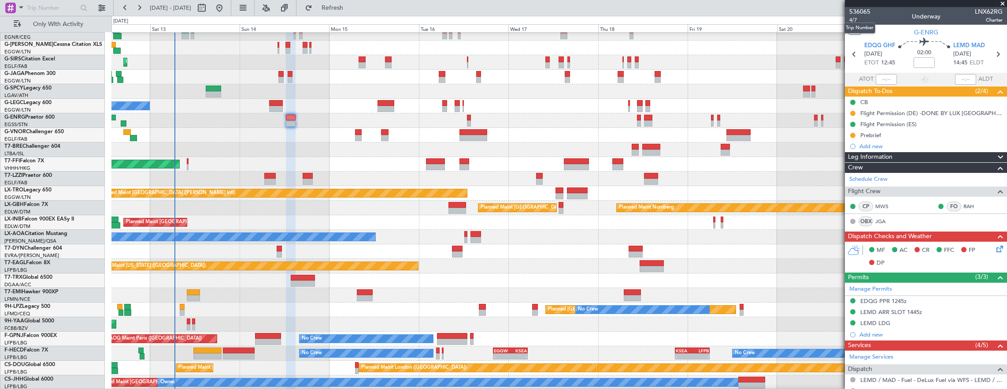
click at [856, 19] on mat-tooltip-component "Trip Number" at bounding box center [860, 27] width 44 height 23
click at [917, 60] on input at bounding box center [924, 62] width 21 height 11
click at [349, 128] on div at bounding box center [559, 120] width 896 height 15
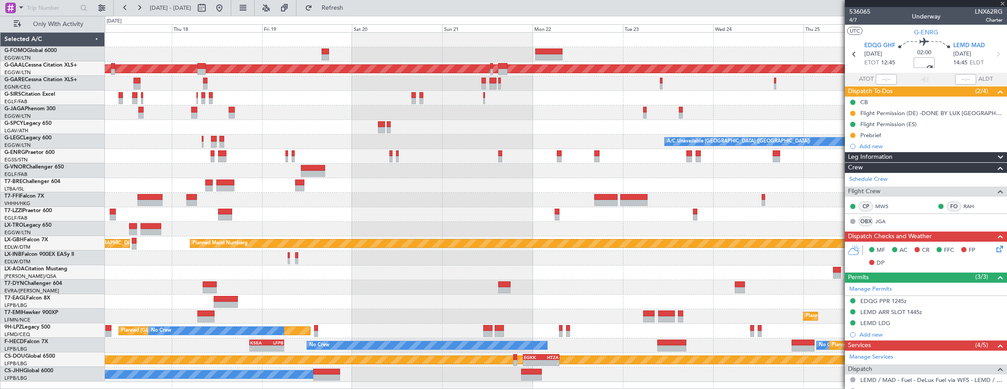
scroll to position [0, 0]
type input "+00:05"
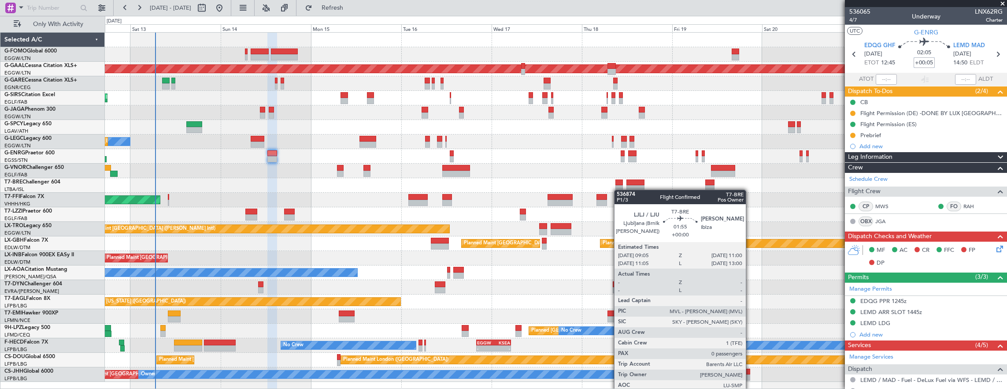
click at [616, 189] on div at bounding box center [619, 188] width 7 height 6
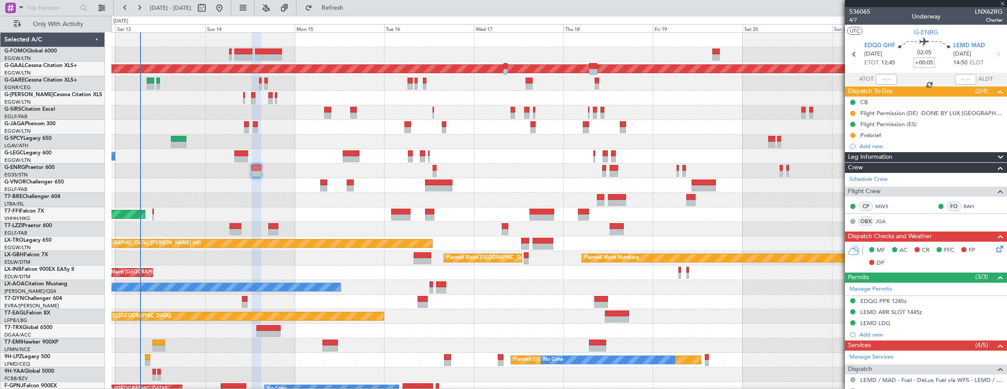
type input "0"
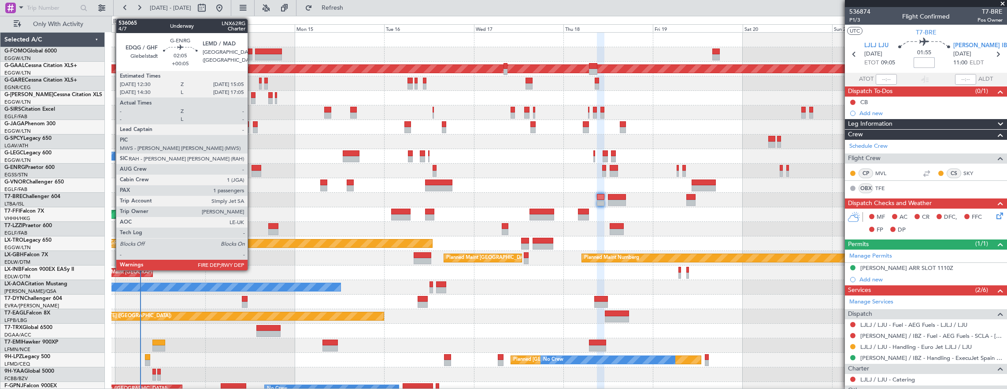
click at [252, 169] on div at bounding box center [257, 168] width 10 height 6
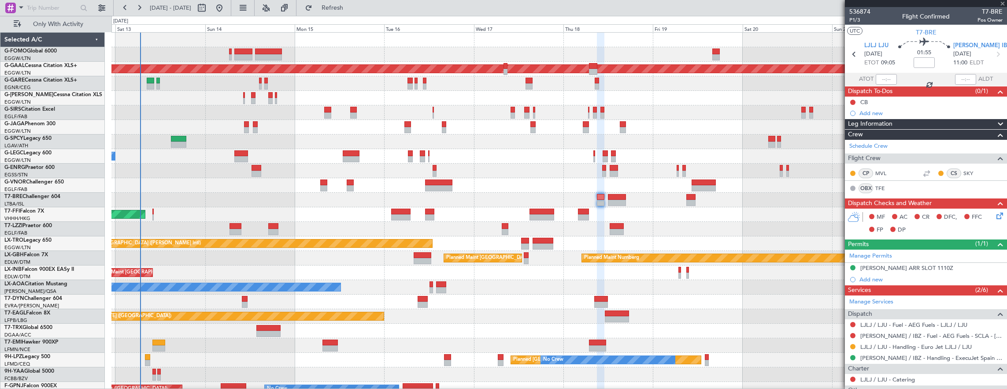
type input "+00:05"
type input "1"
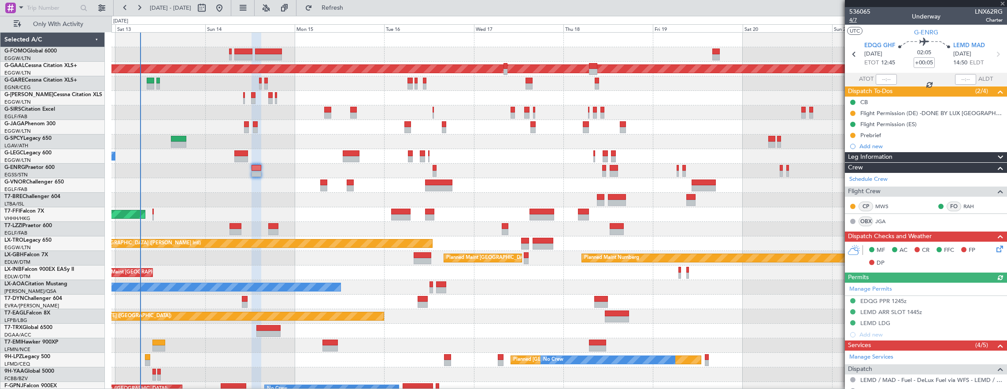
click at [854, 23] on span "4/7" at bounding box center [860, 19] width 21 height 7
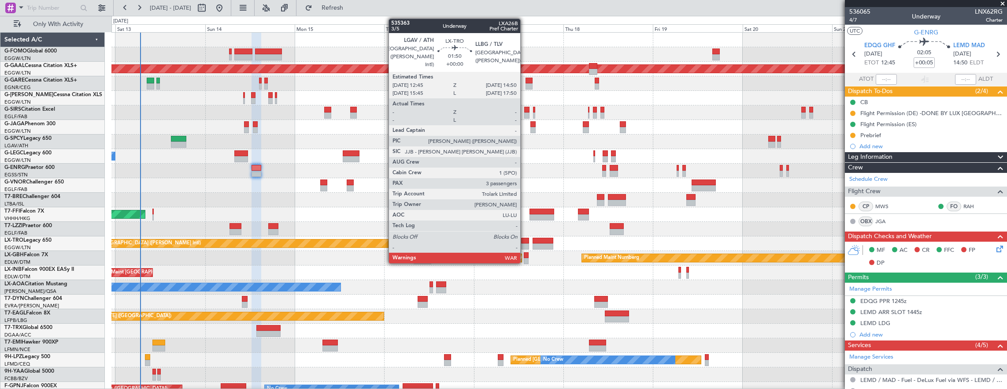
click at [525, 242] on div at bounding box center [525, 241] width 8 height 6
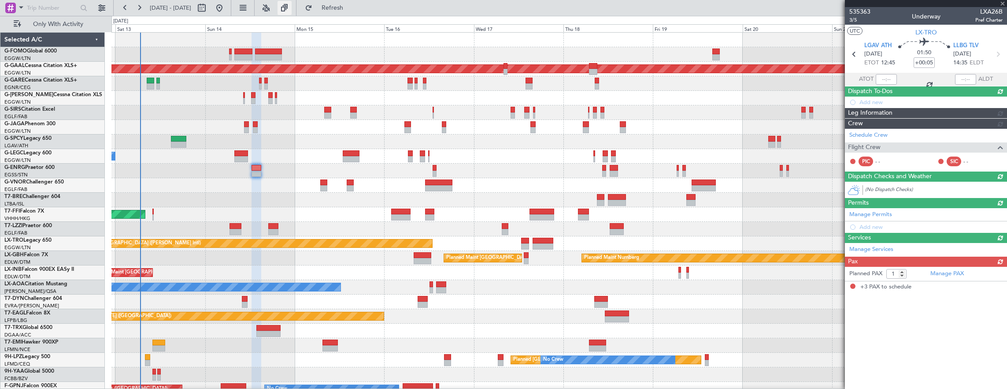
type input "3"
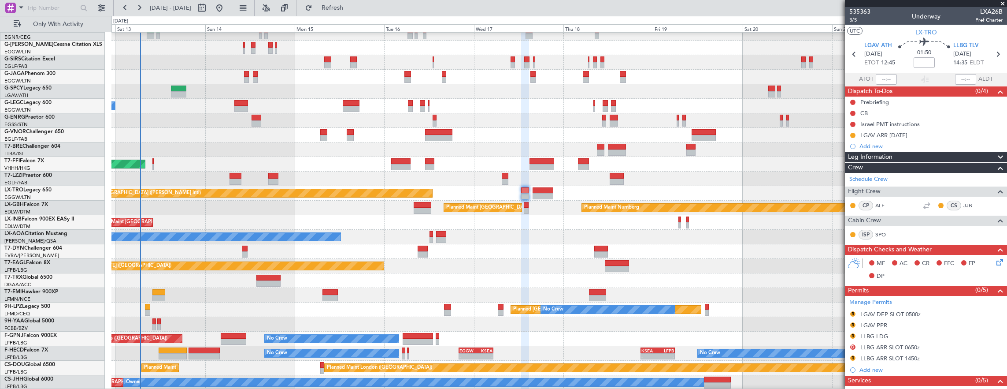
scroll to position [50, 0]
click at [143, 308] on div "Planned Maint St Gallen (Altenrhein) No Crew" at bounding box center [559, 309] width 896 height 15
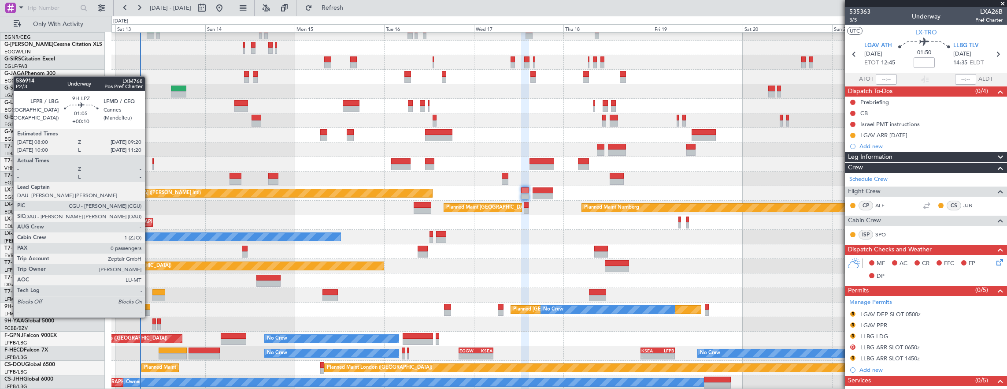
click at [149, 308] on div at bounding box center [147, 307] width 5 height 6
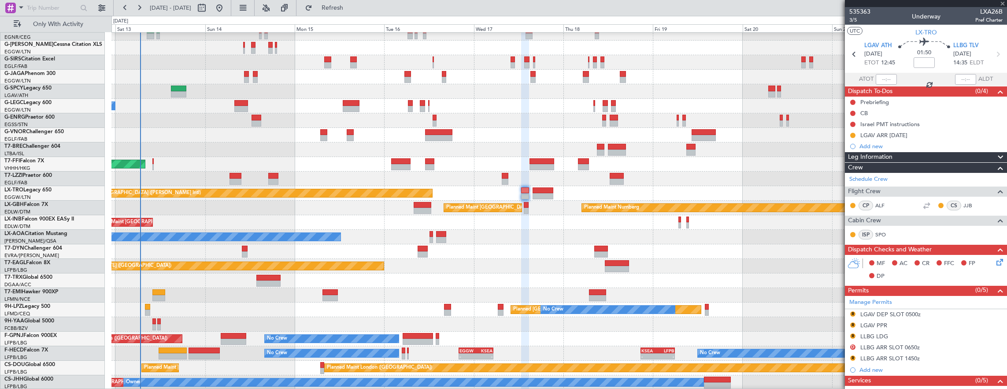
type input "+00:10"
type input "0"
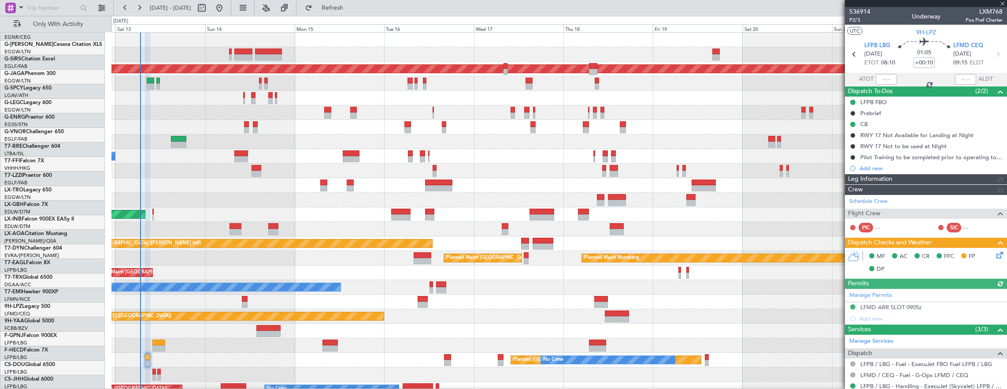
scroll to position [0, 0]
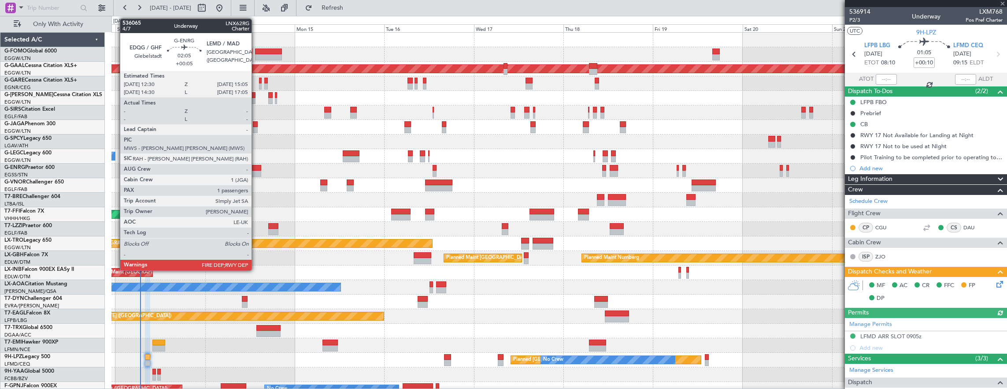
click at [256, 166] on div at bounding box center [257, 168] width 10 height 6
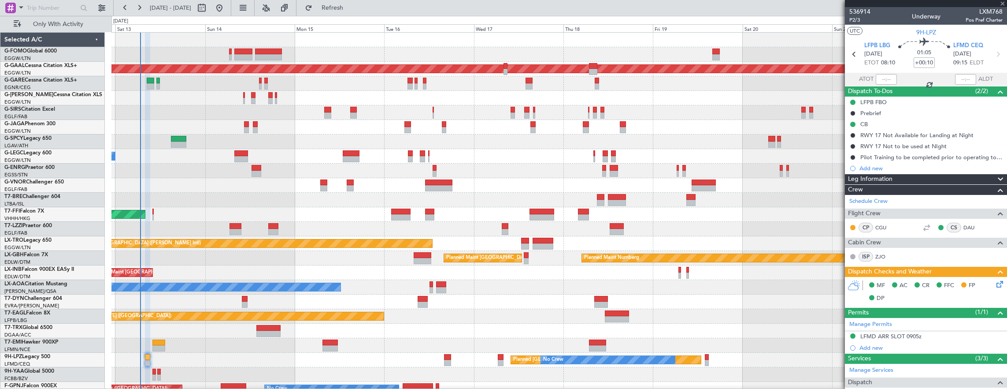
type input "+00:05"
type input "1"
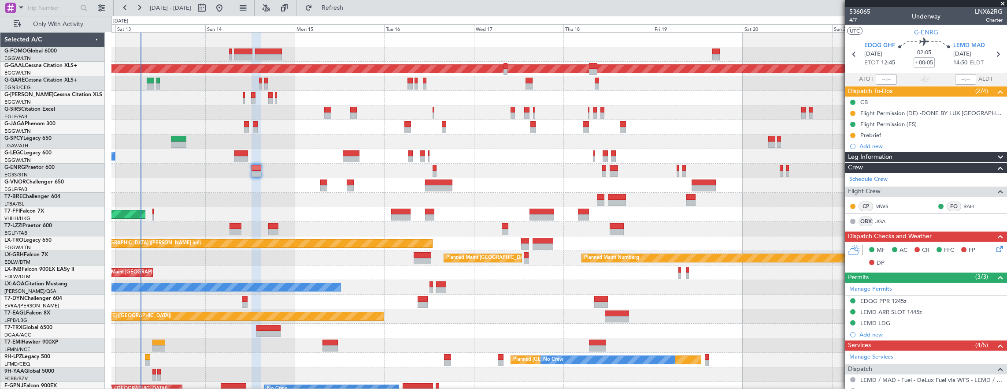
click at [146, 357] on div at bounding box center [147, 357] width 5 height 6
type input "+00:10"
type input "0"
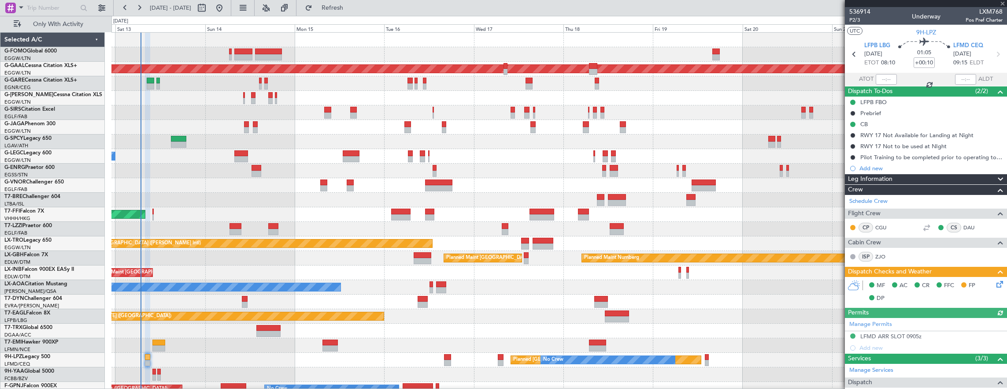
click at [996, 286] on icon at bounding box center [998, 282] width 7 height 7
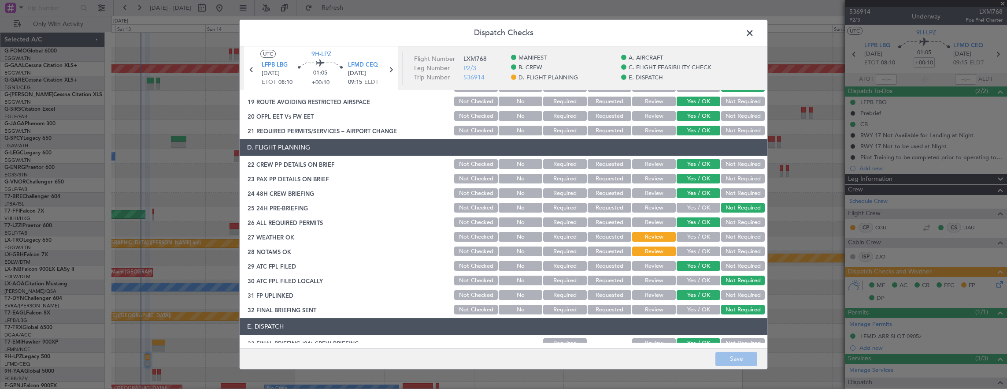
scroll to position [397, 0]
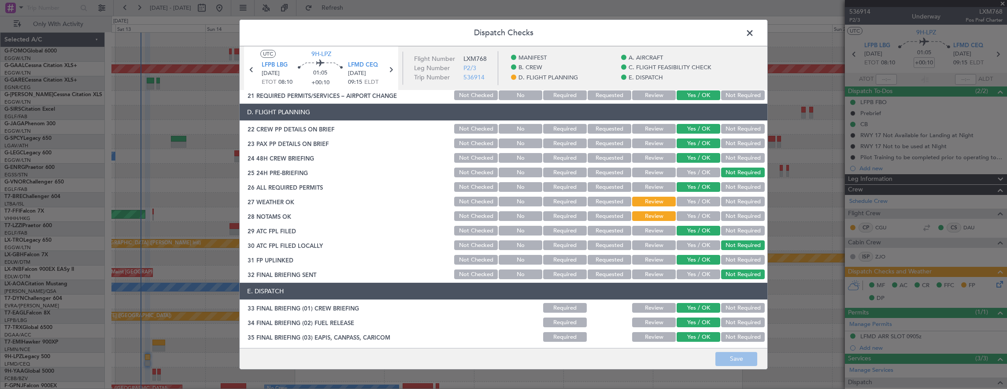
click at [694, 191] on button "Yes / OK" at bounding box center [699, 187] width 44 height 10
click at [695, 199] on button "Yes / OK" at bounding box center [699, 202] width 44 height 10
click at [697, 212] on button "Yes / OK" at bounding box center [699, 216] width 44 height 10
click at [730, 358] on button "Save" at bounding box center [737, 359] width 42 height 14
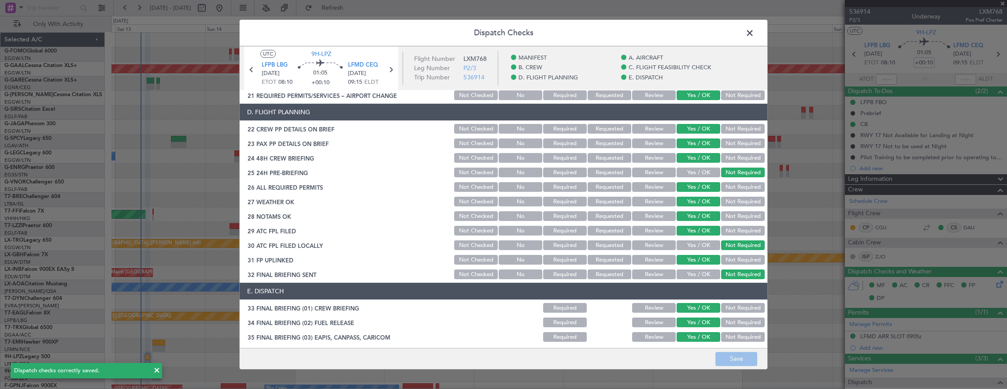
click at [754, 33] on span at bounding box center [754, 35] width 0 height 18
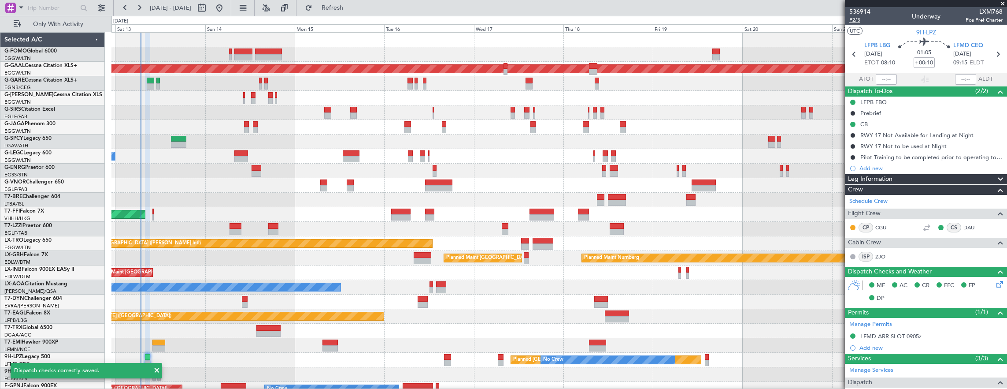
click at [855, 22] on span "P2/3" at bounding box center [860, 19] width 21 height 7
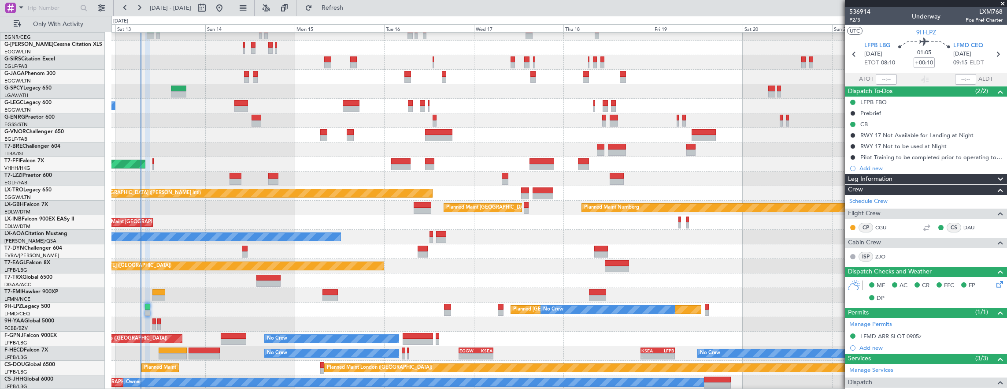
scroll to position [50, 0]
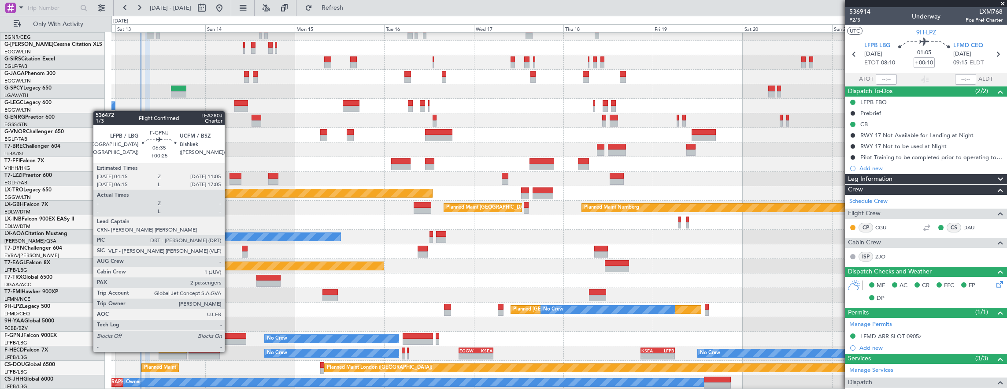
click at [229, 343] on div at bounding box center [234, 341] width 26 height 6
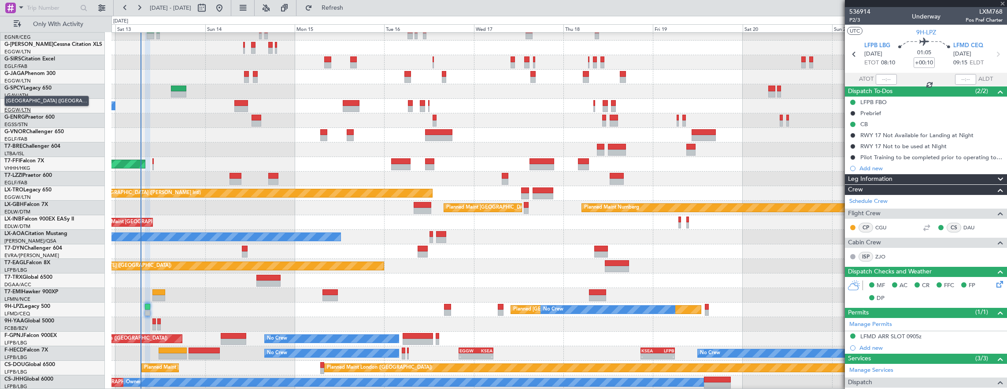
type input "+00:25"
type input "2"
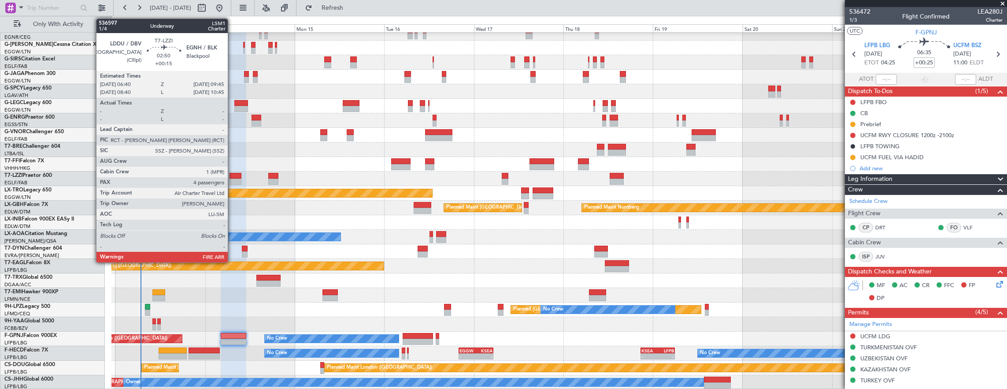
click at [232, 175] on div at bounding box center [236, 176] width 12 height 6
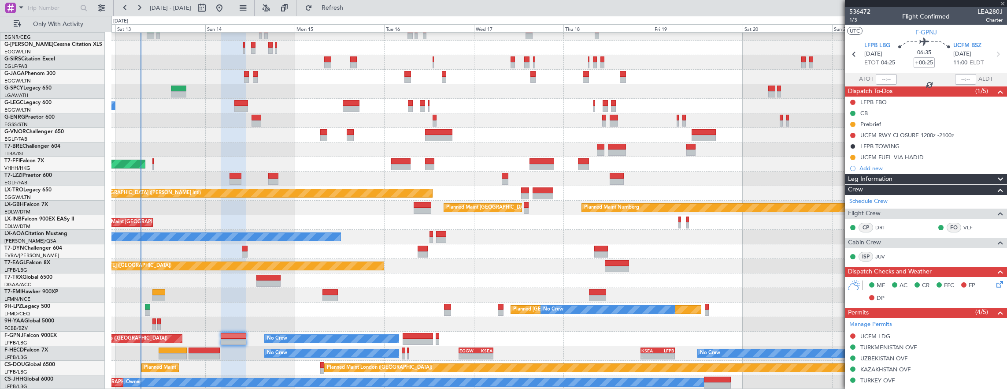
type input "+00:15"
type input "4"
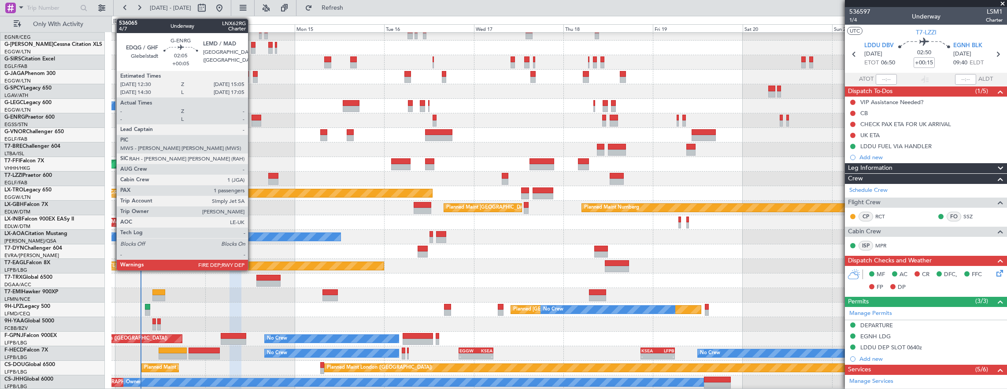
click at [253, 118] on div at bounding box center [257, 118] width 10 height 6
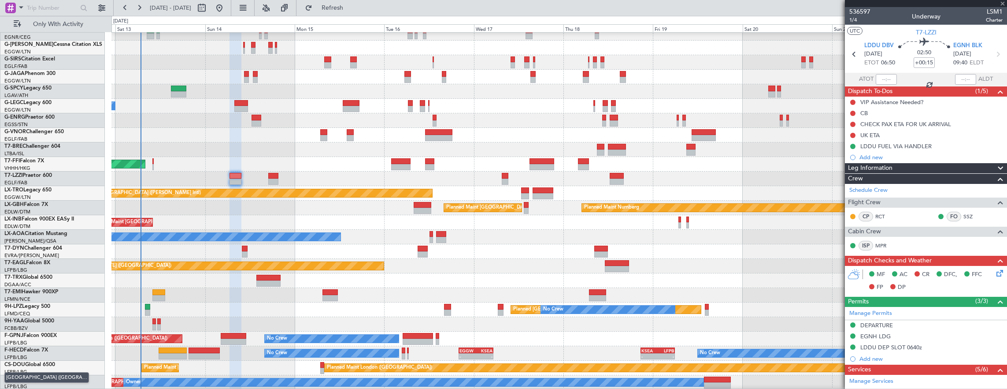
type input "+00:05"
type input "1"
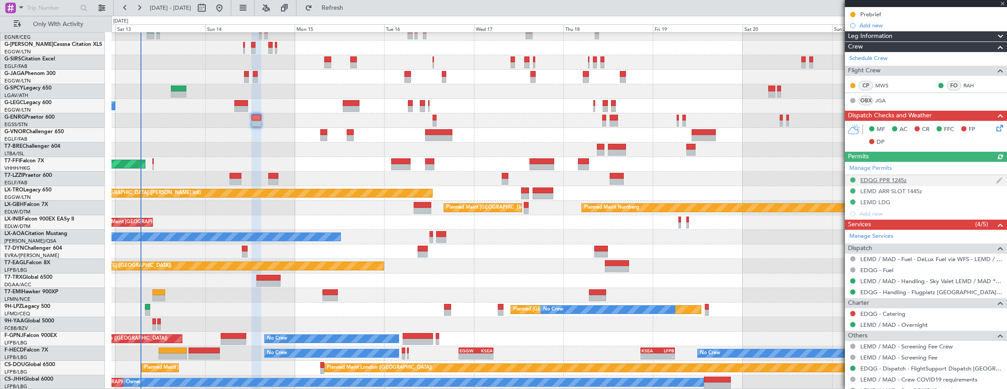
scroll to position [181, 0]
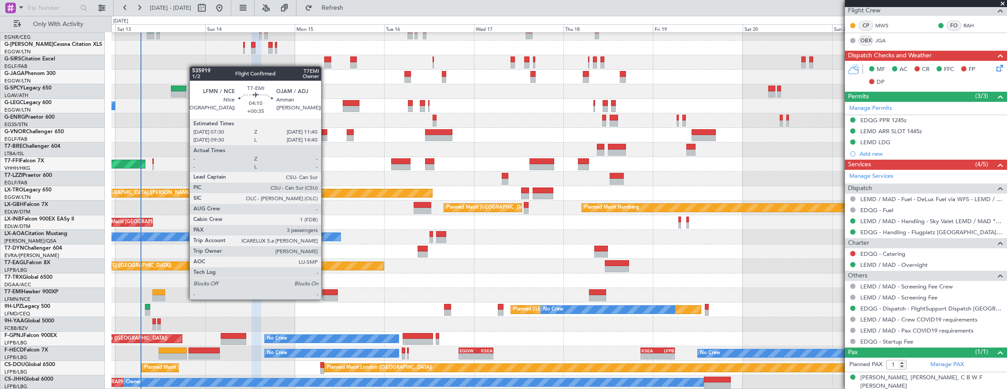
click at [326, 298] on div at bounding box center [331, 298] width 16 height 6
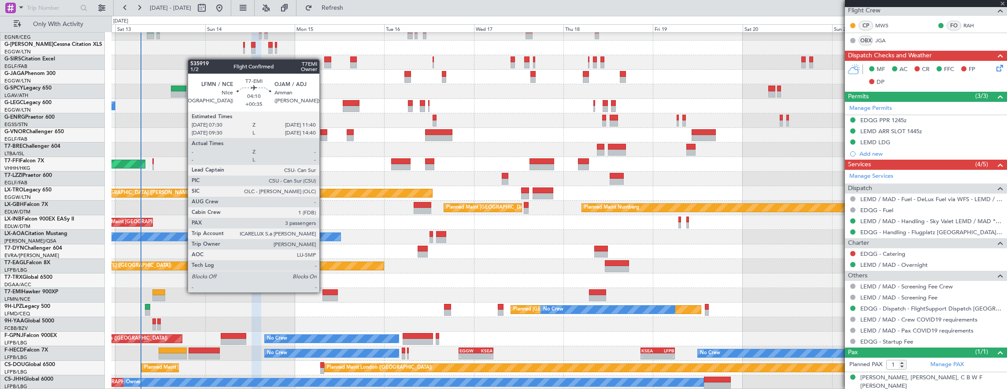
type input "+00:35"
type input "3"
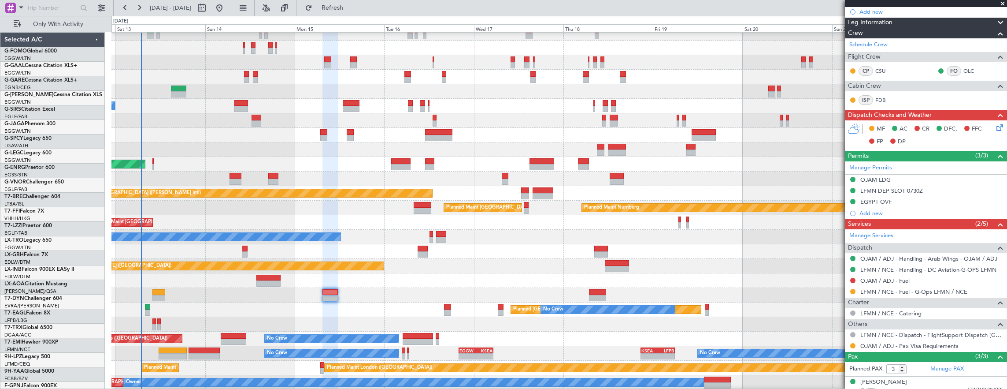
scroll to position [50, 0]
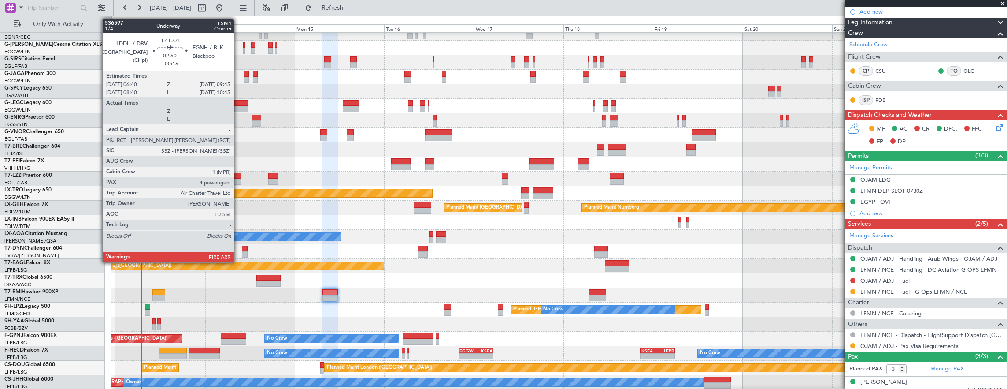
click at [238, 180] on div at bounding box center [236, 181] width 12 height 6
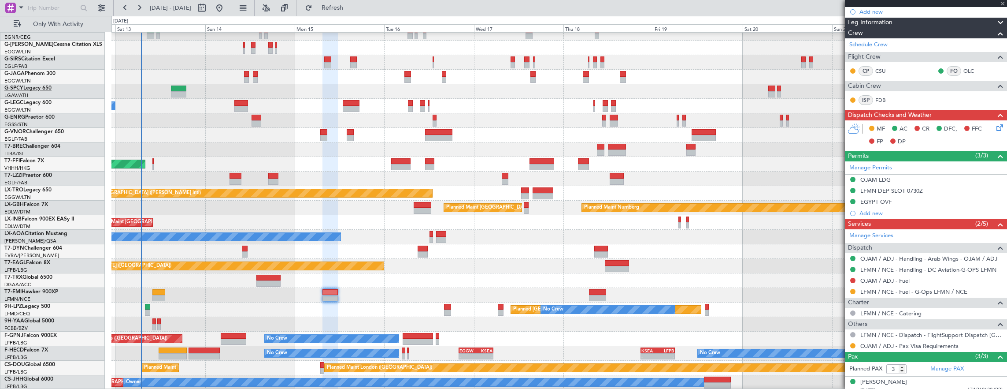
type input "+00:15"
type input "4"
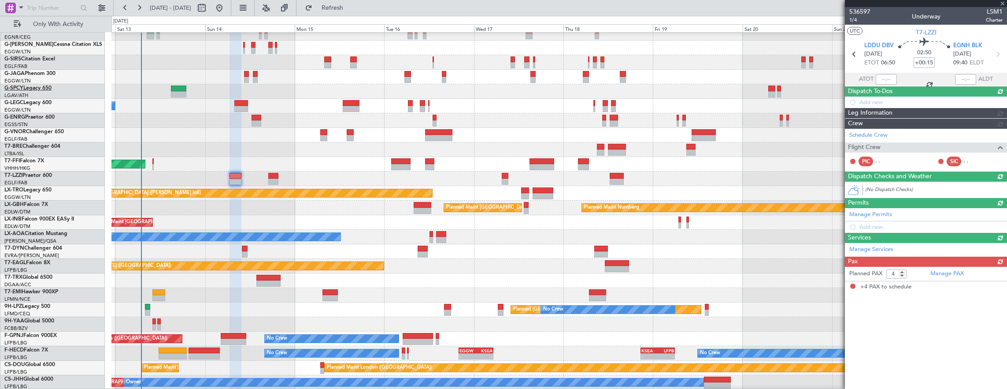
scroll to position [0, 0]
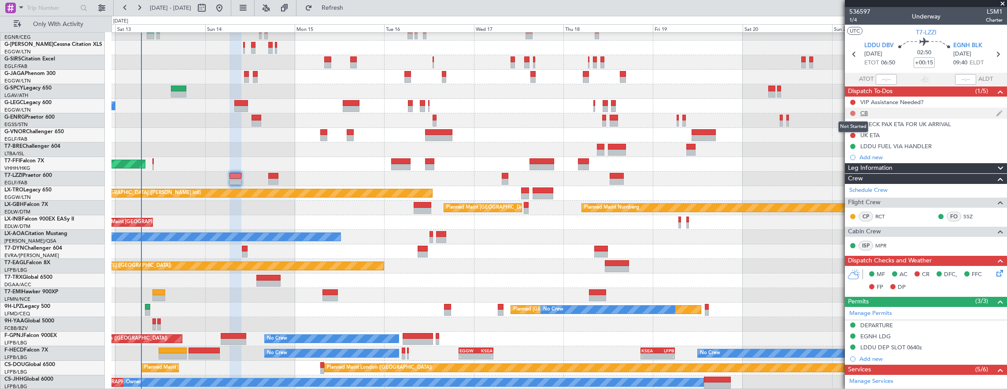
click at [851, 115] on mat-tooltip-component "Not Started" at bounding box center [853, 126] width 42 height 23
click at [852, 111] on button at bounding box center [853, 113] width 5 height 5
click at [866, 152] on span "Completed" at bounding box center [857, 151] width 29 height 9
click at [853, 21] on span "1/4" at bounding box center [860, 19] width 21 height 7
click at [966, 46] on span "EGNH BLK" at bounding box center [968, 45] width 29 height 9
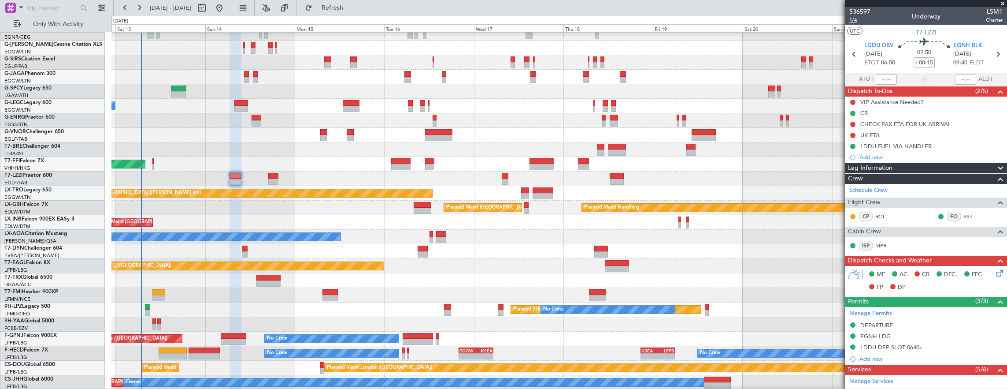
click at [856, 19] on span "1/4" at bounding box center [860, 19] width 21 height 7
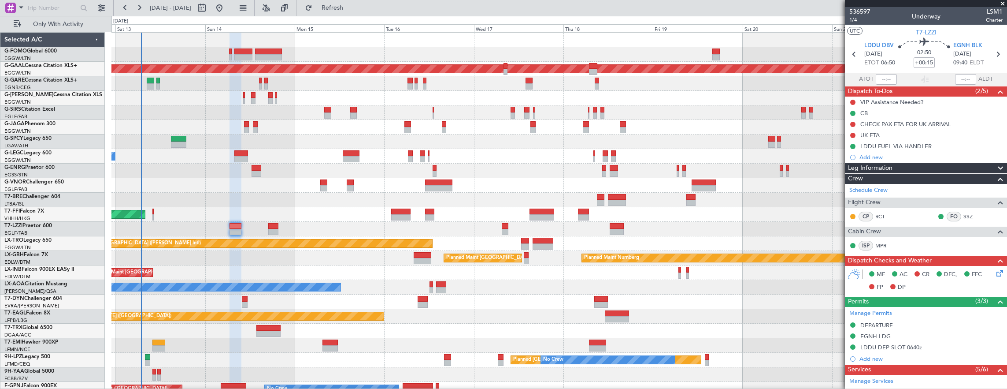
scroll to position [50, 0]
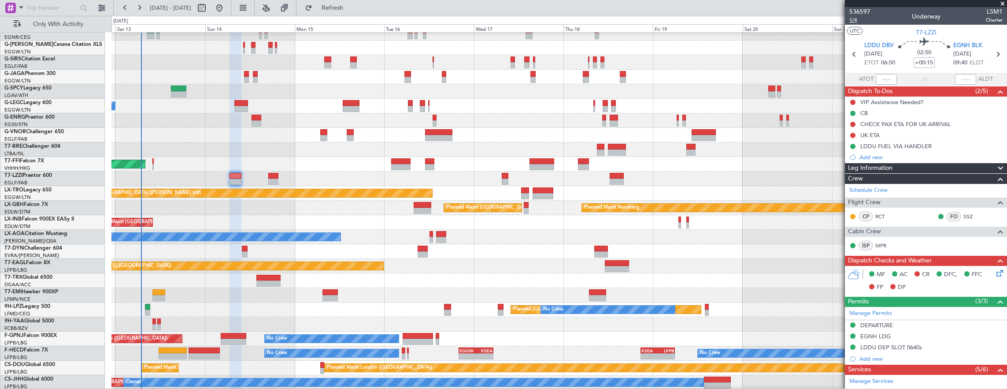
click at [855, 23] on span "1/4" at bounding box center [860, 19] width 21 height 7
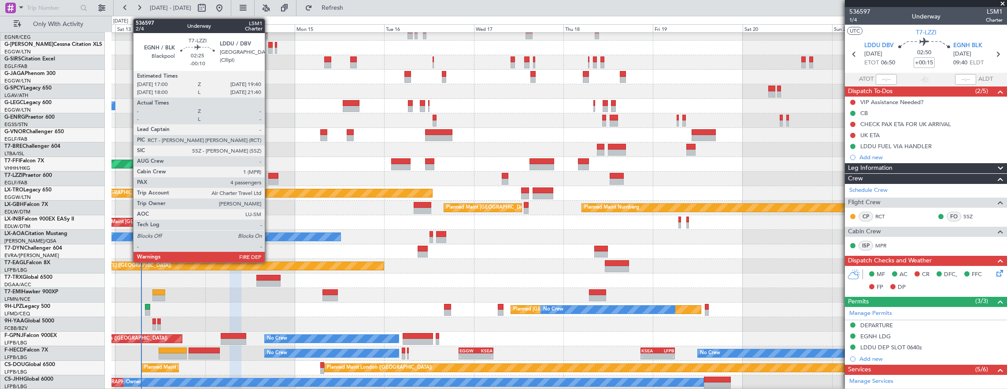
click at [269, 182] on div at bounding box center [273, 181] width 10 height 6
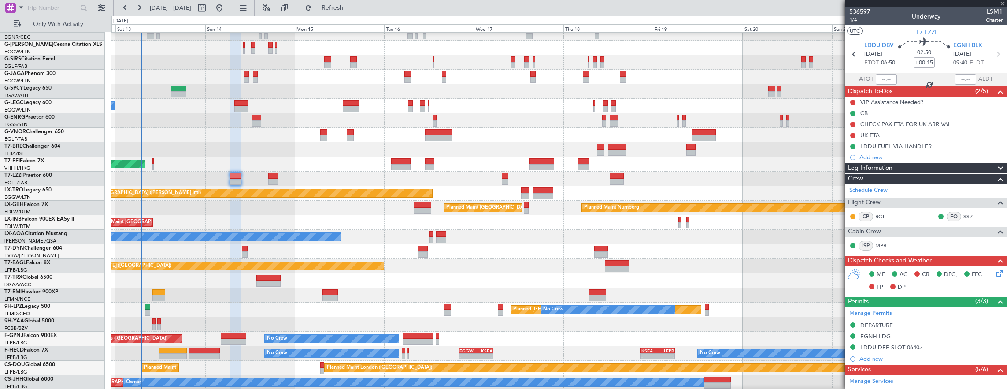
type input "-00:10"
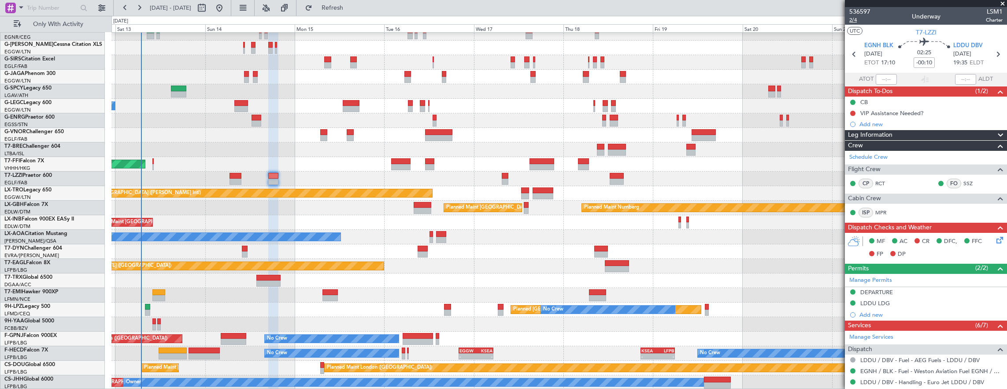
click at [858, 20] on span "2/4" at bounding box center [860, 19] width 21 height 7
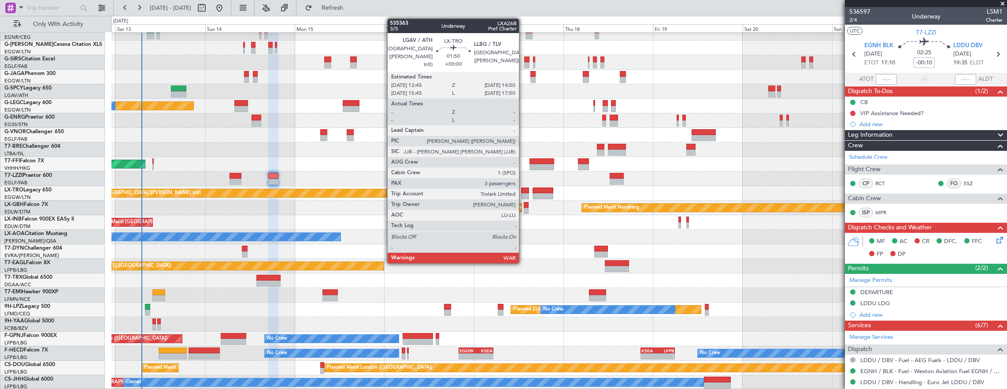
click at [524, 193] on div at bounding box center [525, 196] width 8 height 6
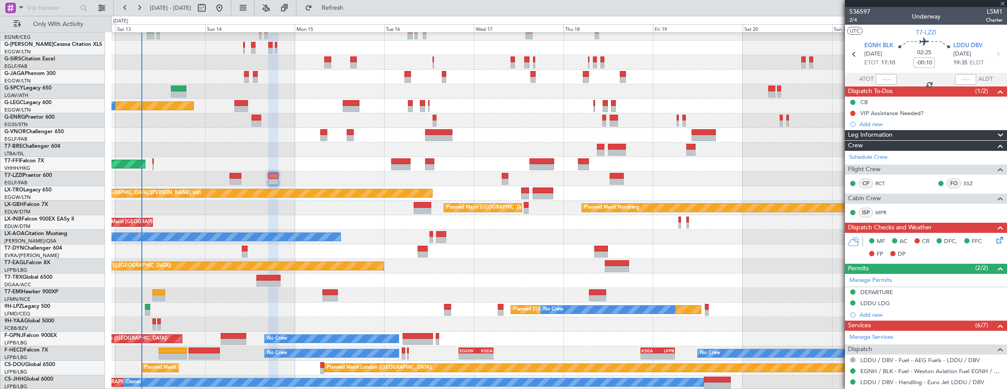
type input "3"
